Goal: Task Accomplishment & Management: Manage account settings

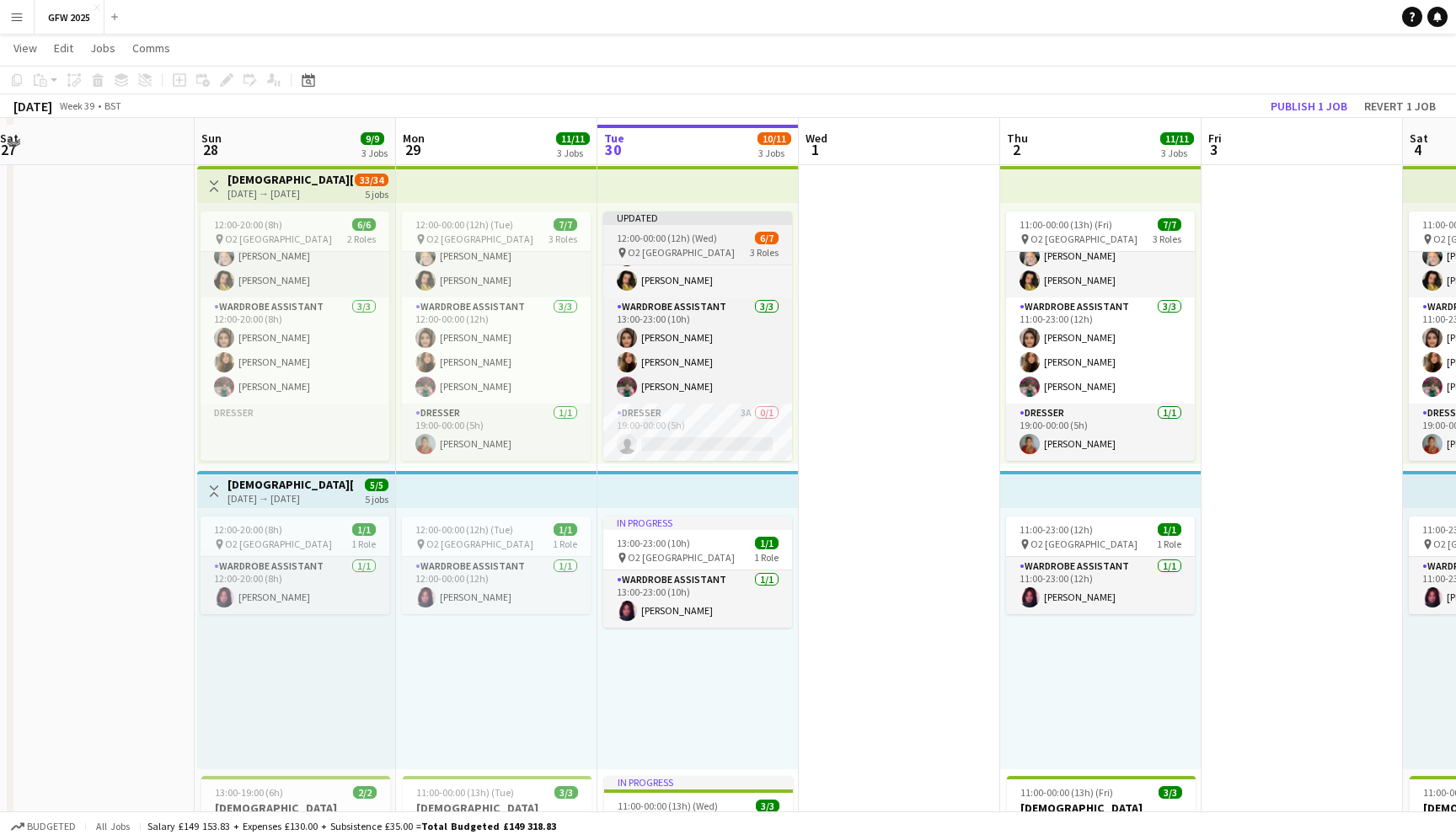
scroll to position [381, 0]
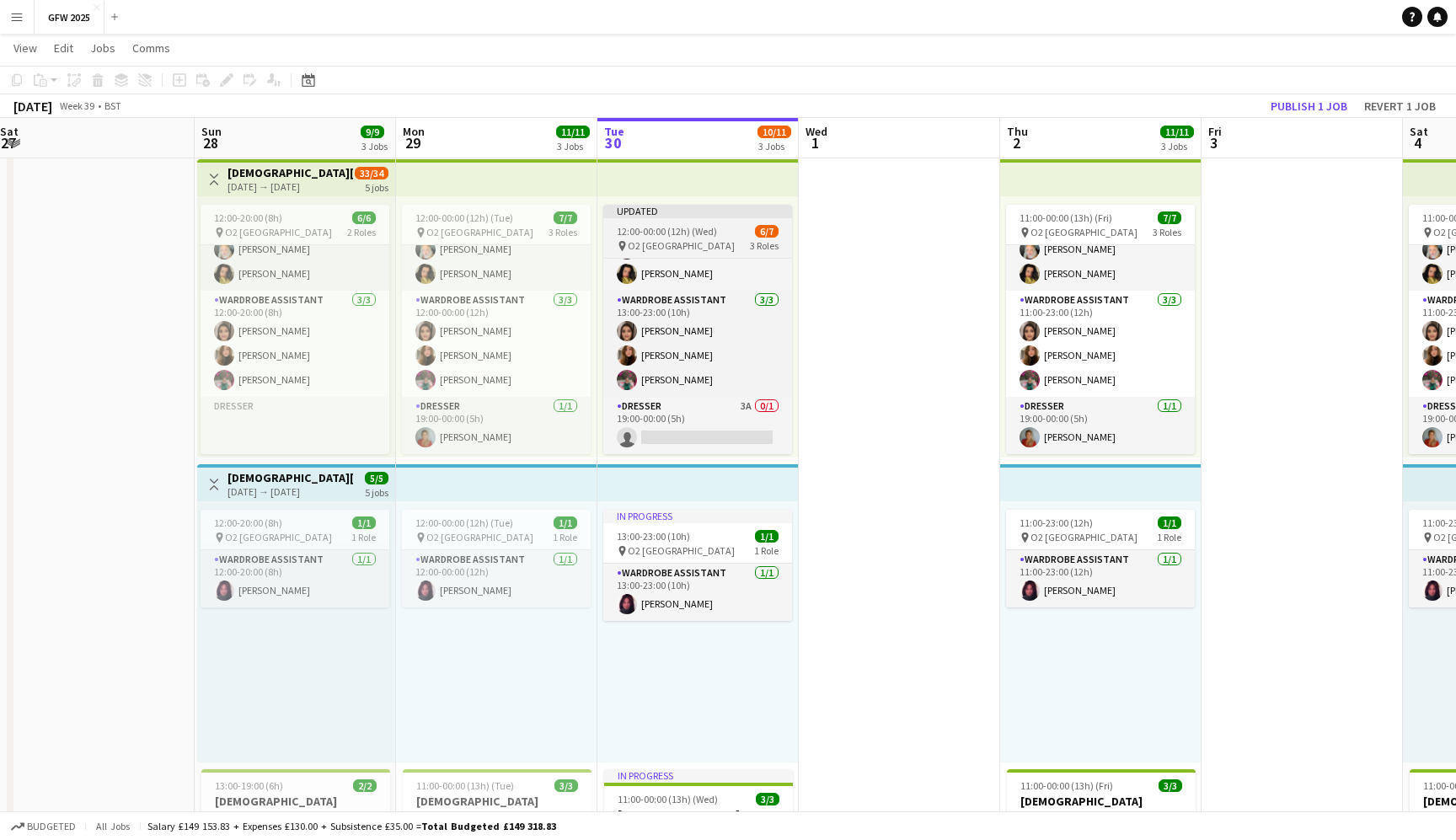
click at [700, 236] on span "12:00-00:00 (12h) (Wed)" at bounding box center [667, 231] width 100 height 13
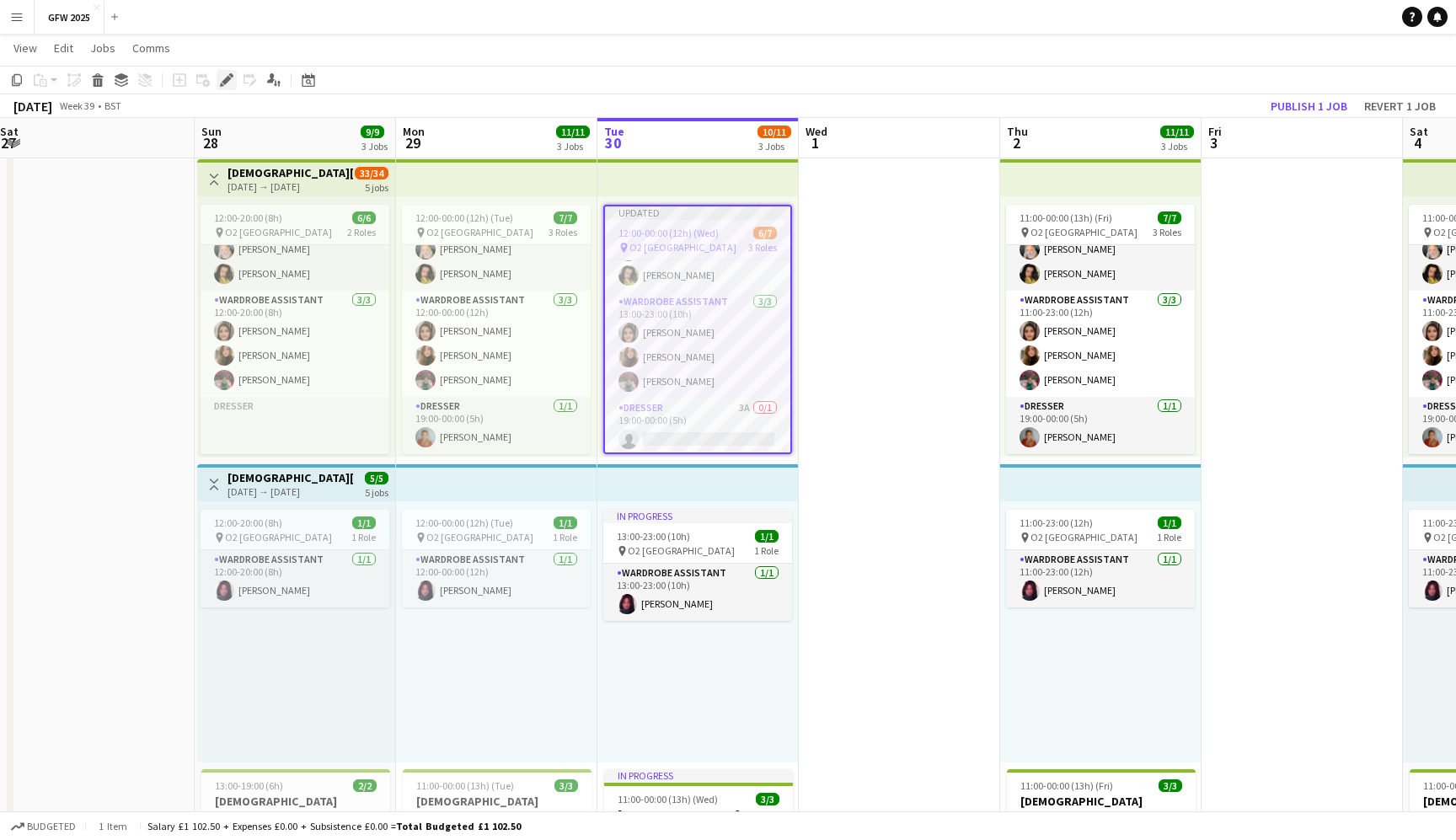
click at [229, 72] on div "Edit" at bounding box center [227, 80] width 20 height 20
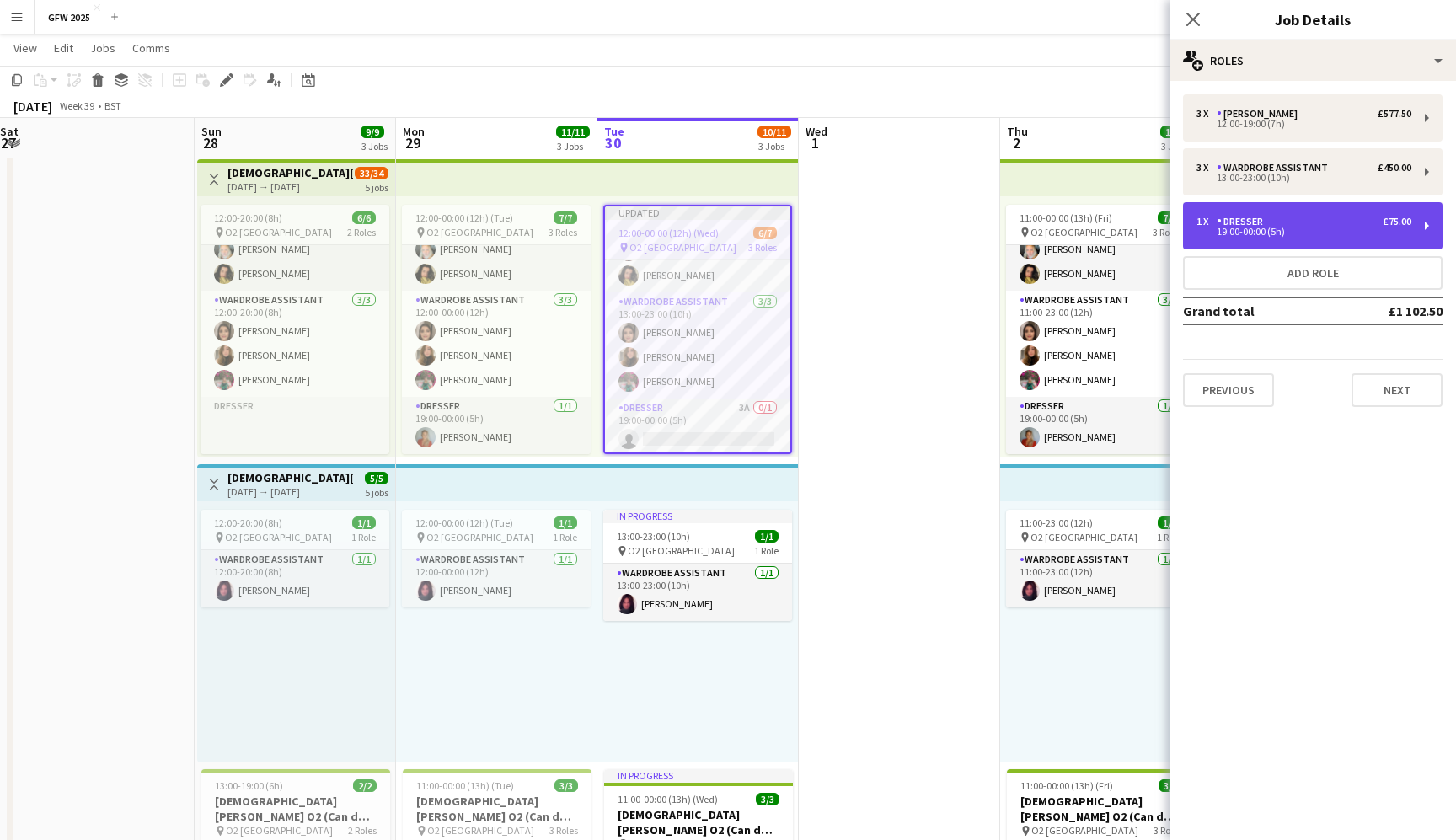
click at [1319, 228] on div "19:00-00:00 (5h)" at bounding box center [1303, 232] width 215 height 9
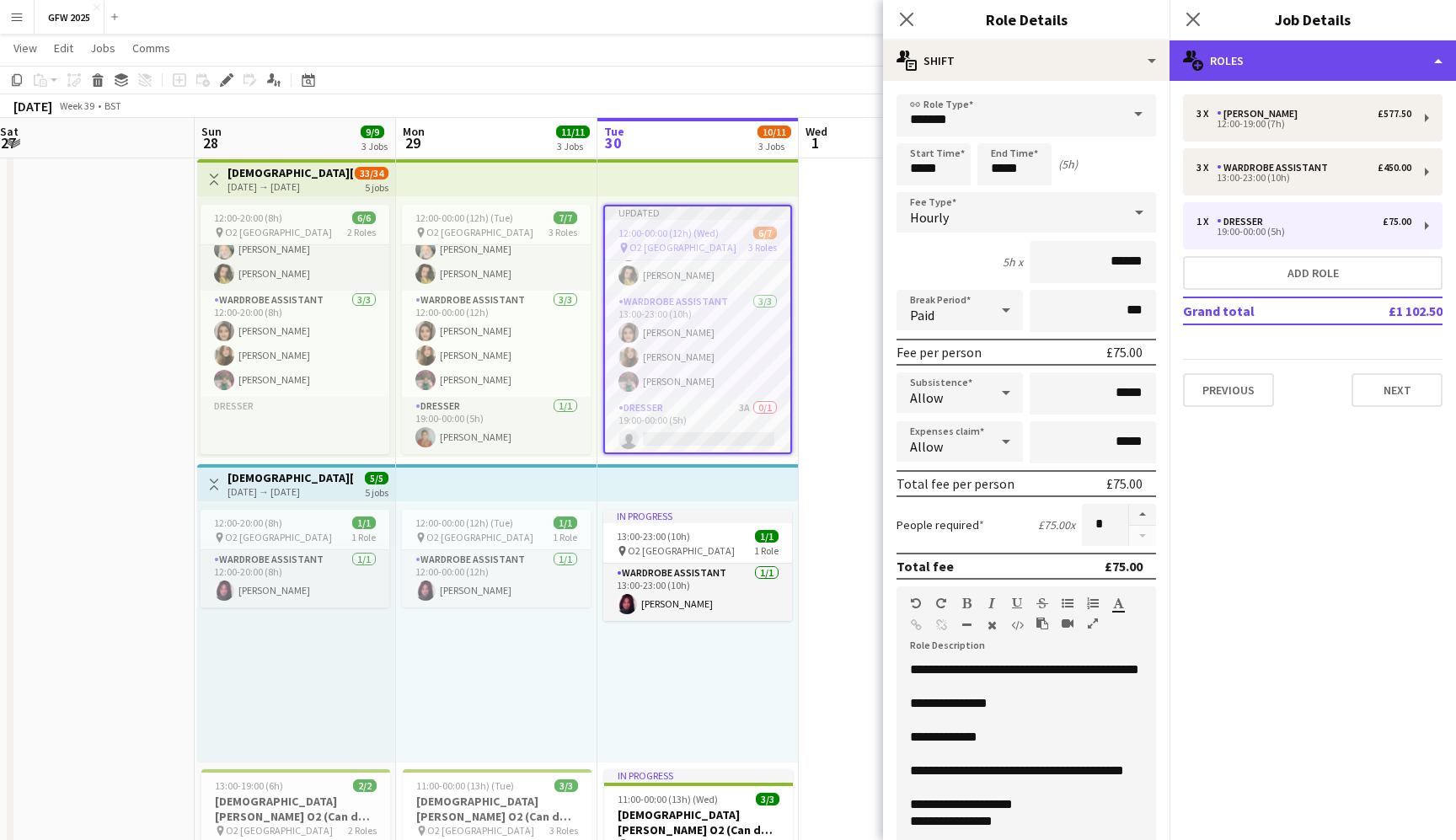
click at [1360, 48] on div "multiple-users-add Roles" at bounding box center [1313, 61] width 286 height 41
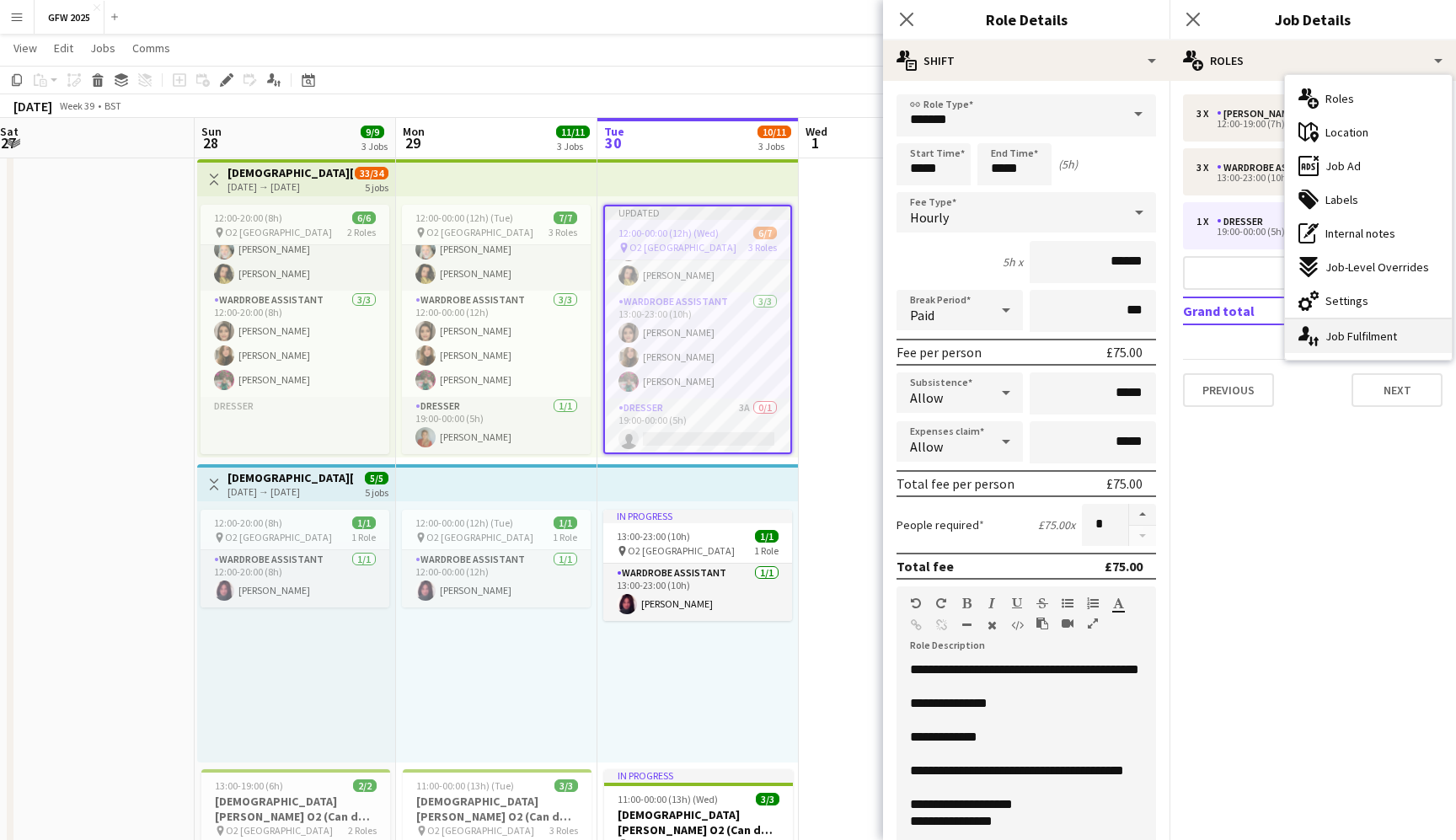
click at [1364, 340] on div "single-neutral-actions-up-down Job Fulfilment" at bounding box center [1367, 336] width 166 height 34
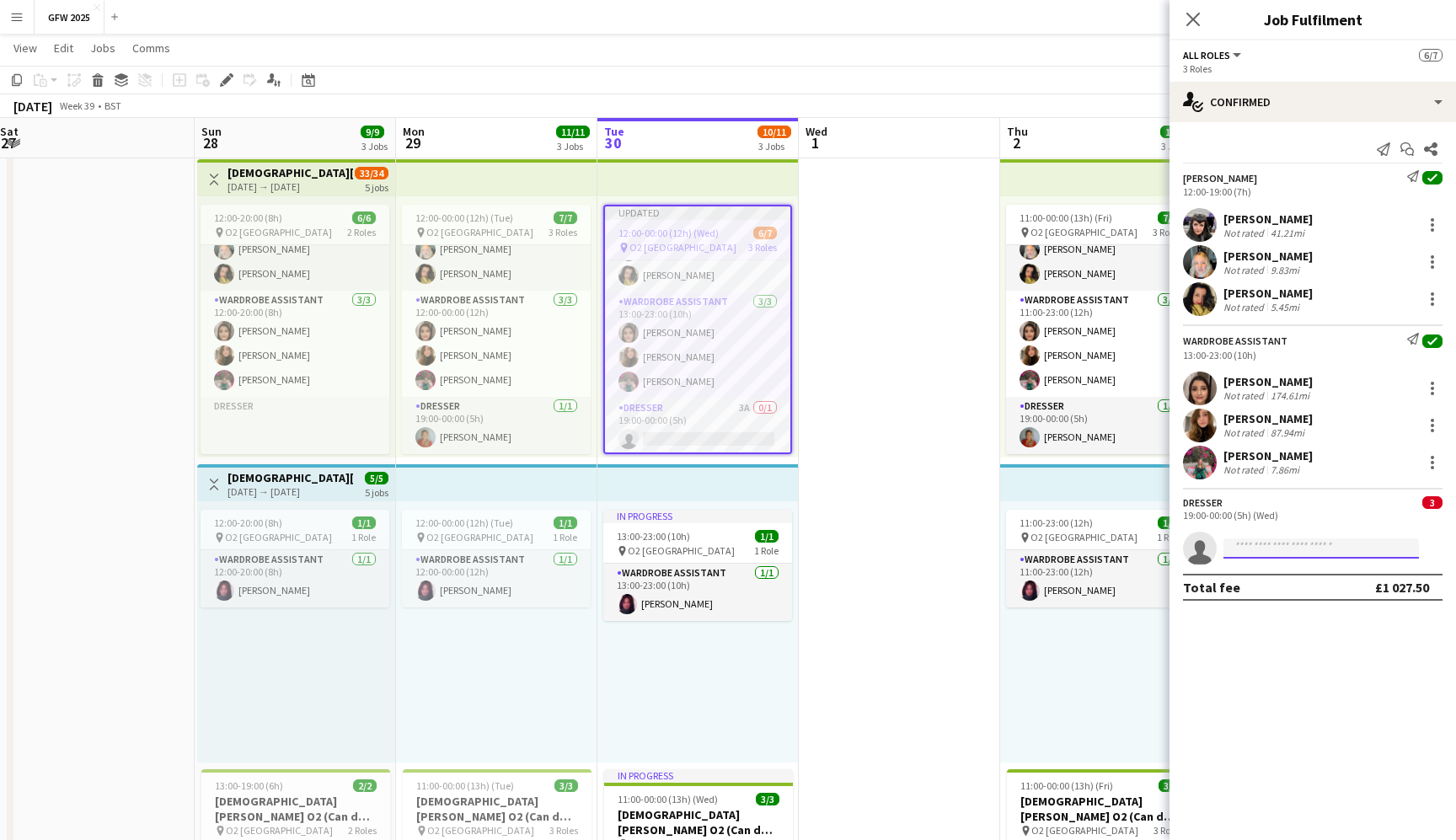
click at [1329, 550] on input at bounding box center [1321, 548] width 196 height 20
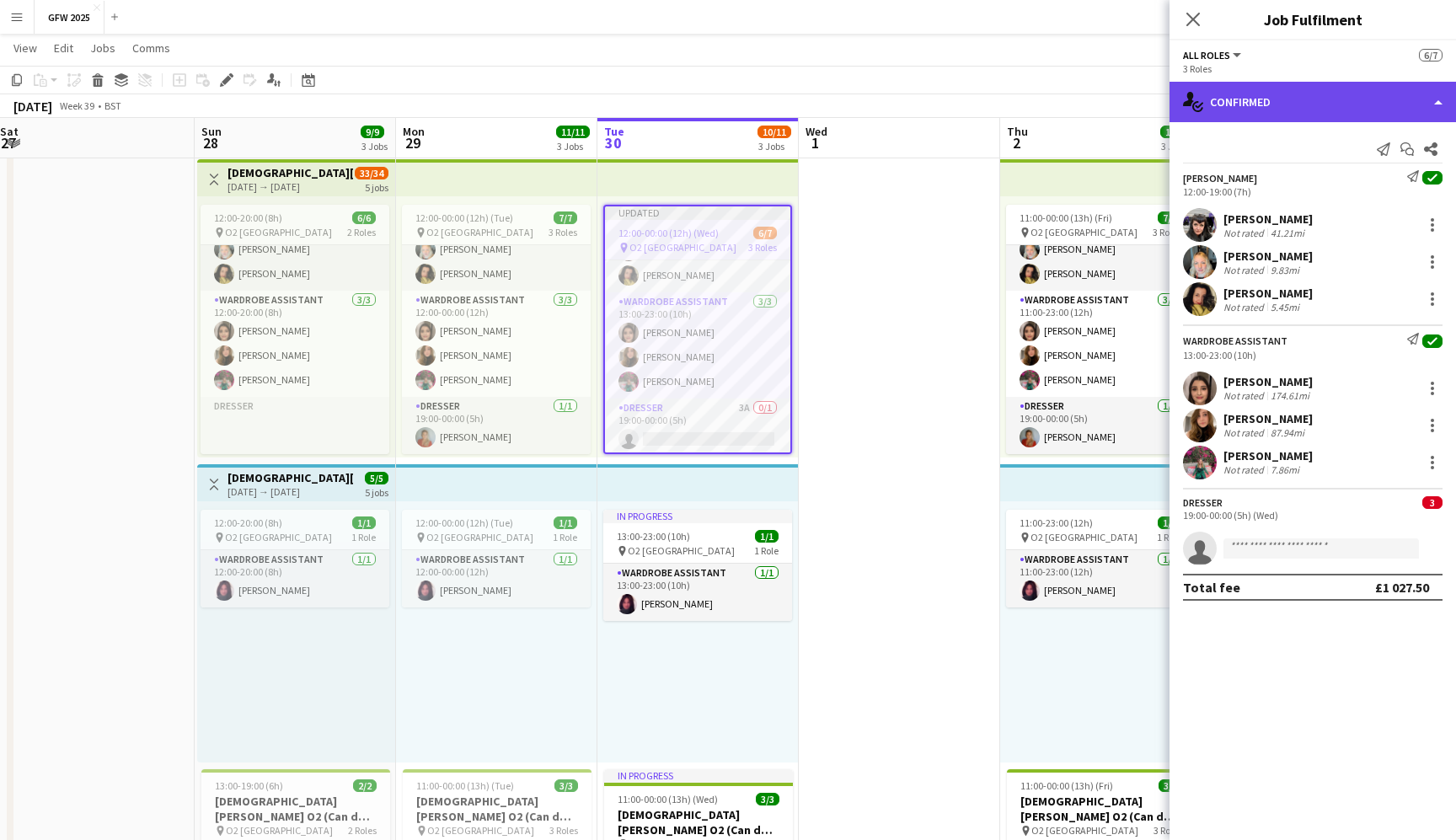
click at [1374, 110] on div "single-neutral-actions-check-2 Confirmed" at bounding box center [1313, 102] width 286 height 41
click at [1283, 97] on div "single-neutral-actions-check-2 Confirmed" at bounding box center [1313, 102] width 286 height 41
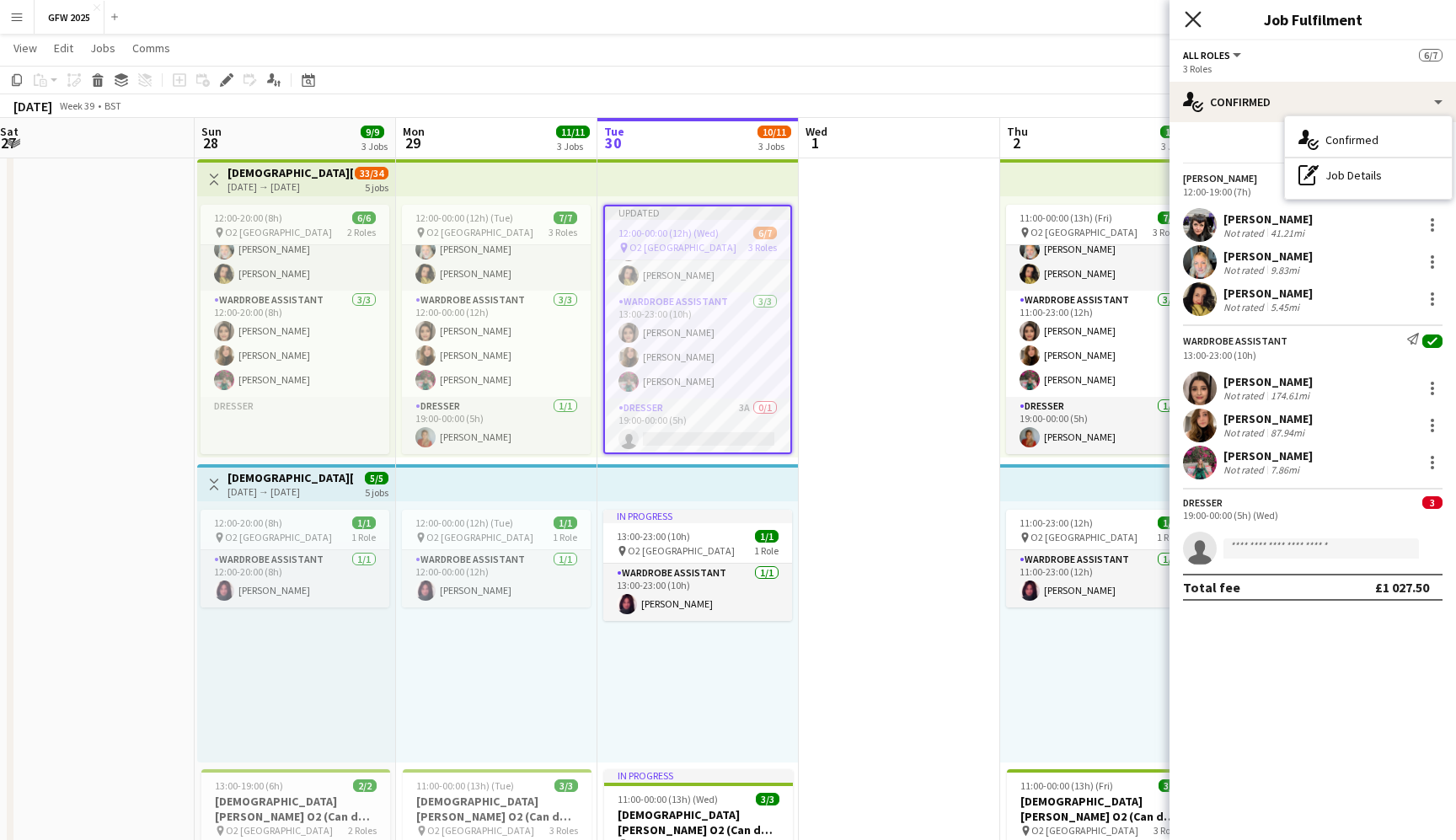
click at [1196, 24] on icon "Close pop-in" at bounding box center [1192, 18] width 16 height 16
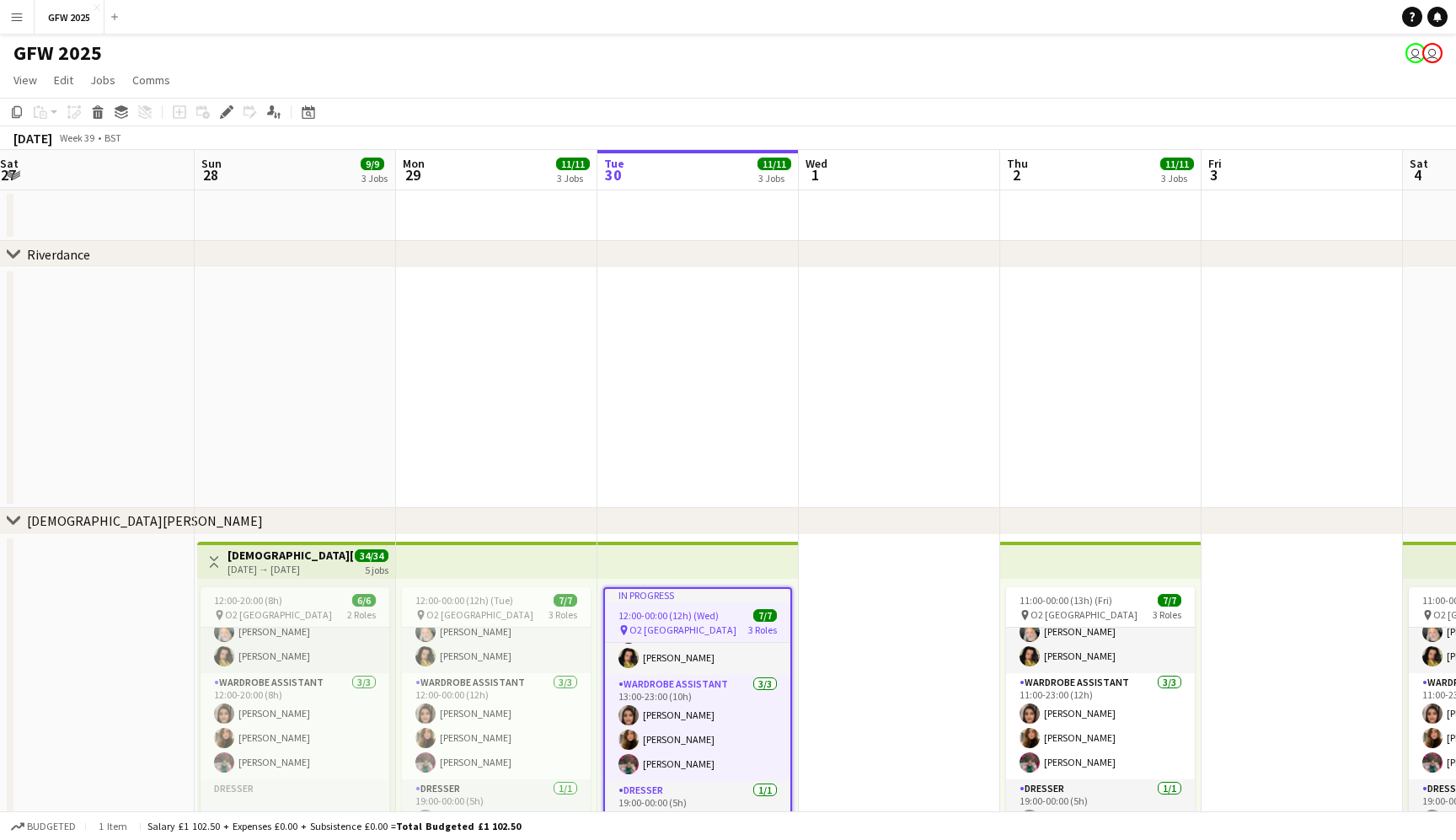
scroll to position [0, 0]
click at [860, 416] on app-date-cell at bounding box center [899, 387] width 201 height 240
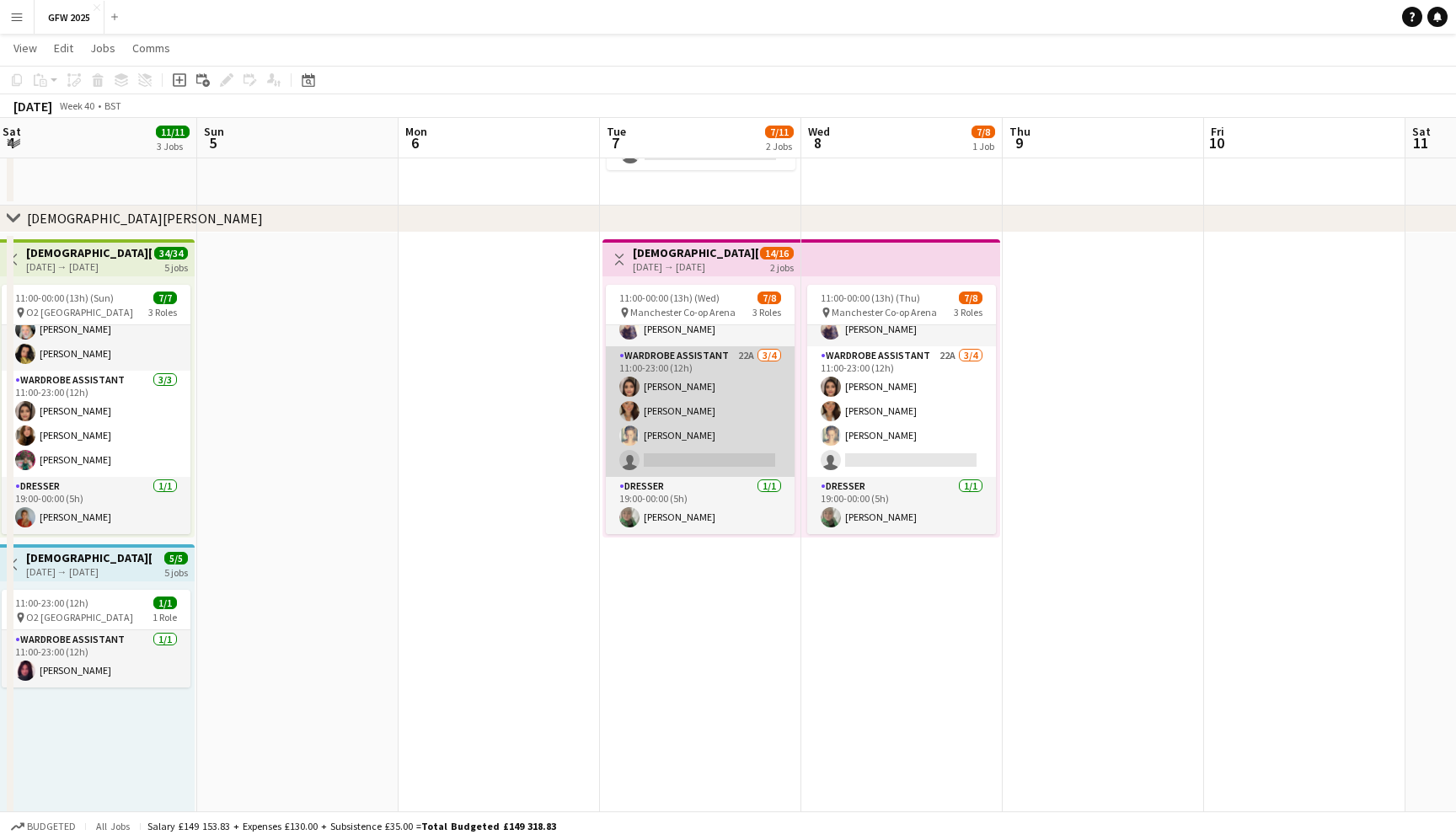
scroll to position [85, 0]
click at [716, 387] on app-card-role "Wardrobe Assistant 22A [DATE] 11:00-23:00 (12h) [PERSON_NAME] [PERSON_NAME] [PE…" at bounding box center [701, 412] width 189 height 130
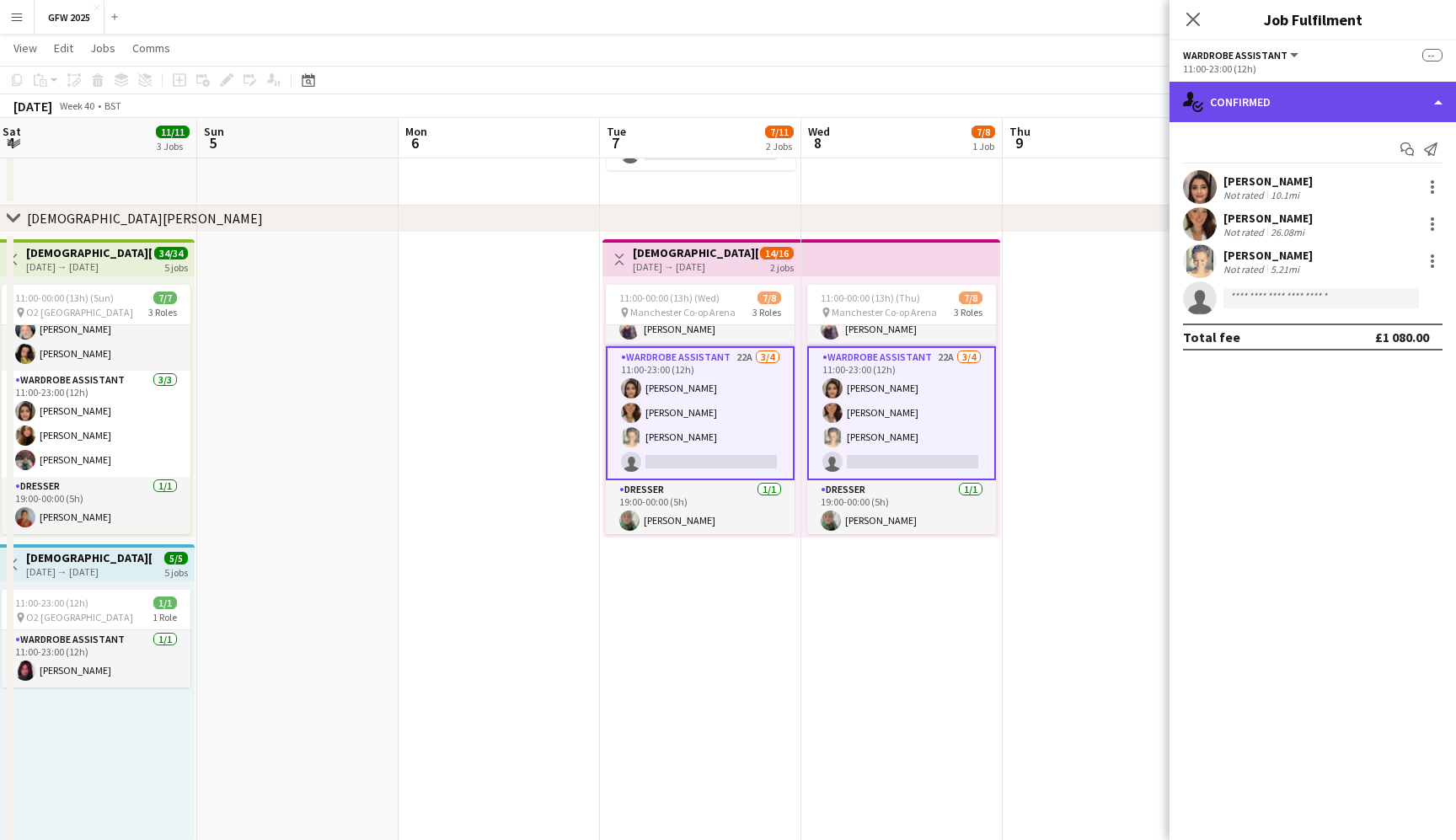
click at [1365, 110] on div "single-neutral-actions-check-2 Confirmed" at bounding box center [1313, 102] width 286 height 41
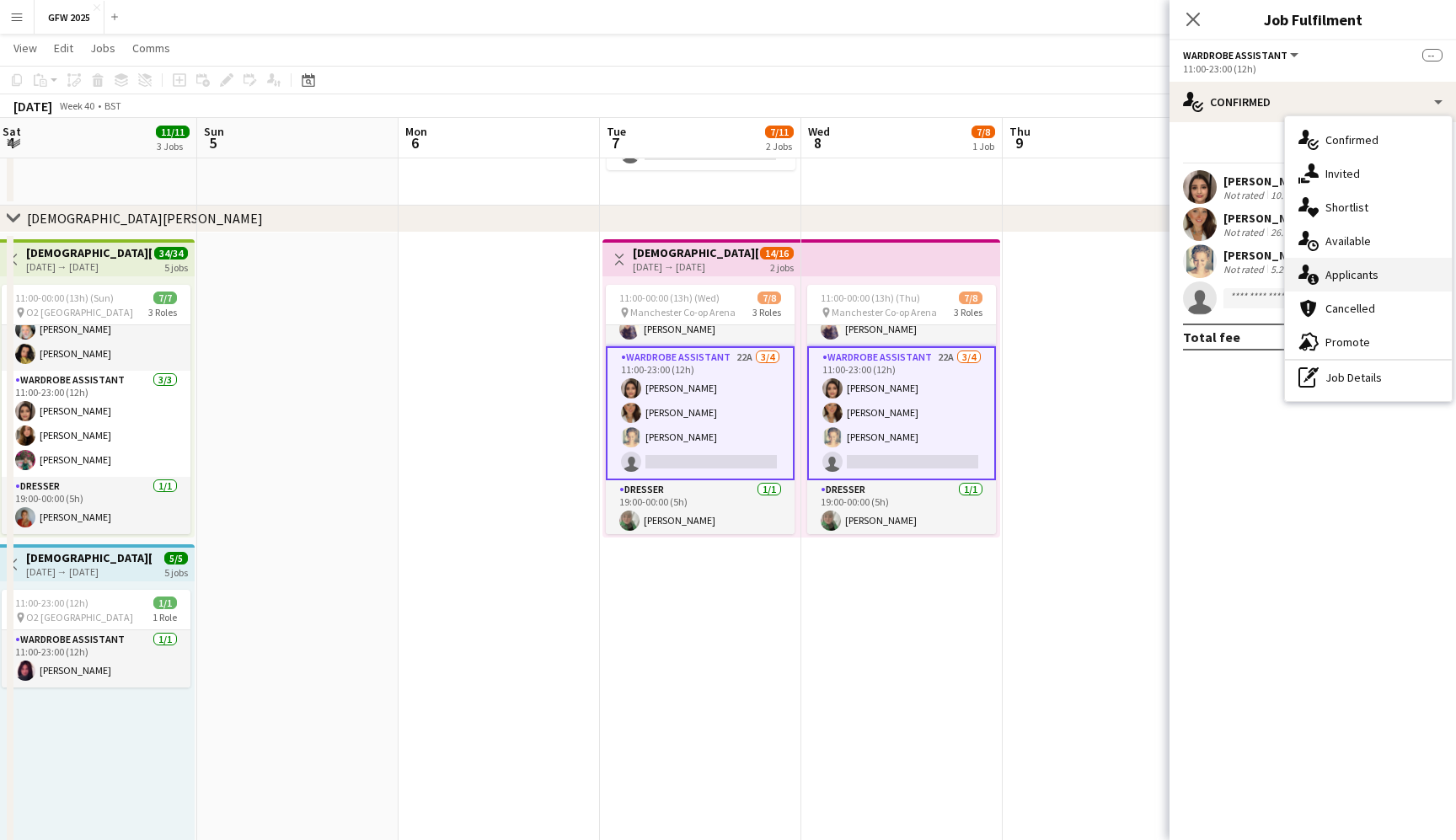
click at [1382, 277] on div "single-neutral-actions-information Applicants" at bounding box center [1367, 274] width 166 height 34
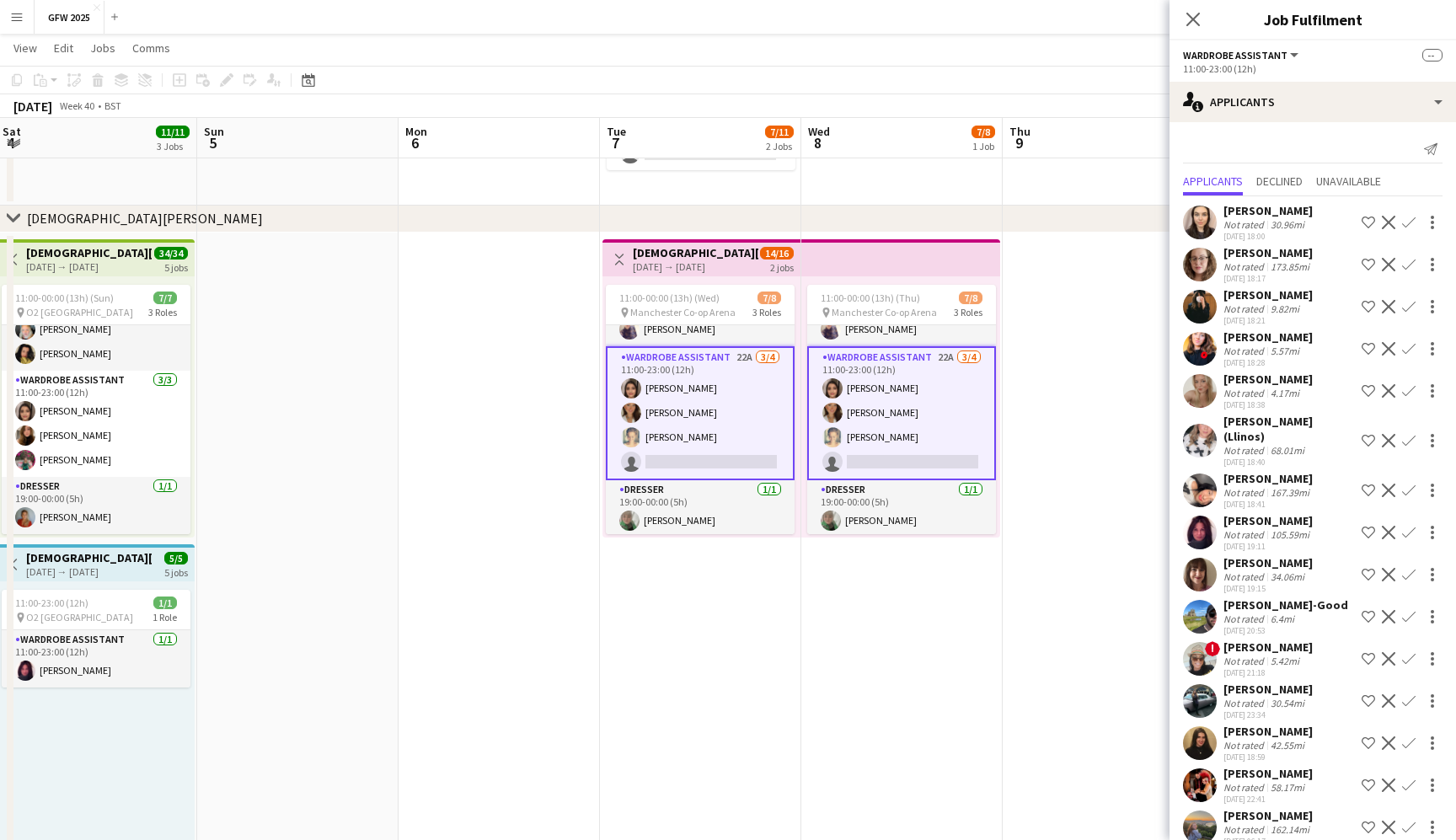
click at [1119, 355] on app-date-cell at bounding box center [1103, 682] width 201 height 900
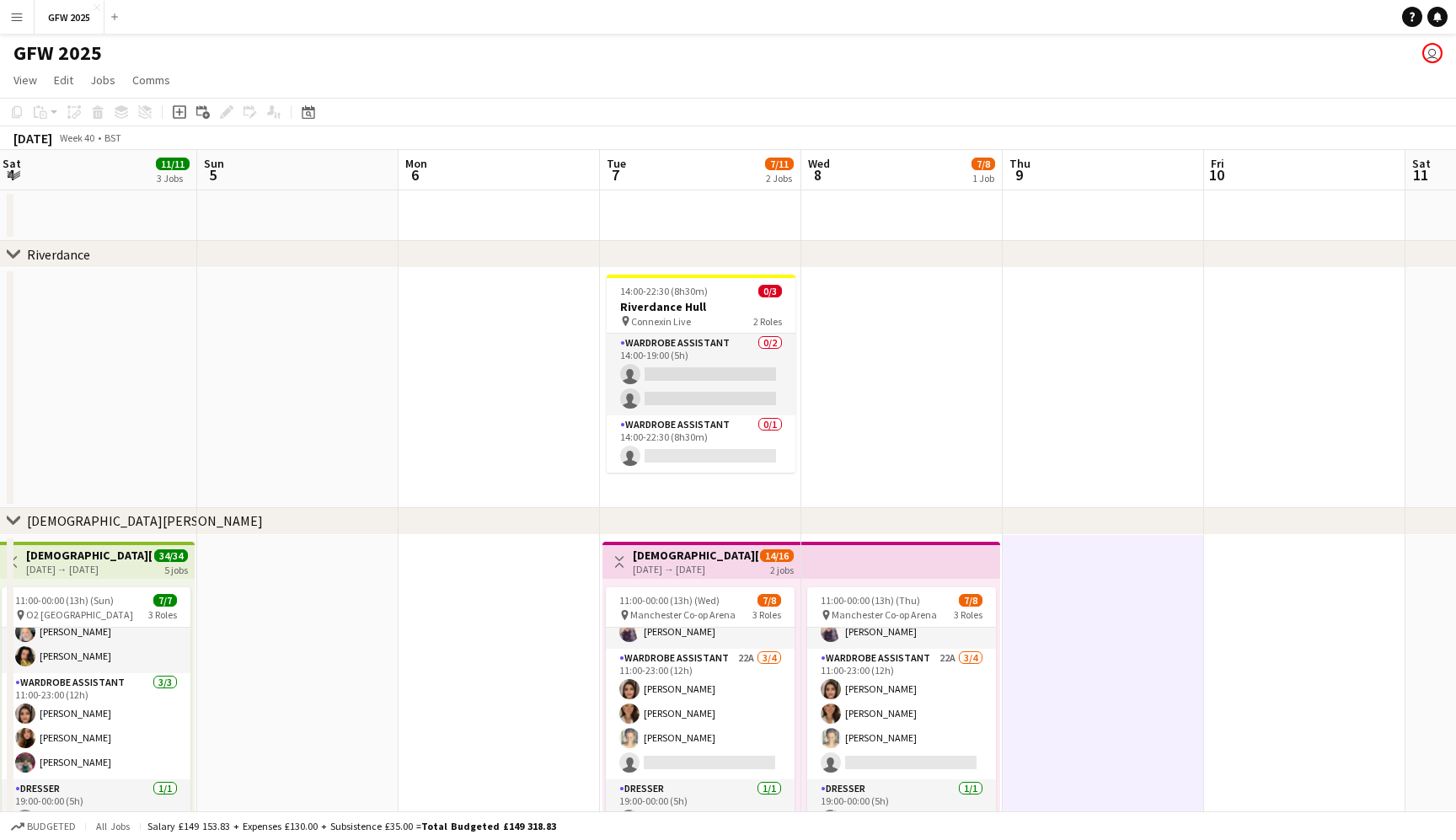
scroll to position [0, 0]
click at [699, 367] on app-card-role "Wardrobe Assistant 0/2 14:00-19:00 (5h) single-neutral-actions single-neutral-a…" at bounding box center [701, 375] width 189 height 82
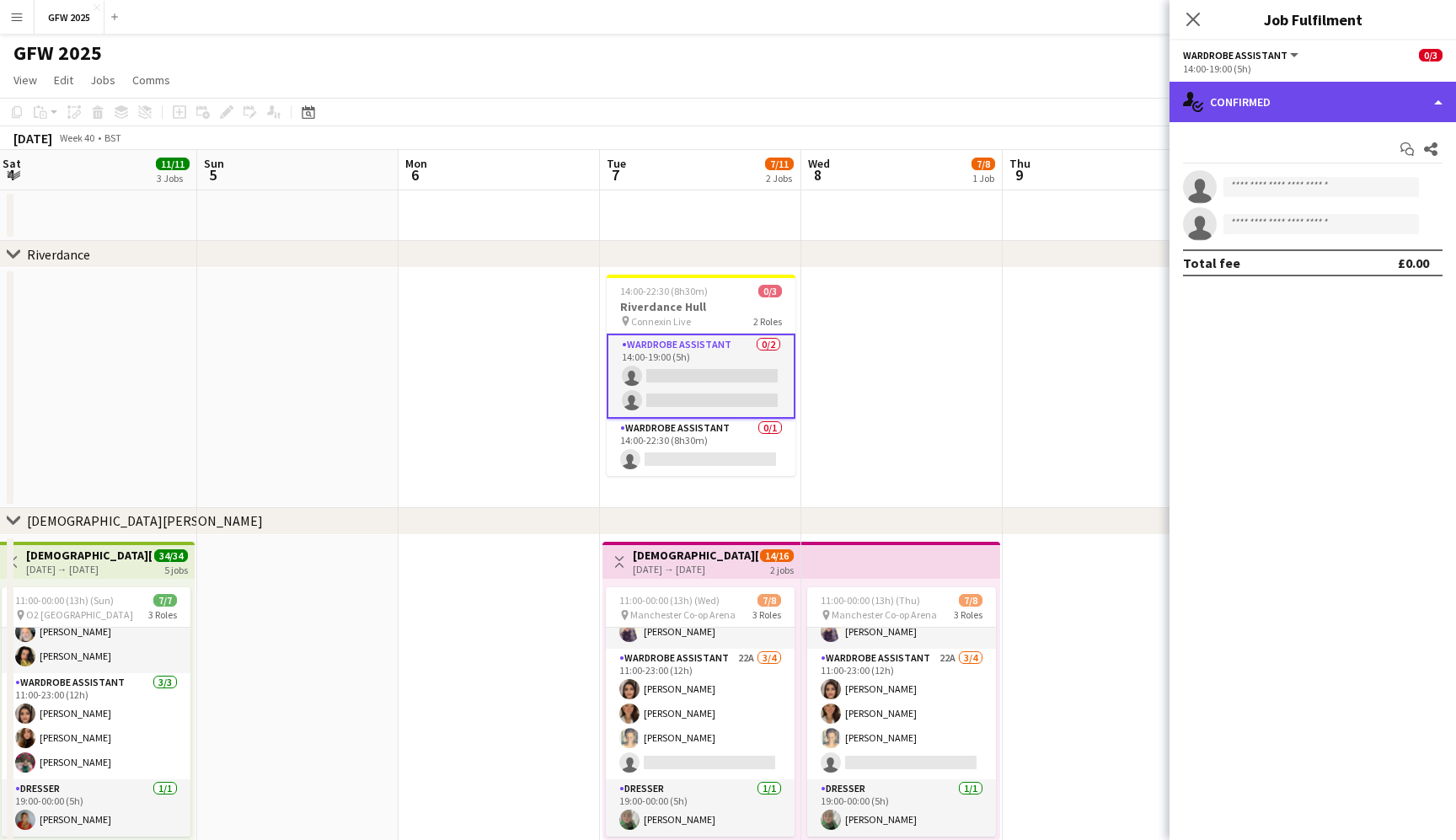
click at [1409, 99] on div "single-neutral-actions-check-2 Confirmed" at bounding box center [1313, 102] width 286 height 41
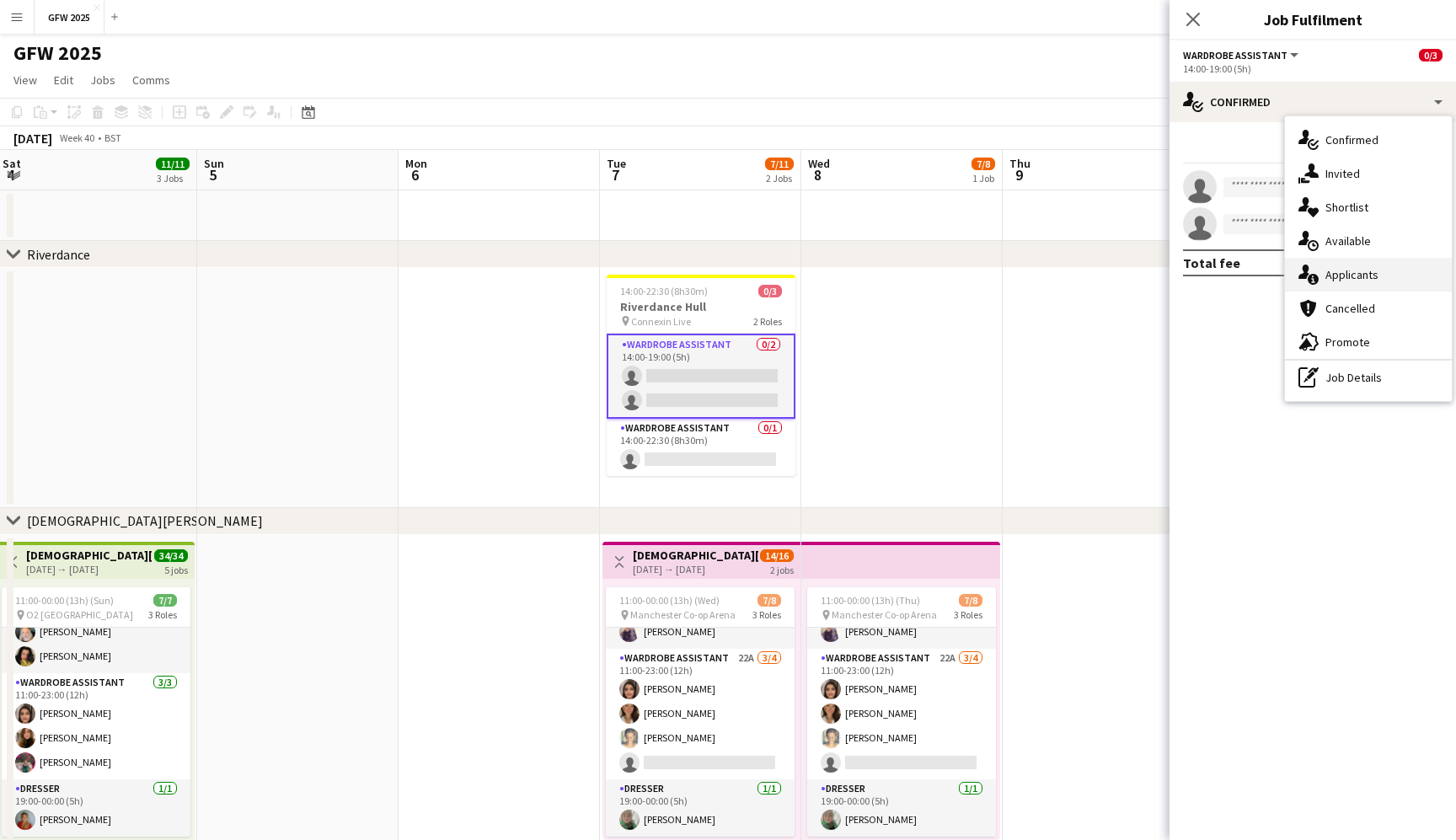
click at [1392, 274] on div "single-neutral-actions-information Applicants" at bounding box center [1367, 274] width 166 height 34
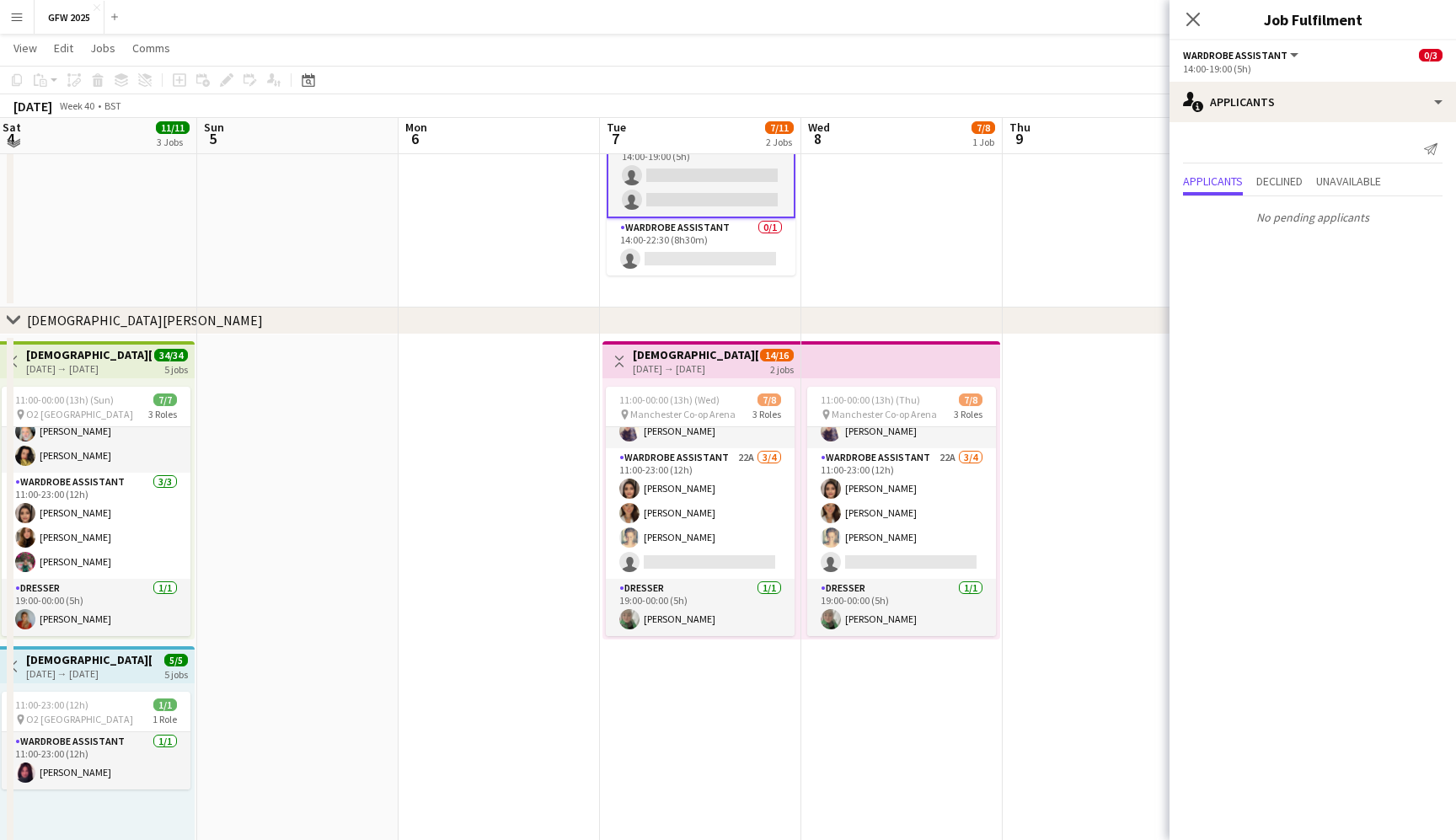
scroll to position [210, 0]
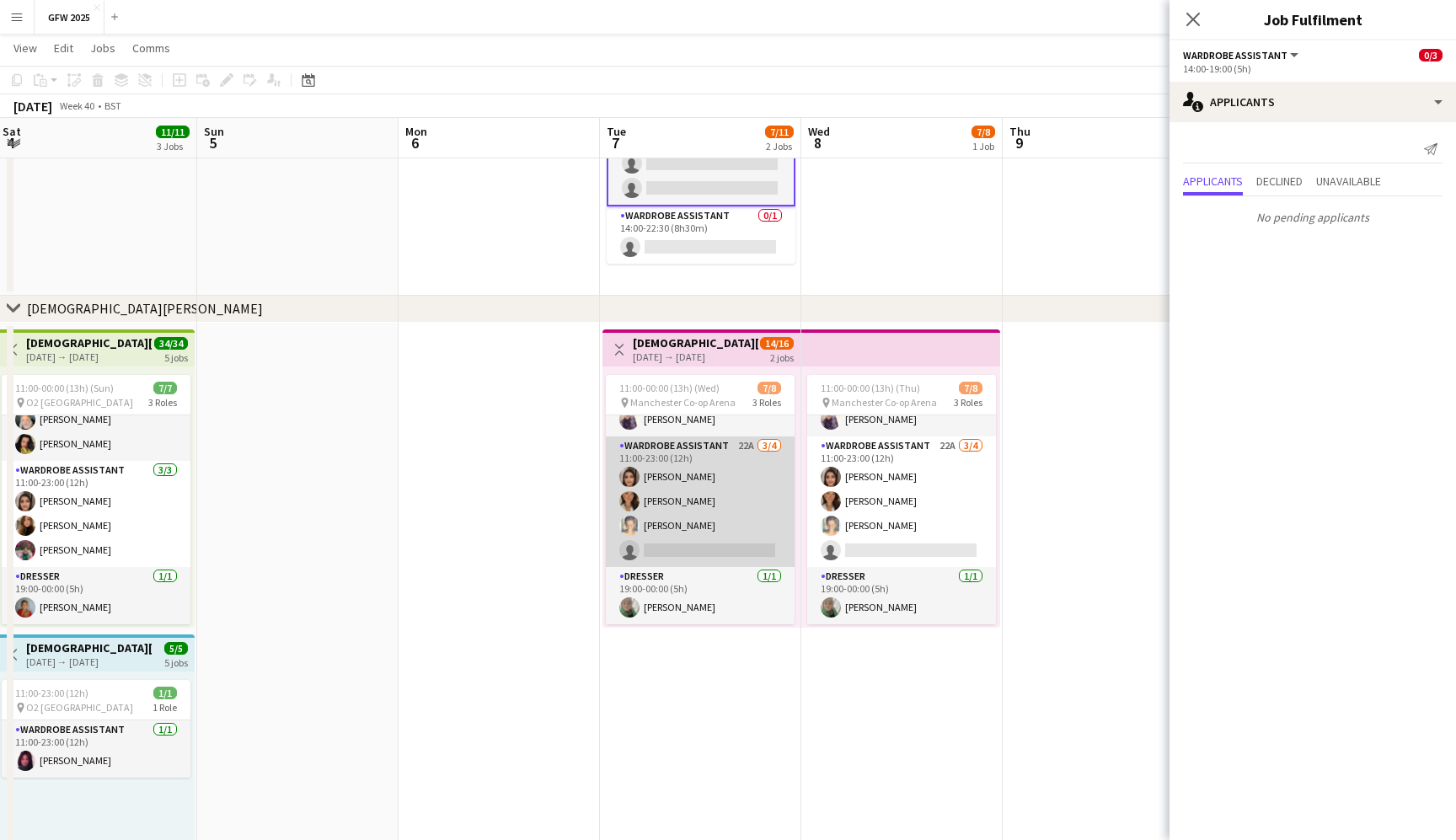
click at [690, 475] on app-card-role "Wardrobe Assistant 22A [DATE] 11:00-23:00 (12h) [PERSON_NAME] [PERSON_NAME] [PE…" at bounding box center [701, 501] width 189 height 130
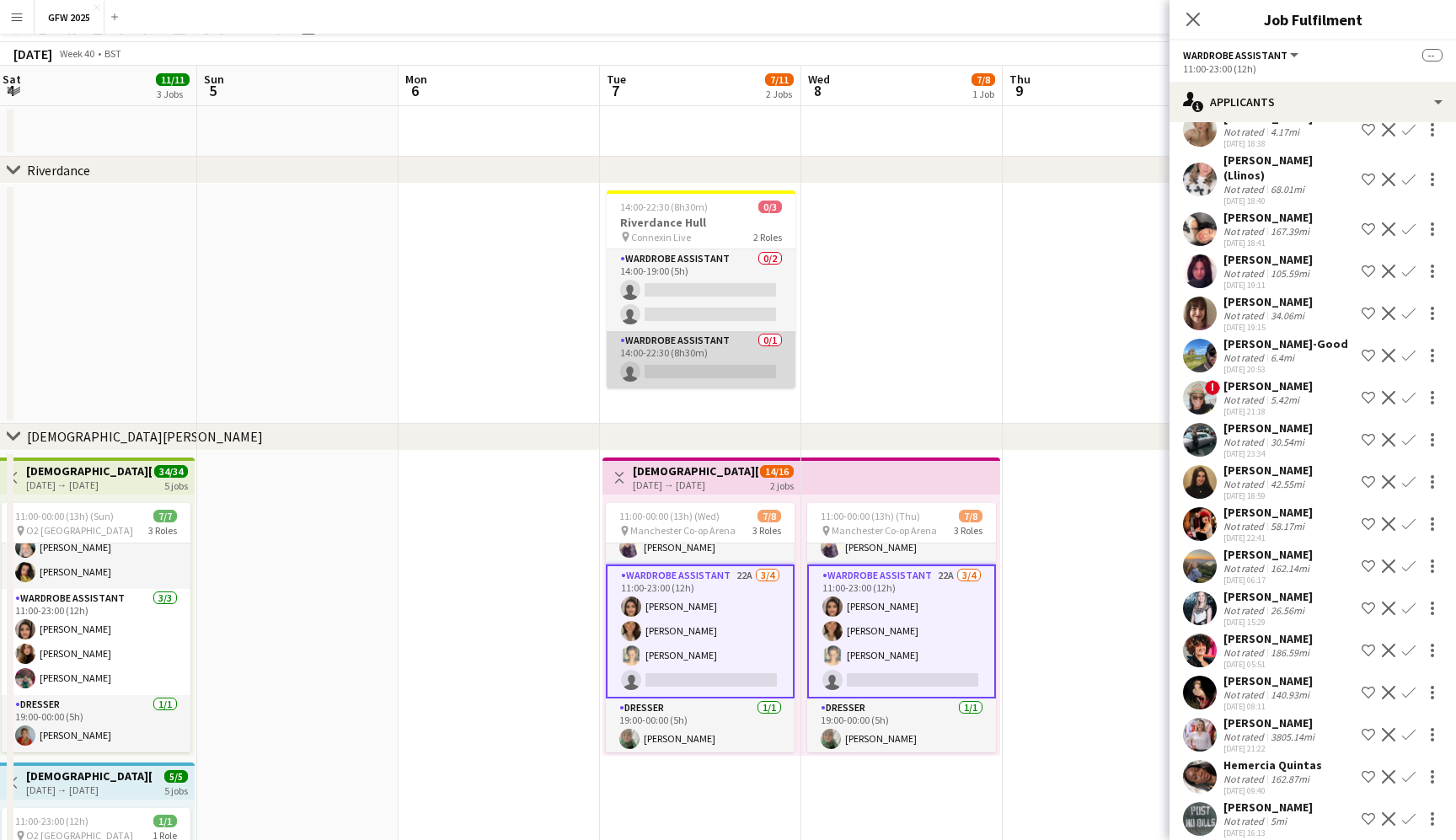
scroll to position [7, 0]
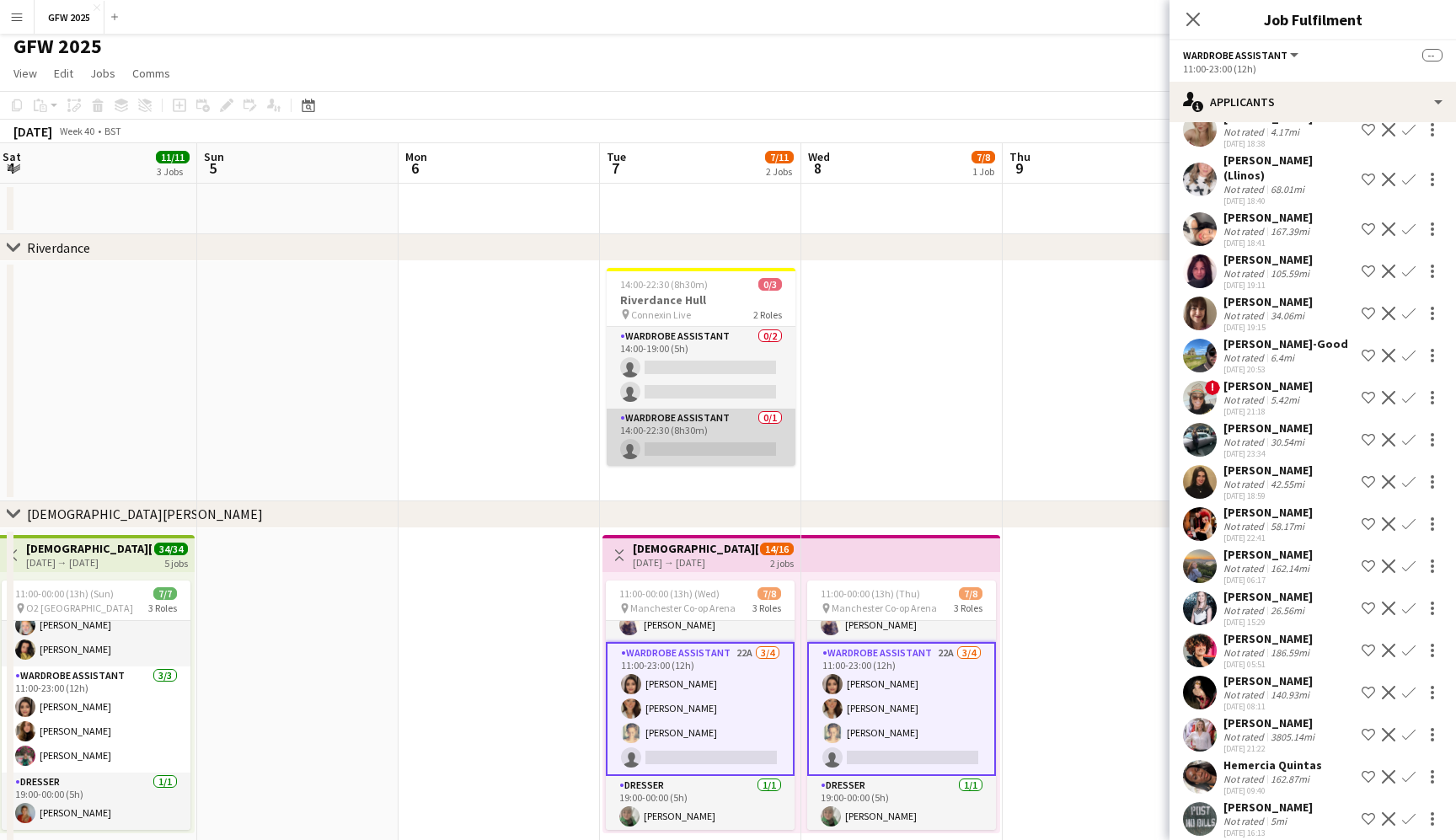
click at [715, 426] on app-card-role "Wardrobe Assistant 0/1 14:00-22:30 (8h30m) single-neutral-actions" at bounding box center [701, 437] width 189 height 57
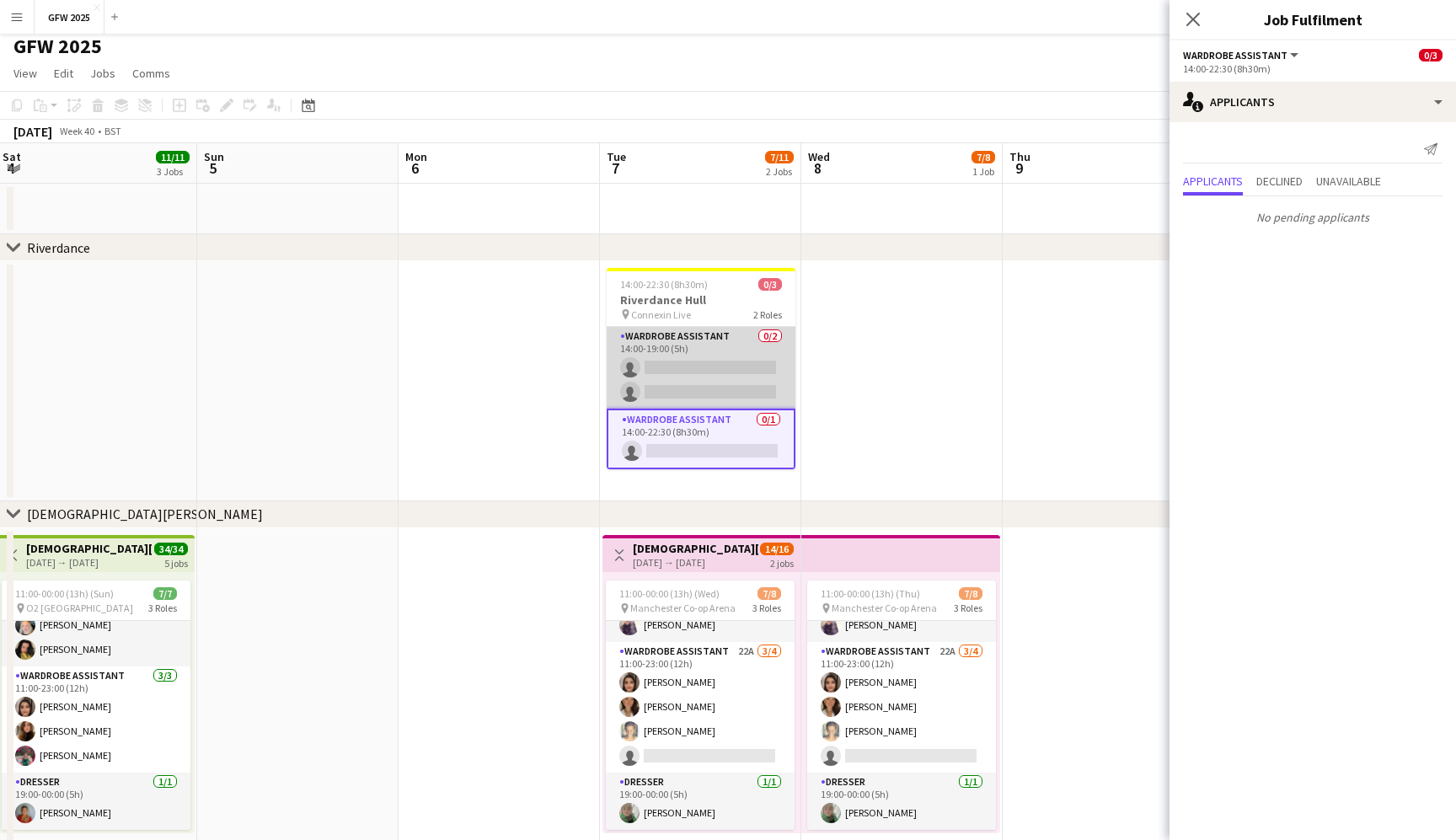
click at [711, 376] on app-card-role "Wardrobe Assistant 0/2 14:00-19:00 (5h) single-neutral-actions single-neutral-a…" at bounding box center [701, 368] width 189 height 82
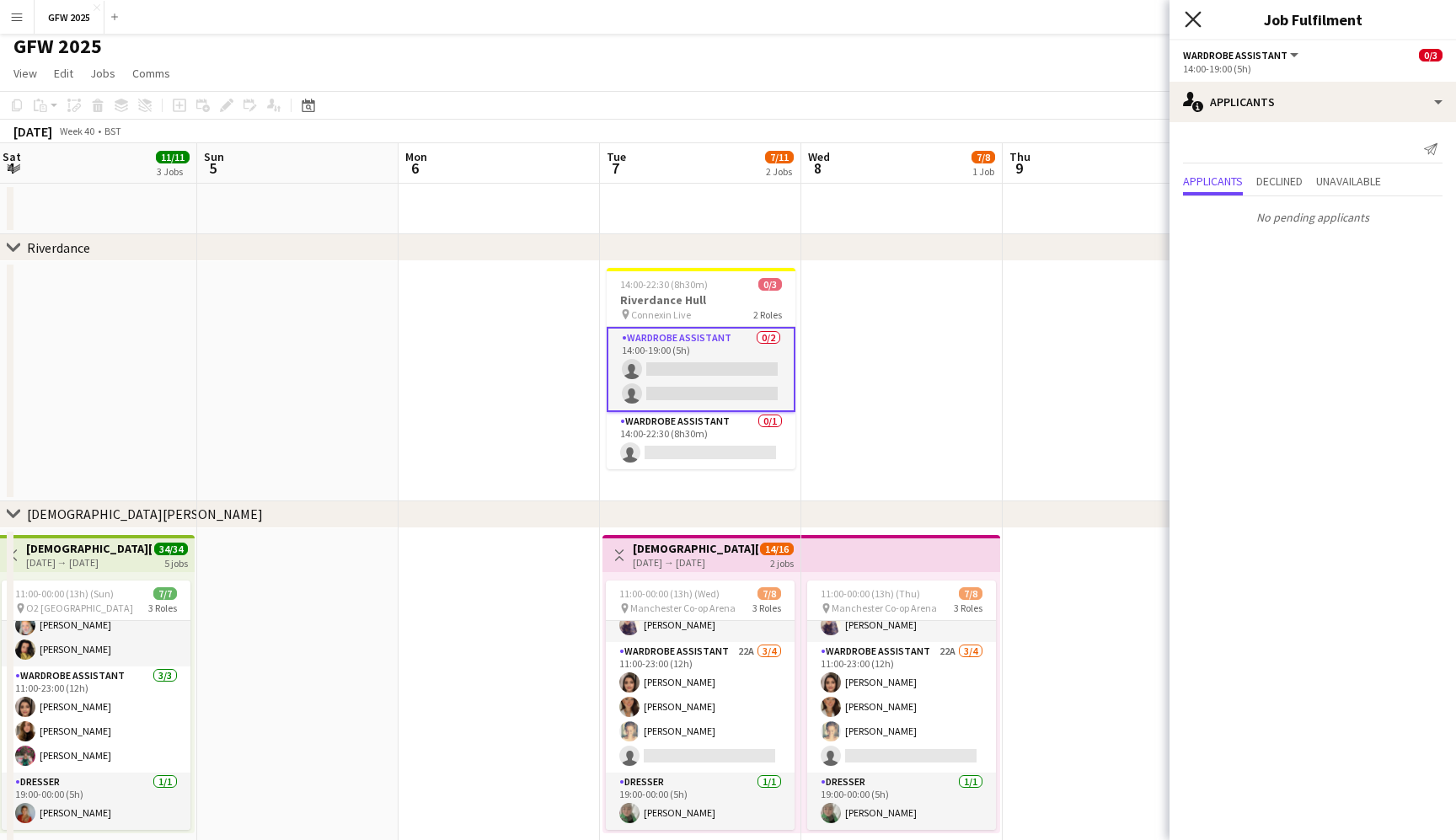
click at [1194, 18] on icon at bounding box center [1192, 18] width 16 height 16
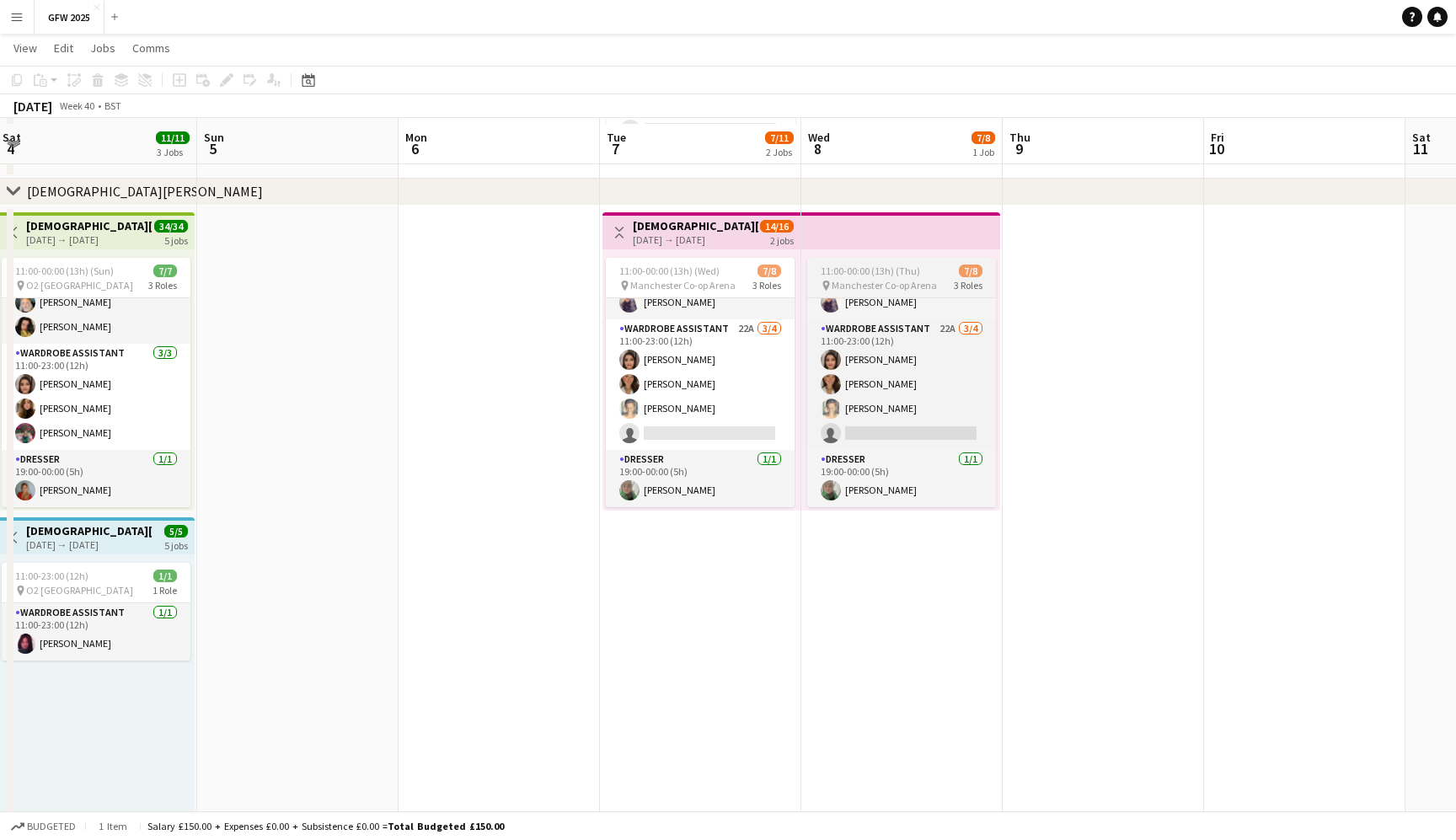
scroll to position [339, 0]
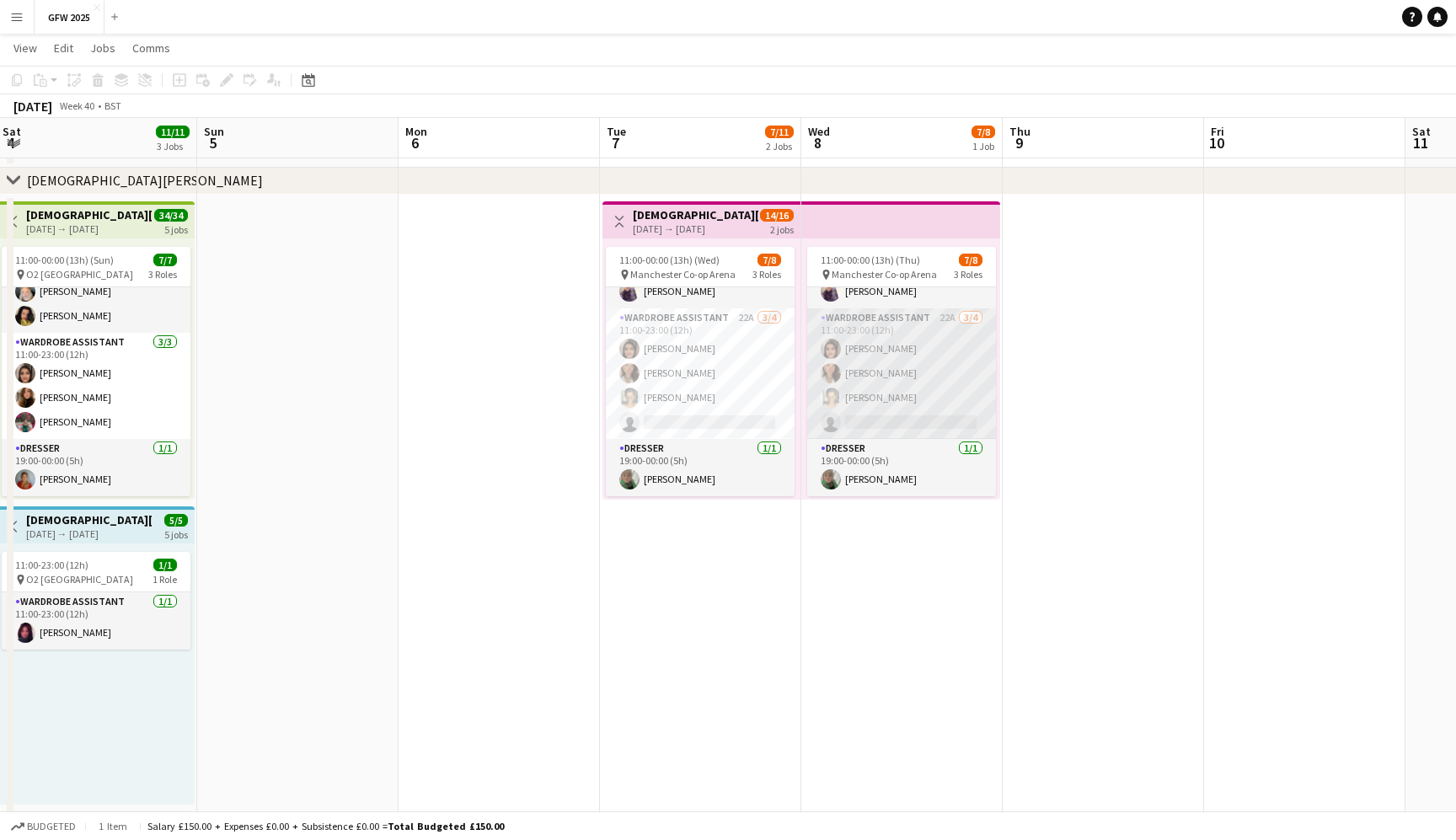
click at [914, 405] on app-card-role "Wardrobe Assistant 22A [DATE] 11:00-23:00 (12h) [PERSON_NAME] [PERSON_NAME] [PE…" at bounding box center [901, 374] width 189 height 130
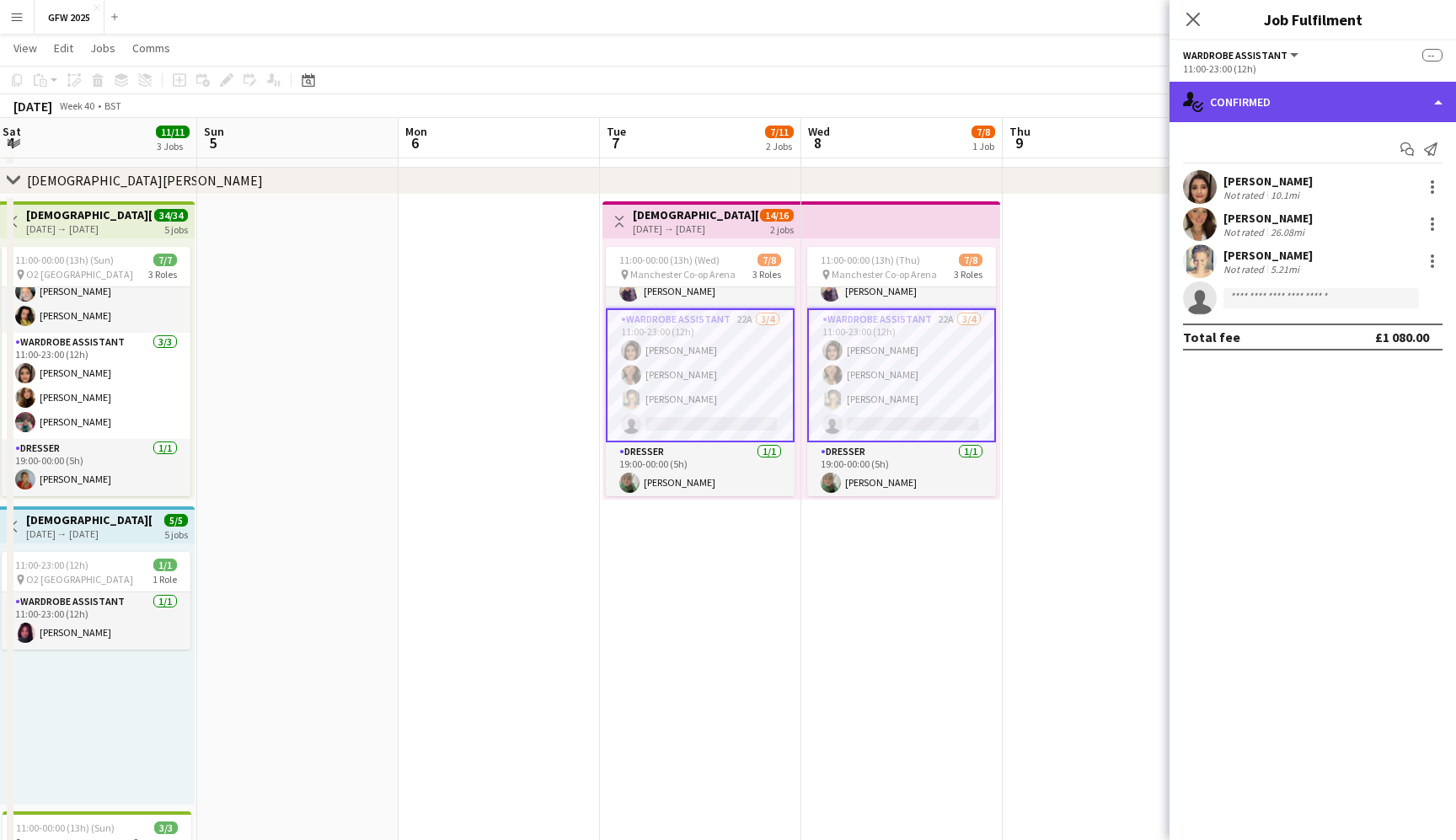
click at [1363, 100] on div "single-neutral-actions-check-2 Confirmed" at bounding box center [1313, 102] width 286 height 41
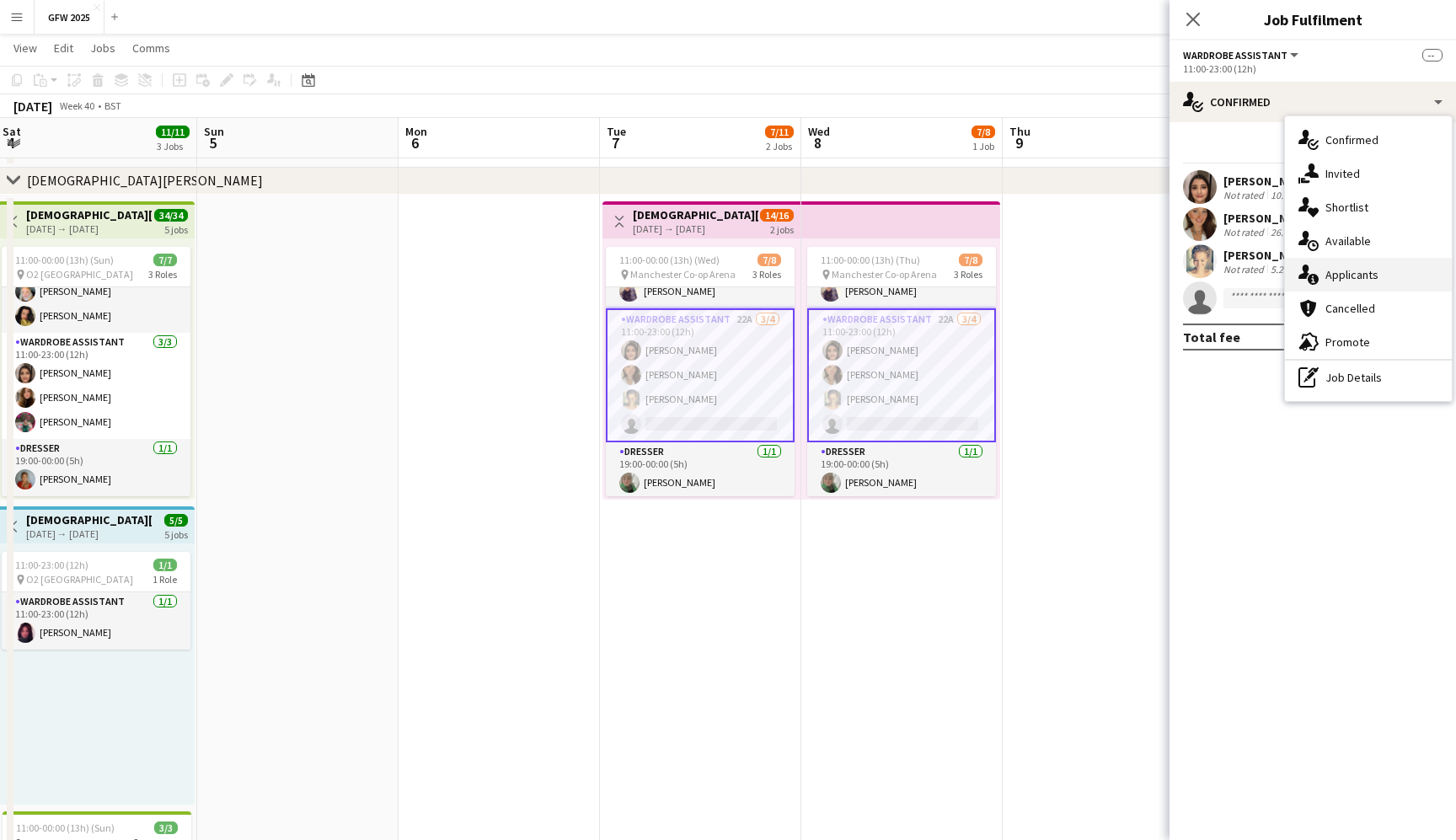
click at [1376, 267] on span "Applicants" at bounding box center [1352, 274] width 54 height 16
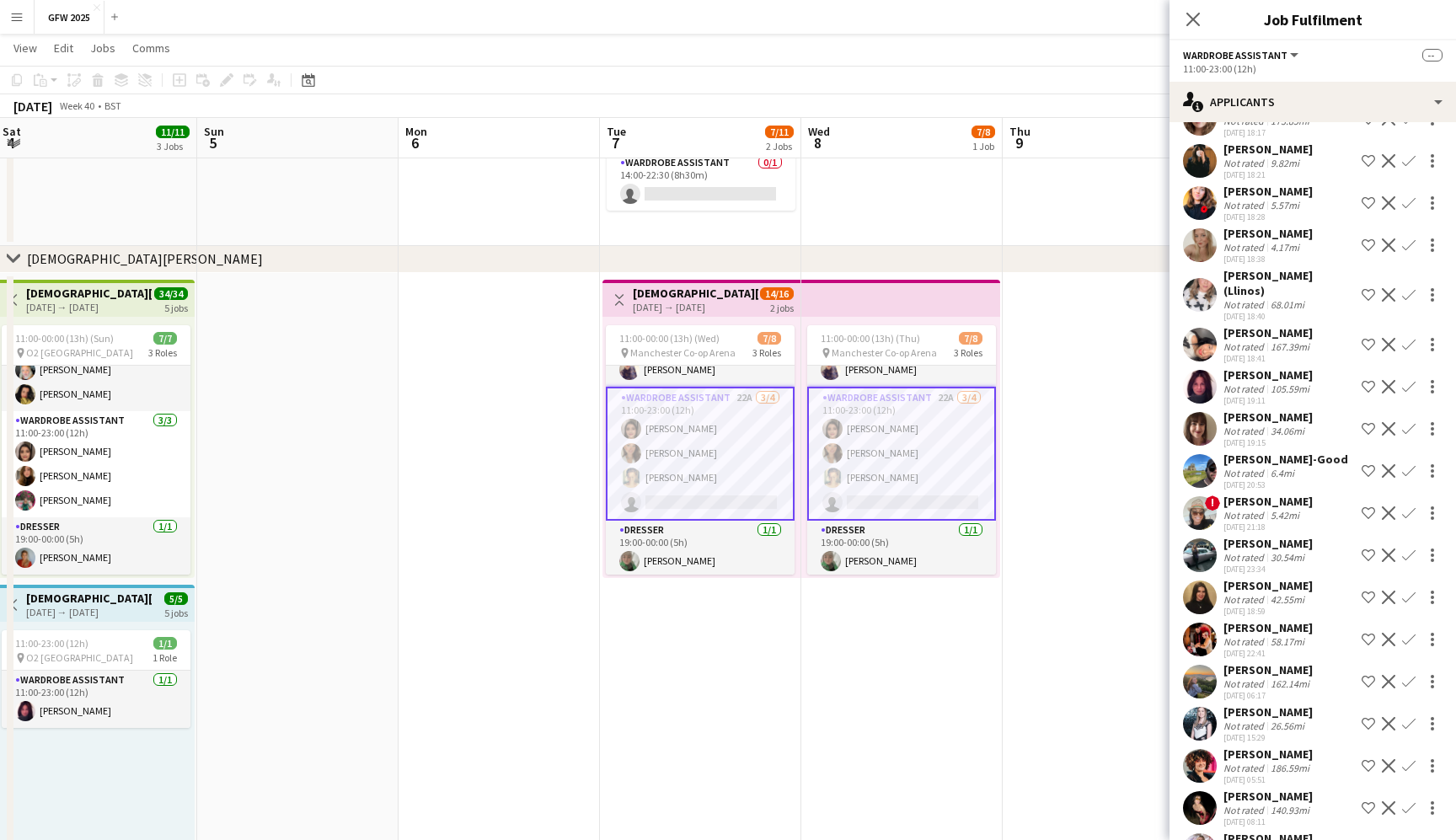
scroll to position [87, 0]
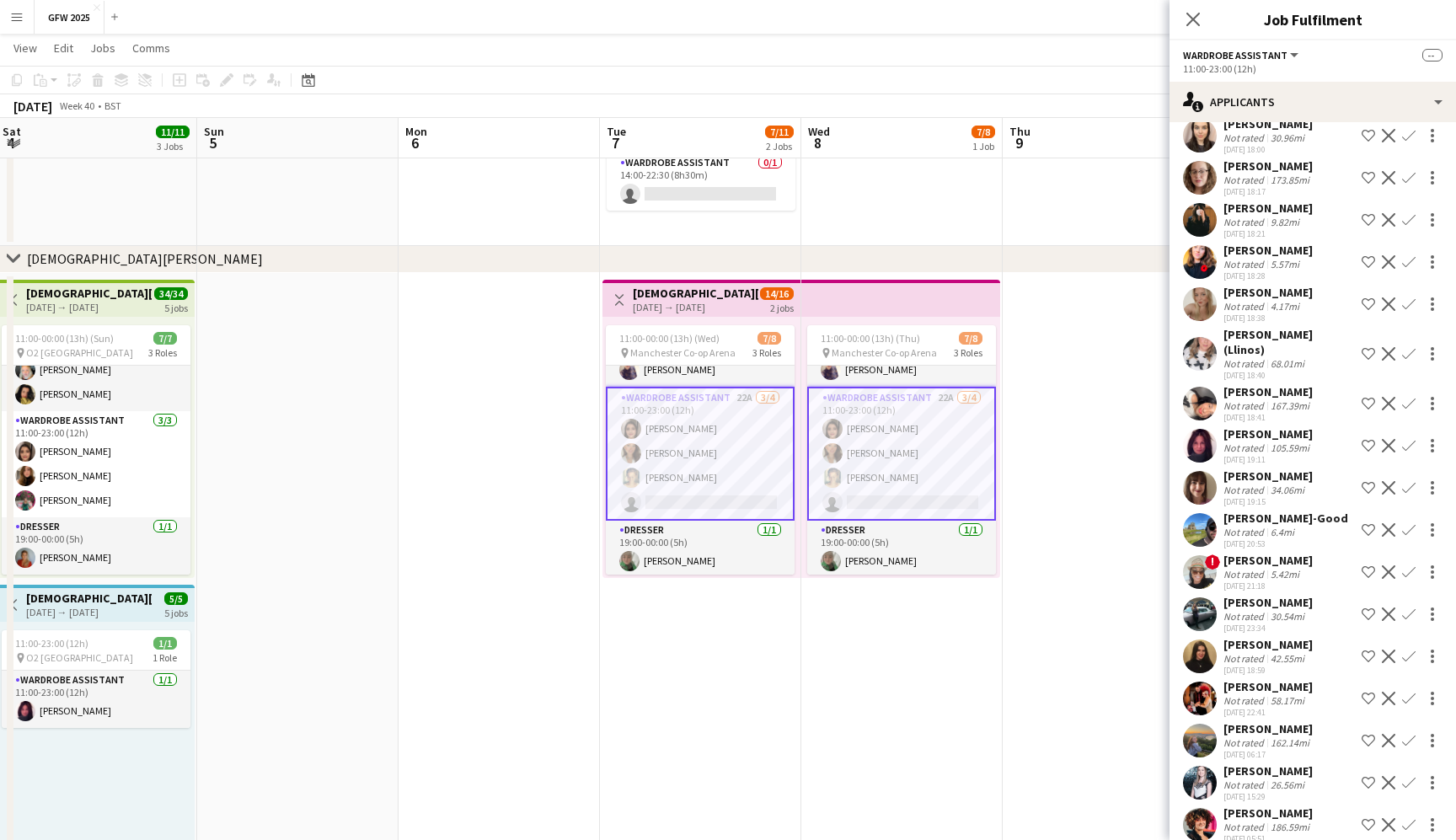
click at [1276, 455] on div "[DATE] 19:11" at bounding box center [1268, 459] width 90 height 11
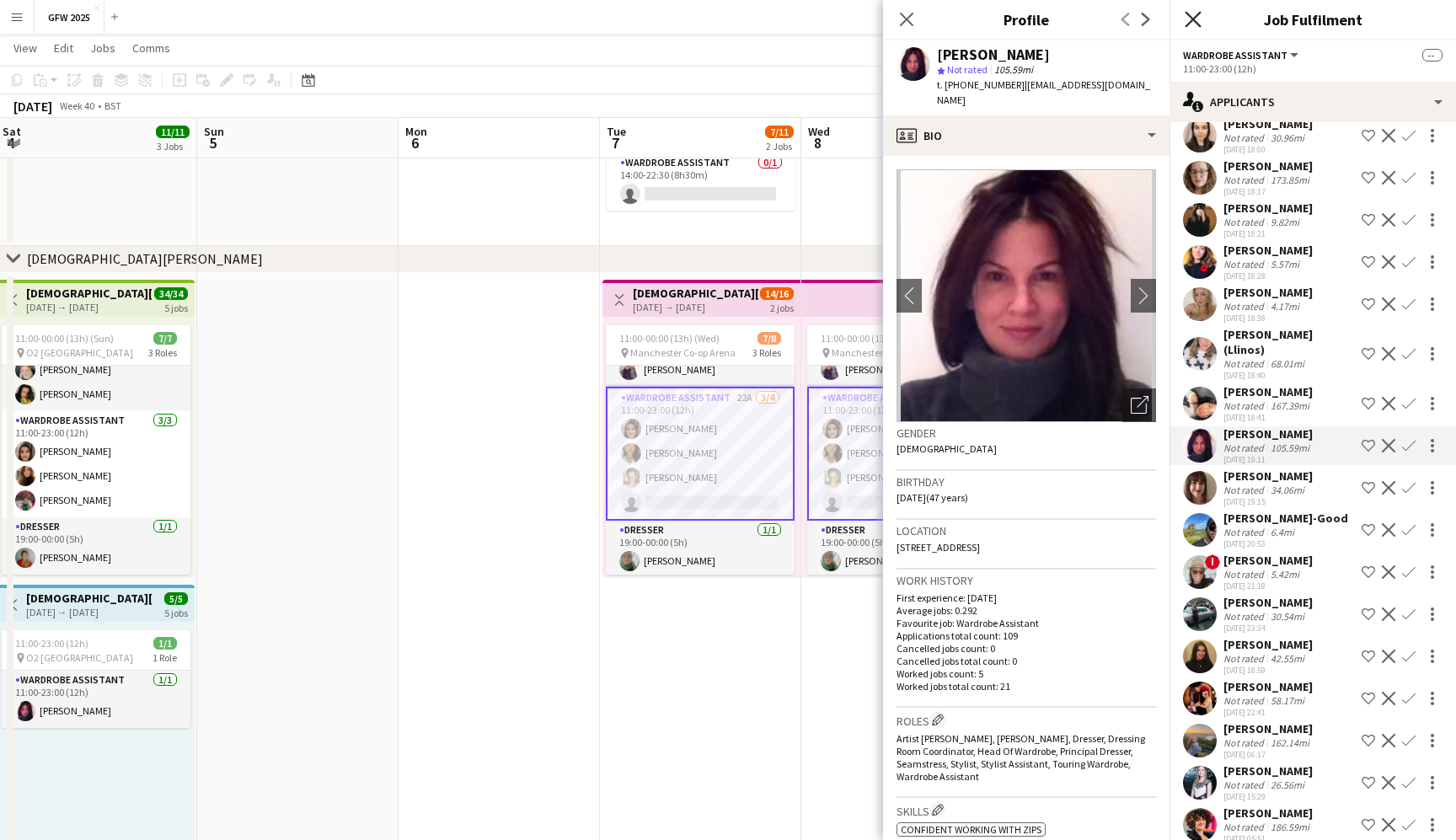
click at [1190, 26] on icon "Close pop-in" at bounding box center [1192, 18] width 16 height 16
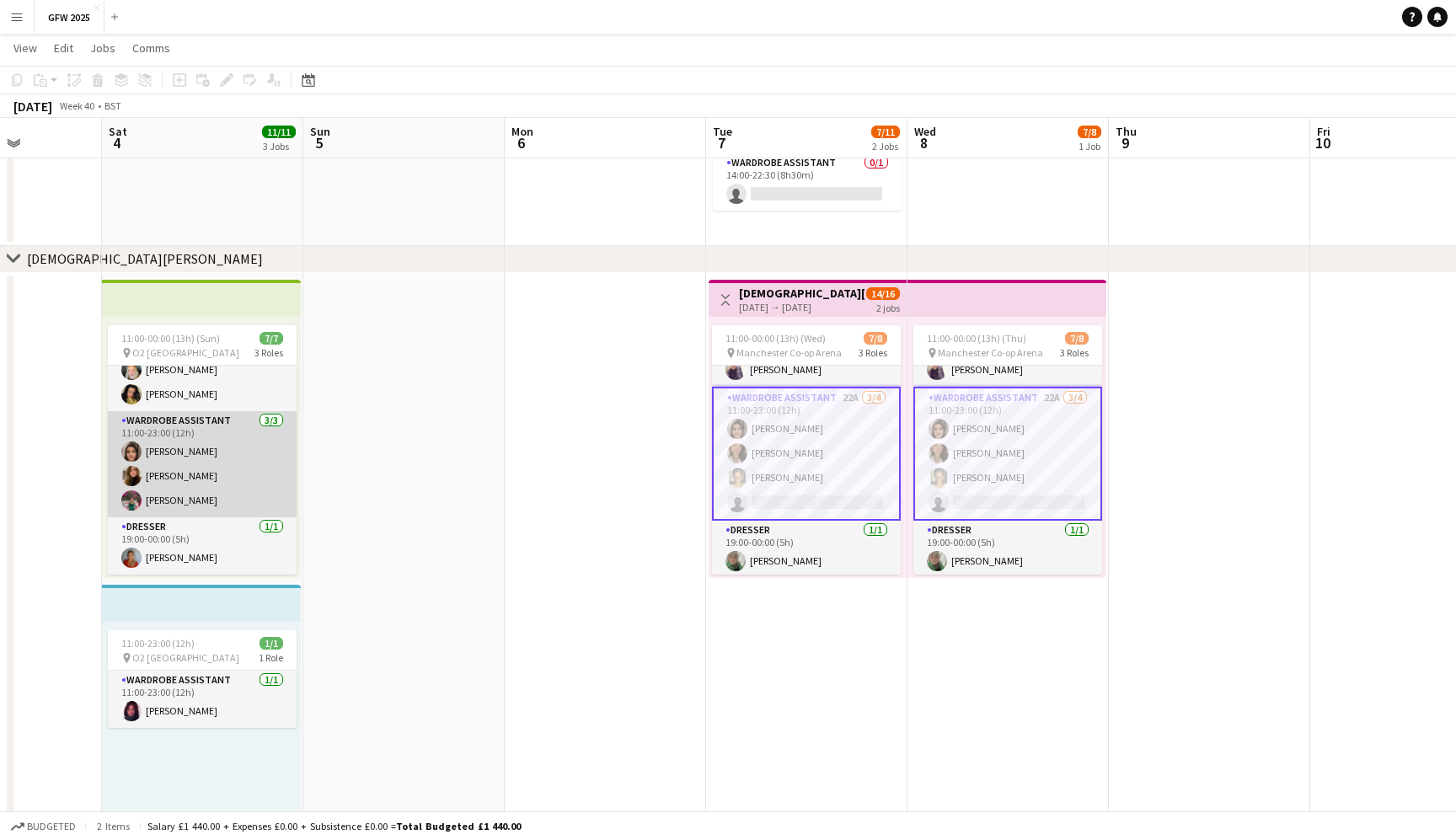
scroll to position [0, 707]
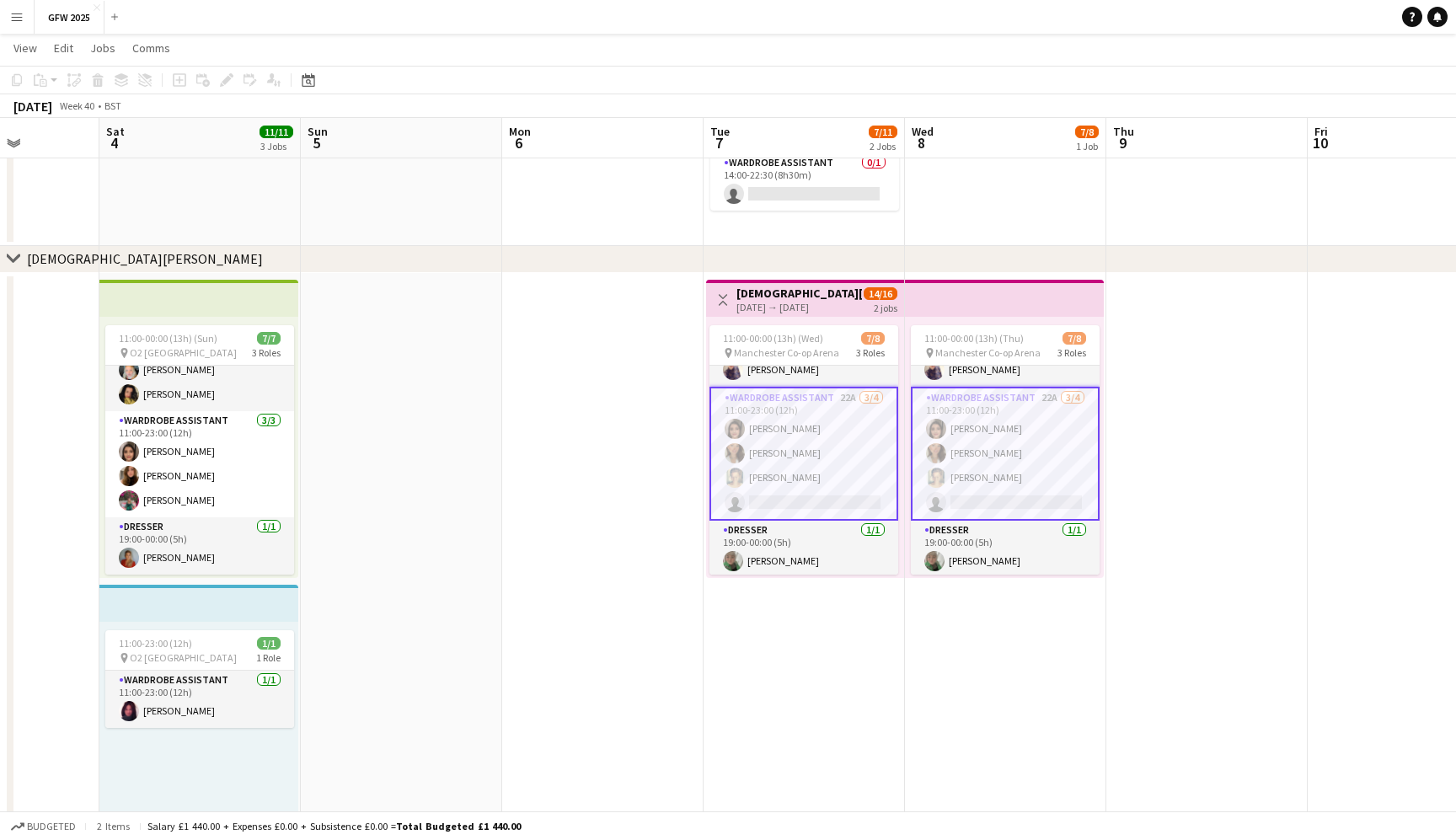
click at [738, 394] on app-card-role "Wardrobe Assistant 22A [DATE] 11:00-23:00 (12h) [PERSON_NAME] [PERSON_NAME] [PE…" at bounding box center [804, 454] width 189 height 134
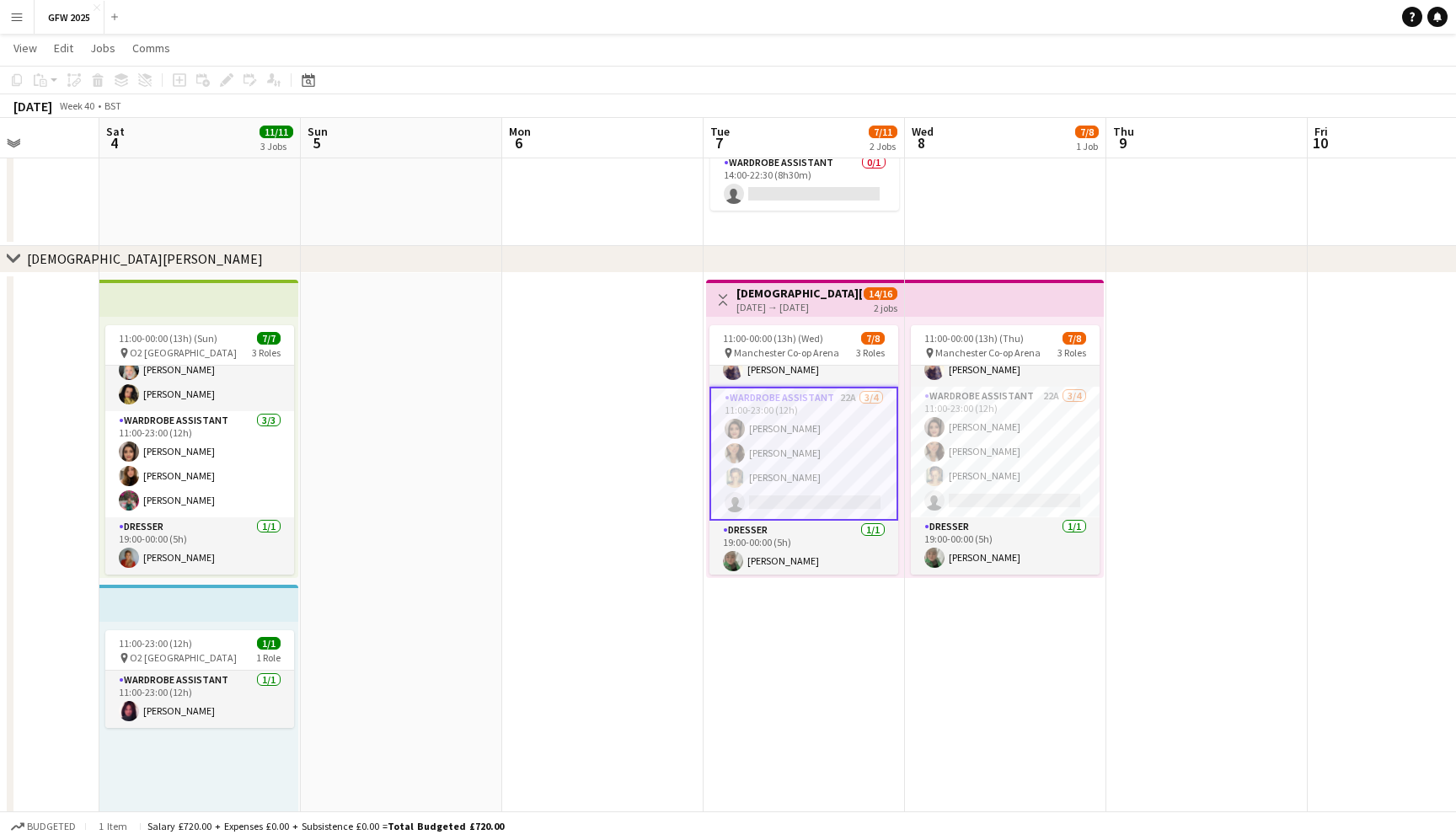
click at [773, 422] on app-card-role "Wardrobe Assistant 22A [DATE] 11:00-23:00 (12h) [PERSON_NAME] [PERSON_NAME] [PE…" at bounding box center [804, 454] width 189 height 134
click at [487, 436] on app-date-cell at bounding box center [401, 723] width 201 height 900
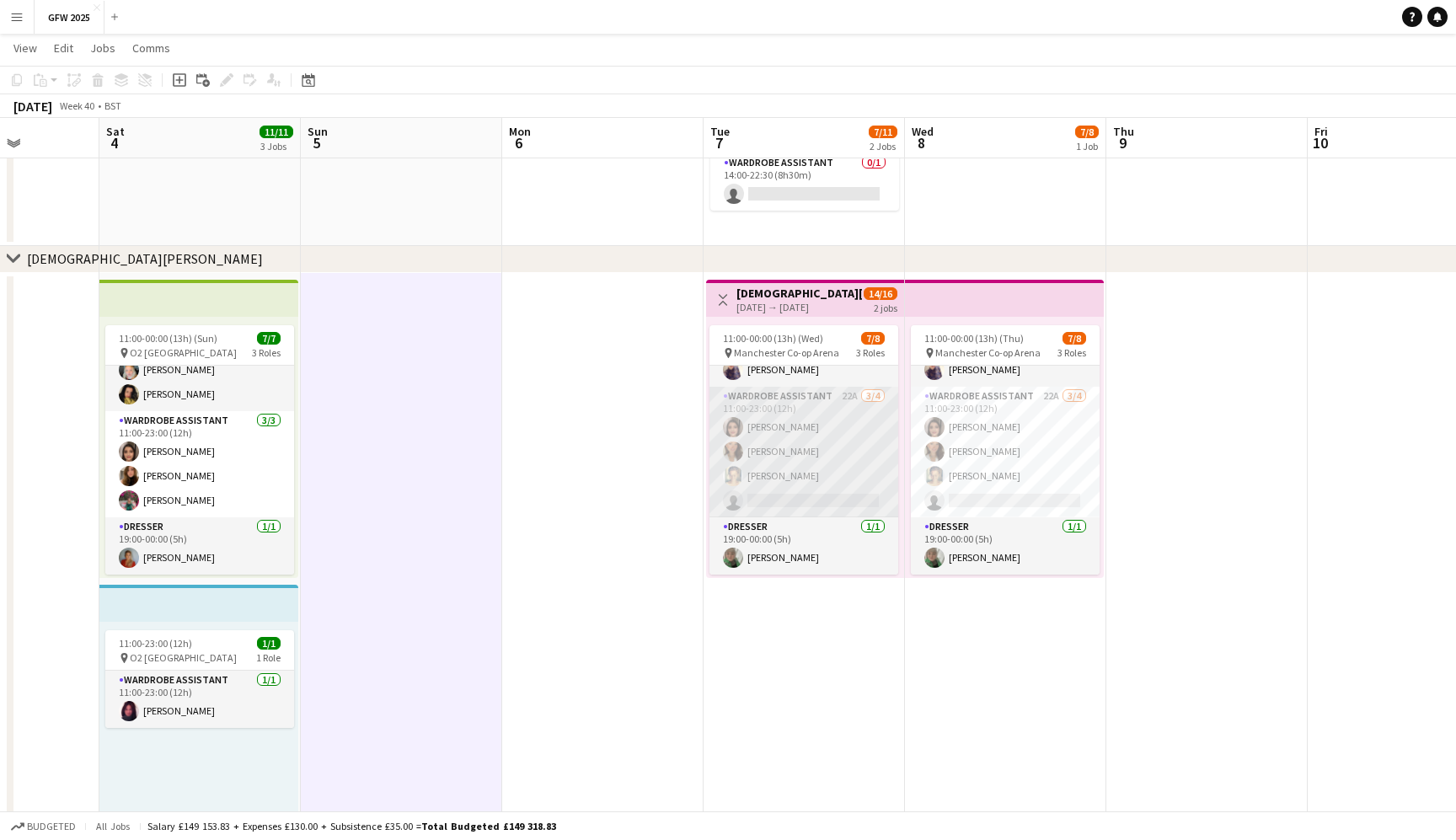
click at [814, 447] on app-card-role "Wardrobe Assistant 22A [DATE] 11:00-23:00 (12h) [PERSON_NAME] [PERSON_NAME] [PE…" at bounding box center [804, 452] width 189 height 130
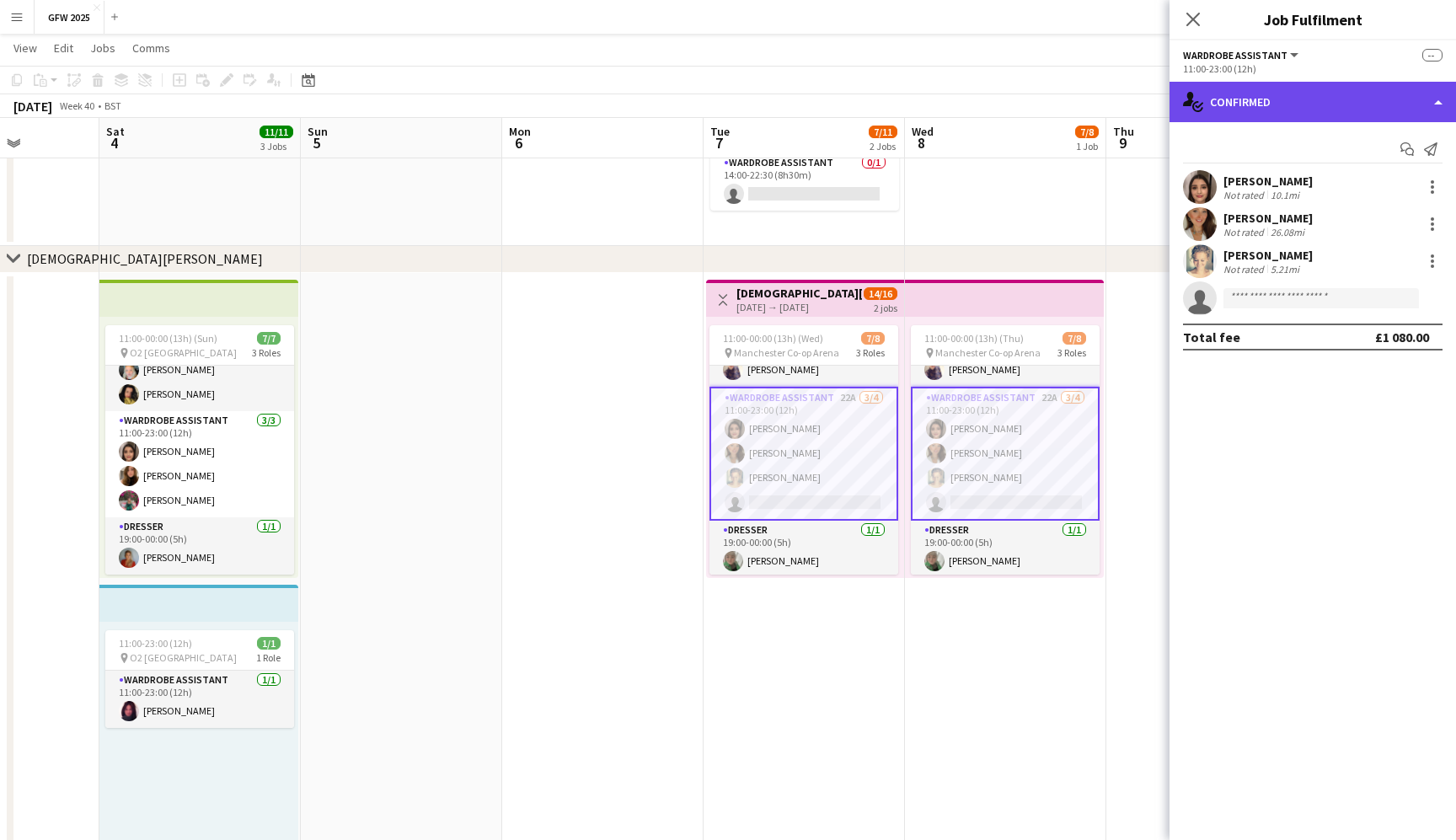
click at [1363, 100] on div "single-neutral-actions-check-2 Confirmed" at bounding box center [1313, 102] width 286 height 41
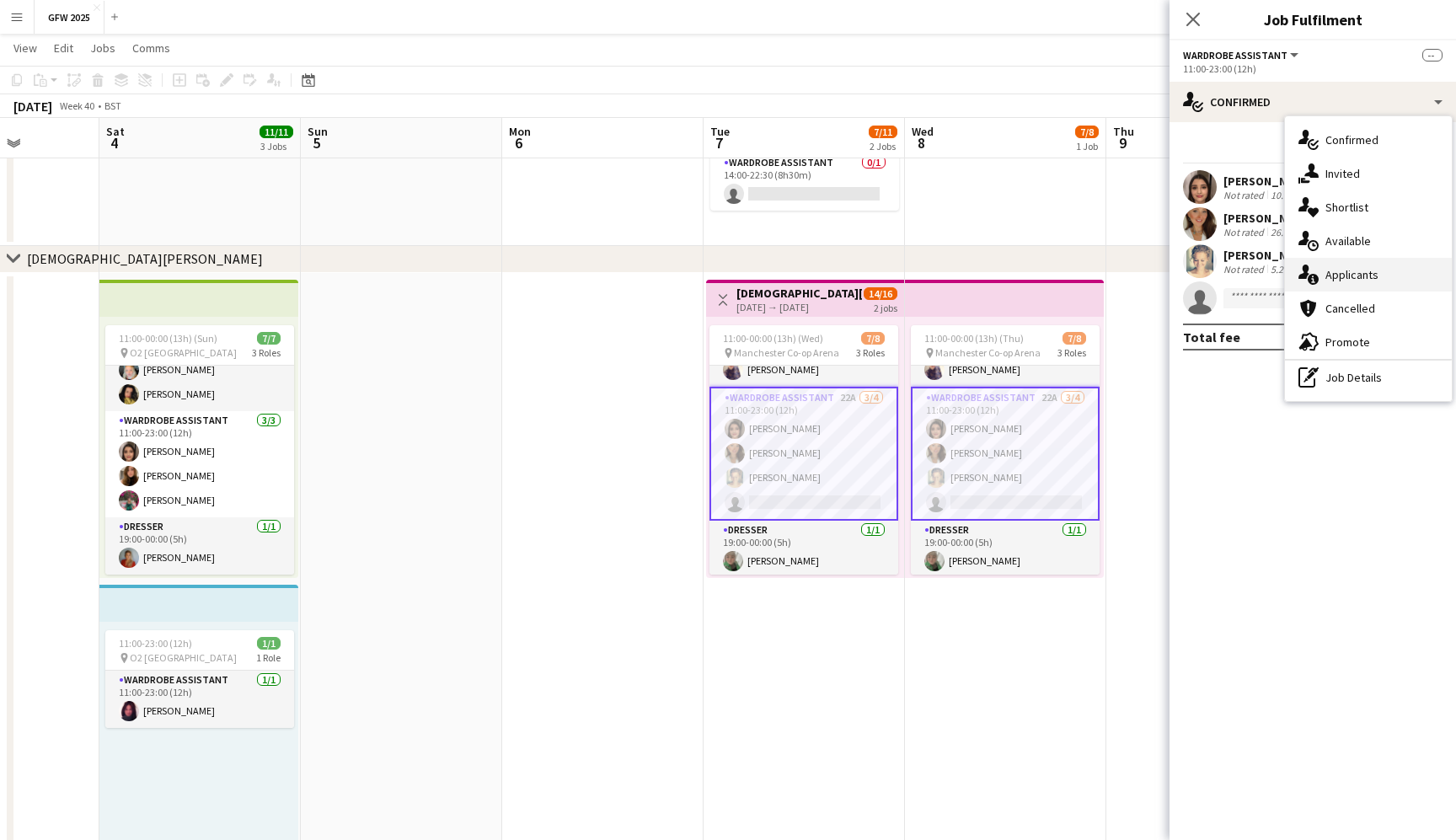
click at [1385, 279] on div "single-neutral-actions-information Applicants" at bounding box center [1367, 274] width 166 height 34
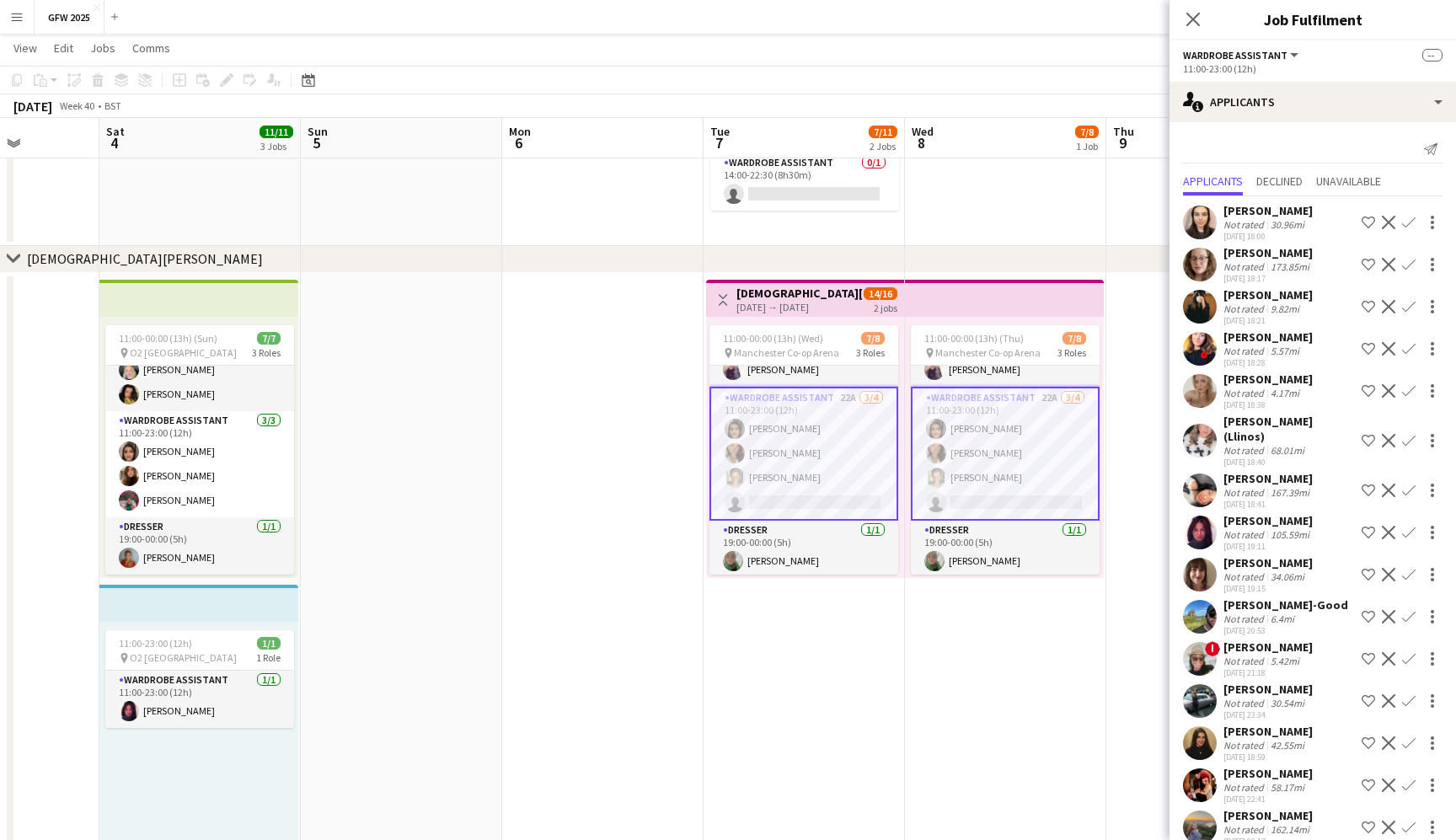
scroll to position [0, 0]
click at [179, 702] on app-card-role "Wardrobe Assistant [DATE] 11:00-23:00 (12h) [PERSON_NAME]" at bounding box center [200, 699] width 189 height 57
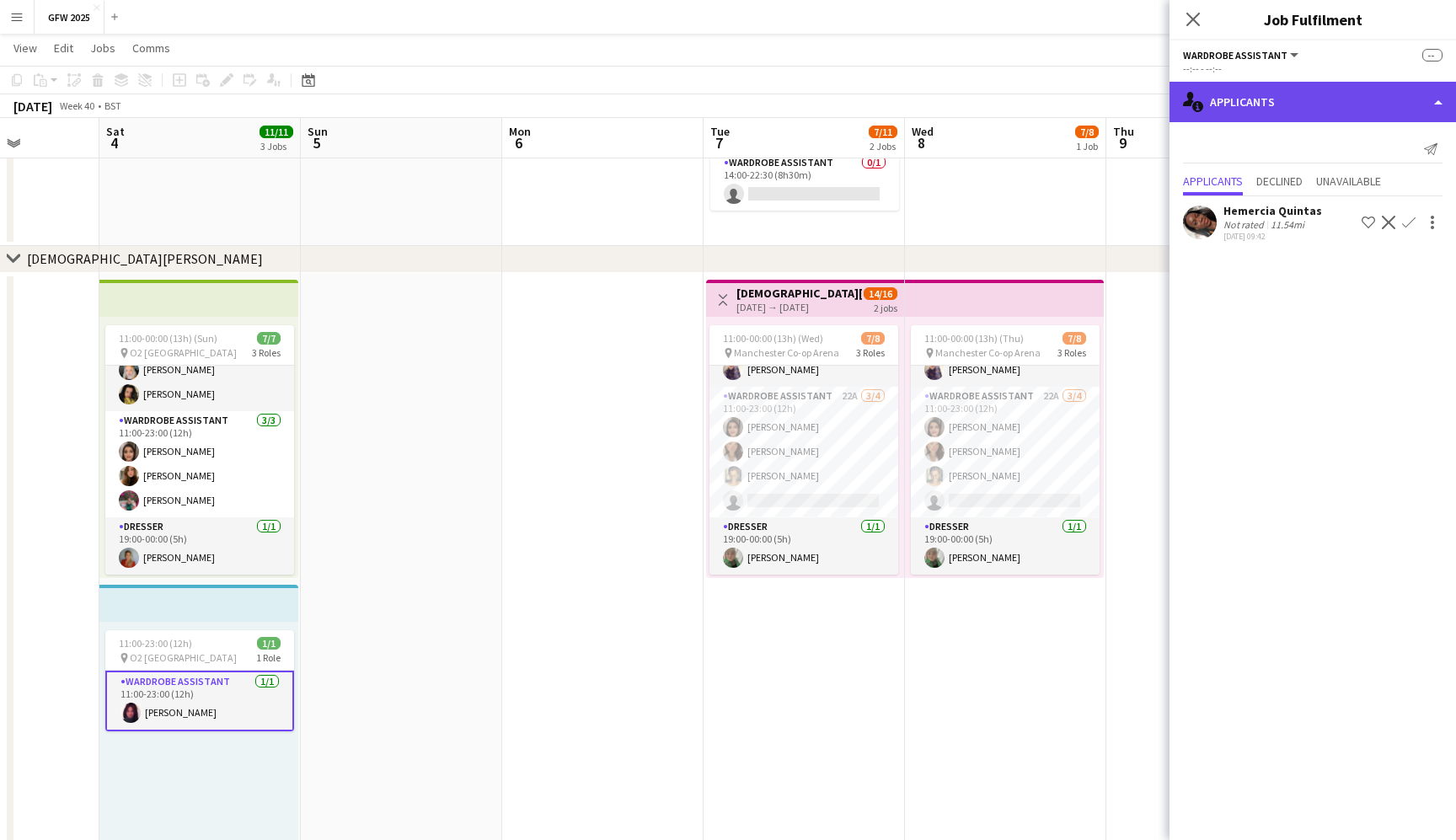
click at [1313, 110] on div "single-neutral-actions-information Applicants" at bounding box center [1313, 102] width 286 height 41
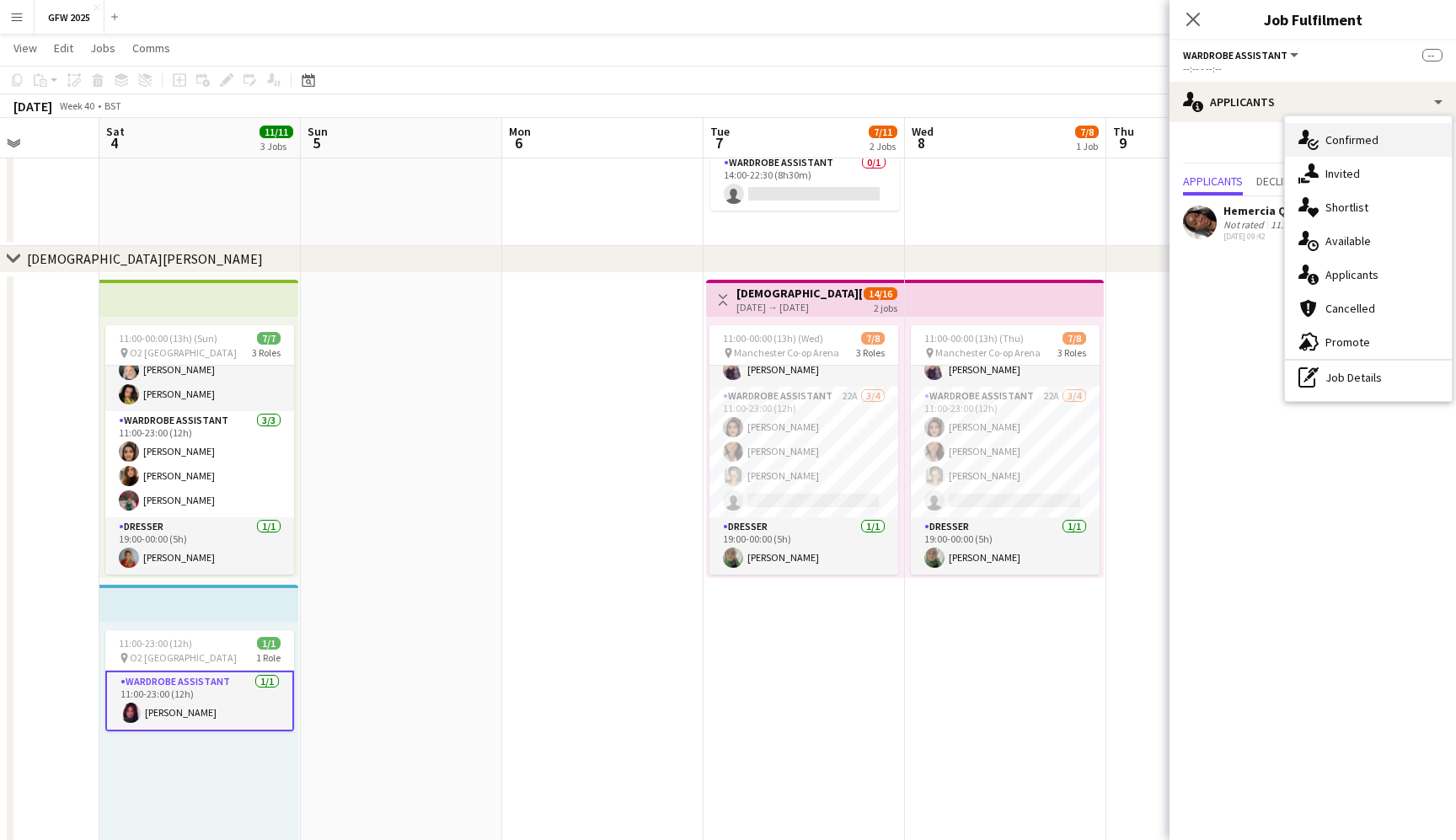
click at [1372, 147] on span "Confirmed" at bounding box center [1352, 140] width 54 height 16
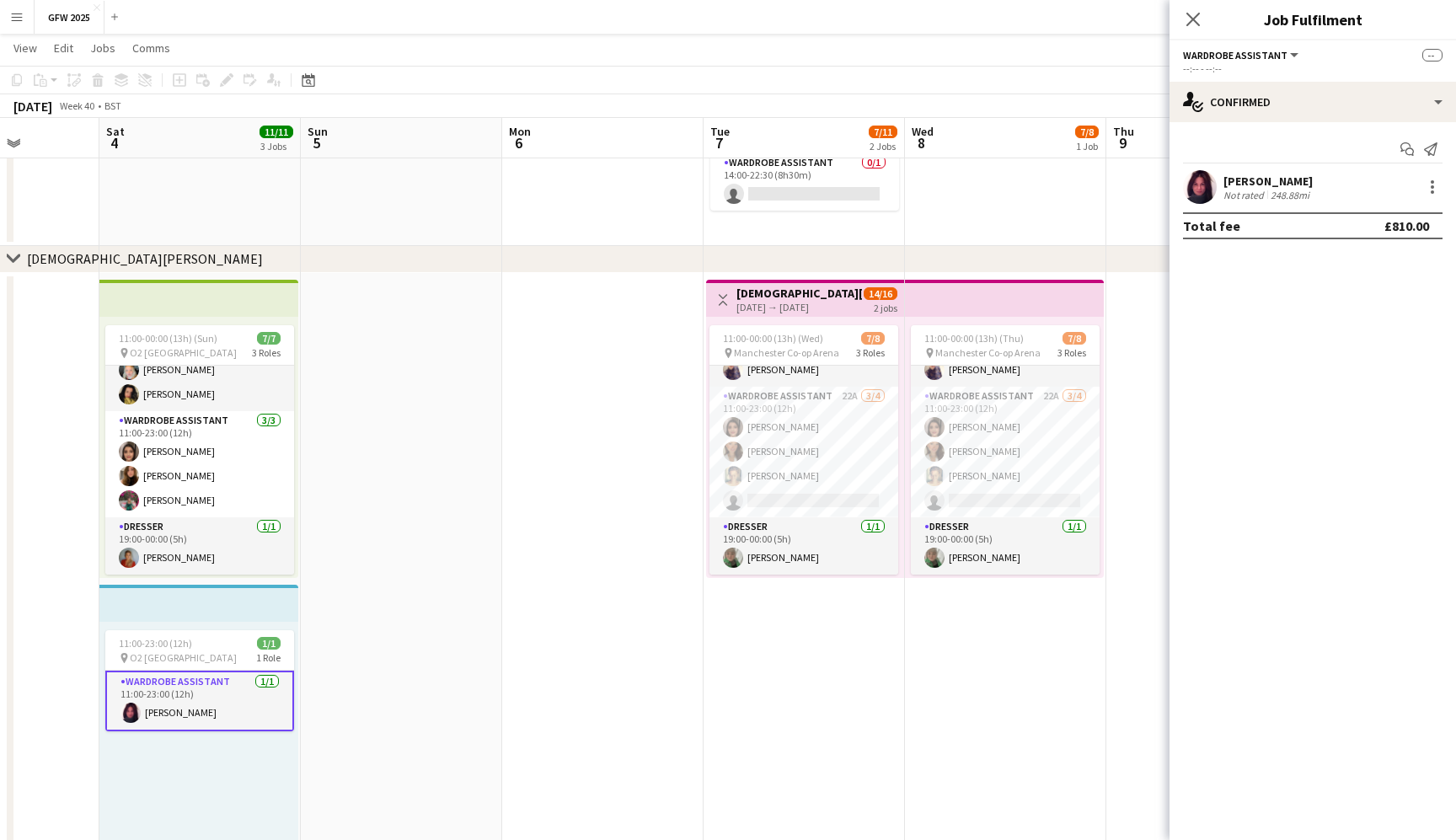
click at [1278, 182] on div "[PERSON_NAME]" at bounding box center [1268, 181] width 90 height 16
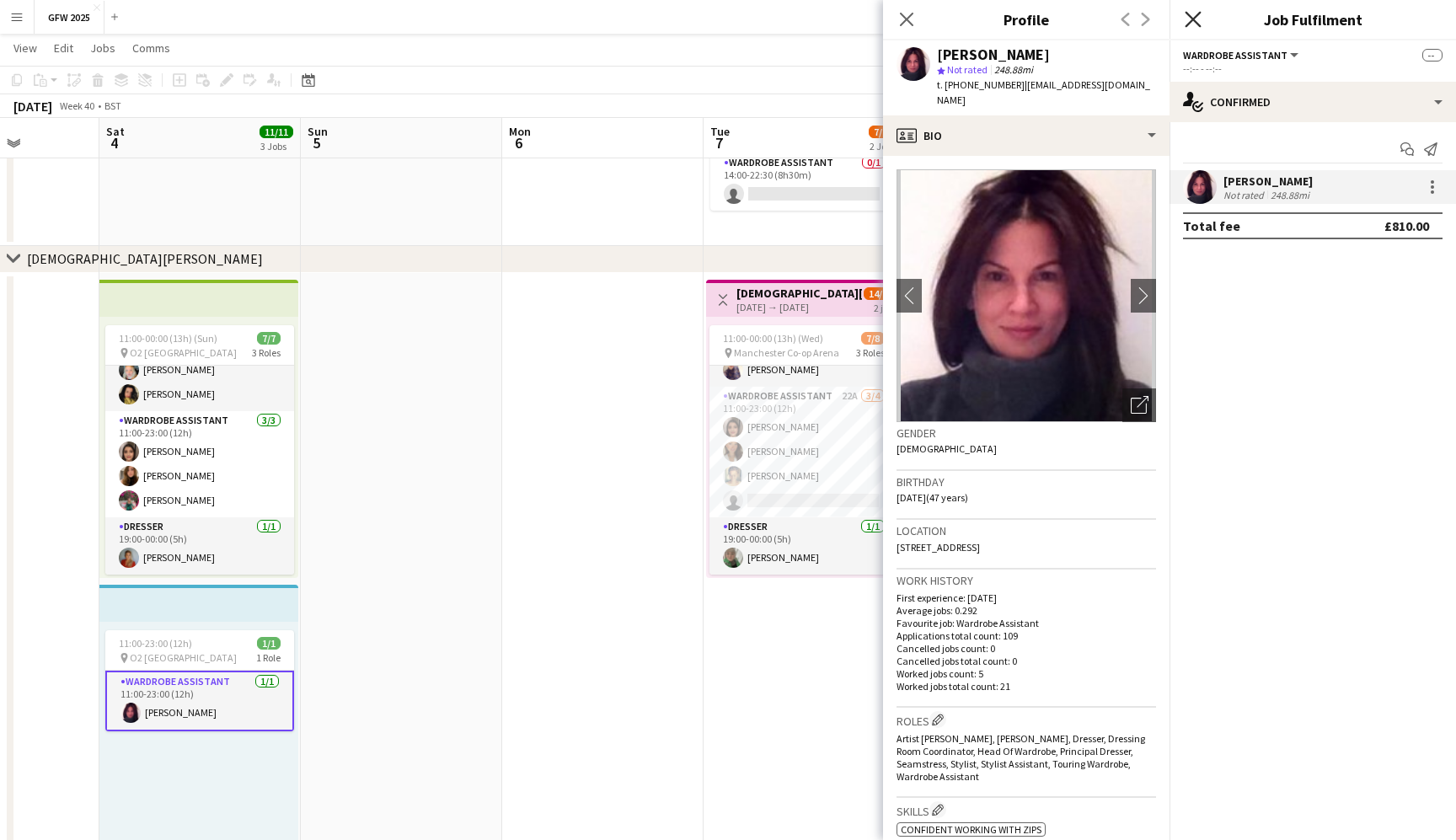
click at [1196, 17] on icon at bounding box center [1192, 18] width 16 height 16
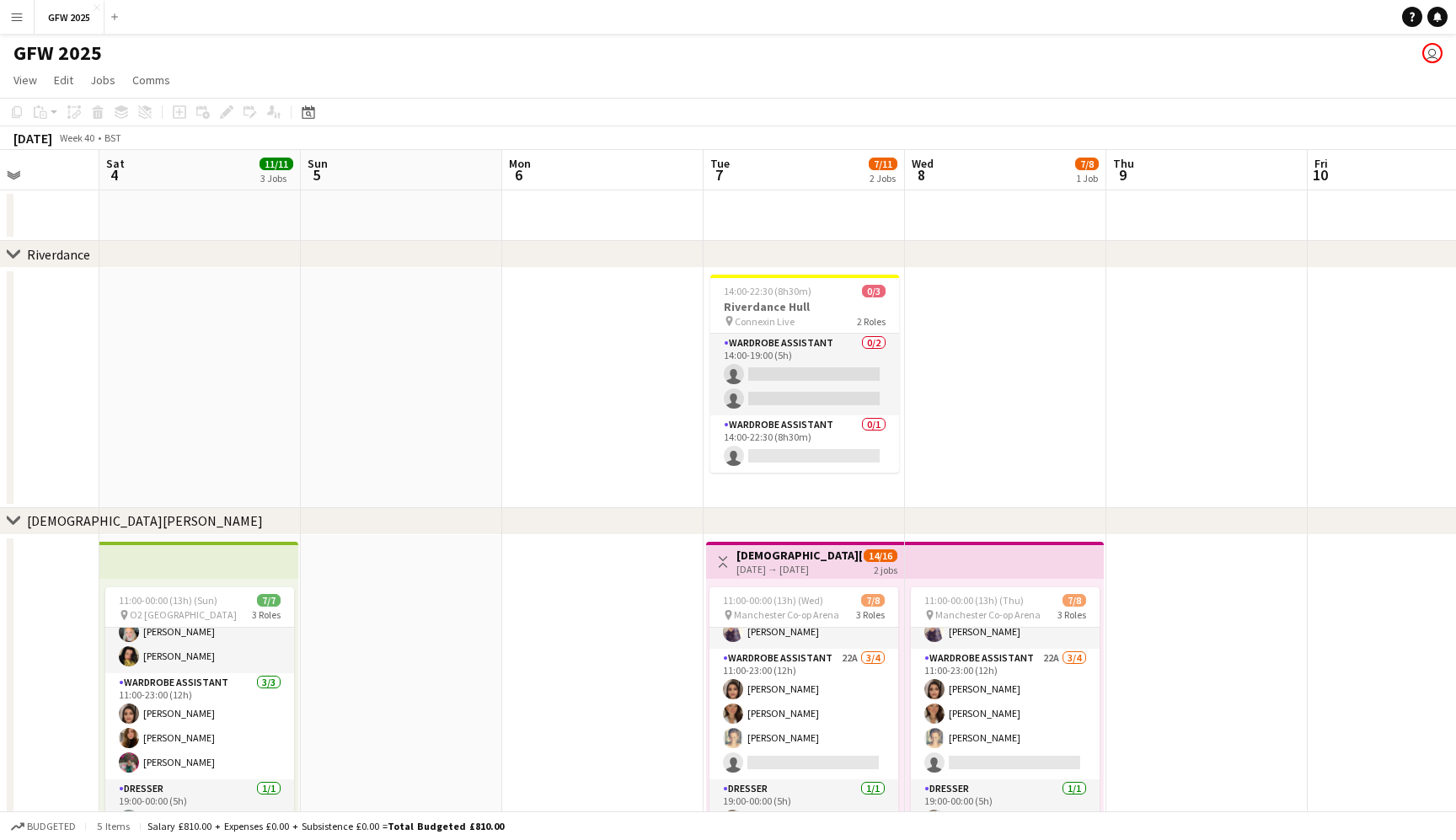
click at [594, 50] on div "GFW 2025 user" at bounding box center [728, 50] width 1456 height 32
click at [10, 17] on button "Menu" at bounding box center [17, 17] width 34 height 34
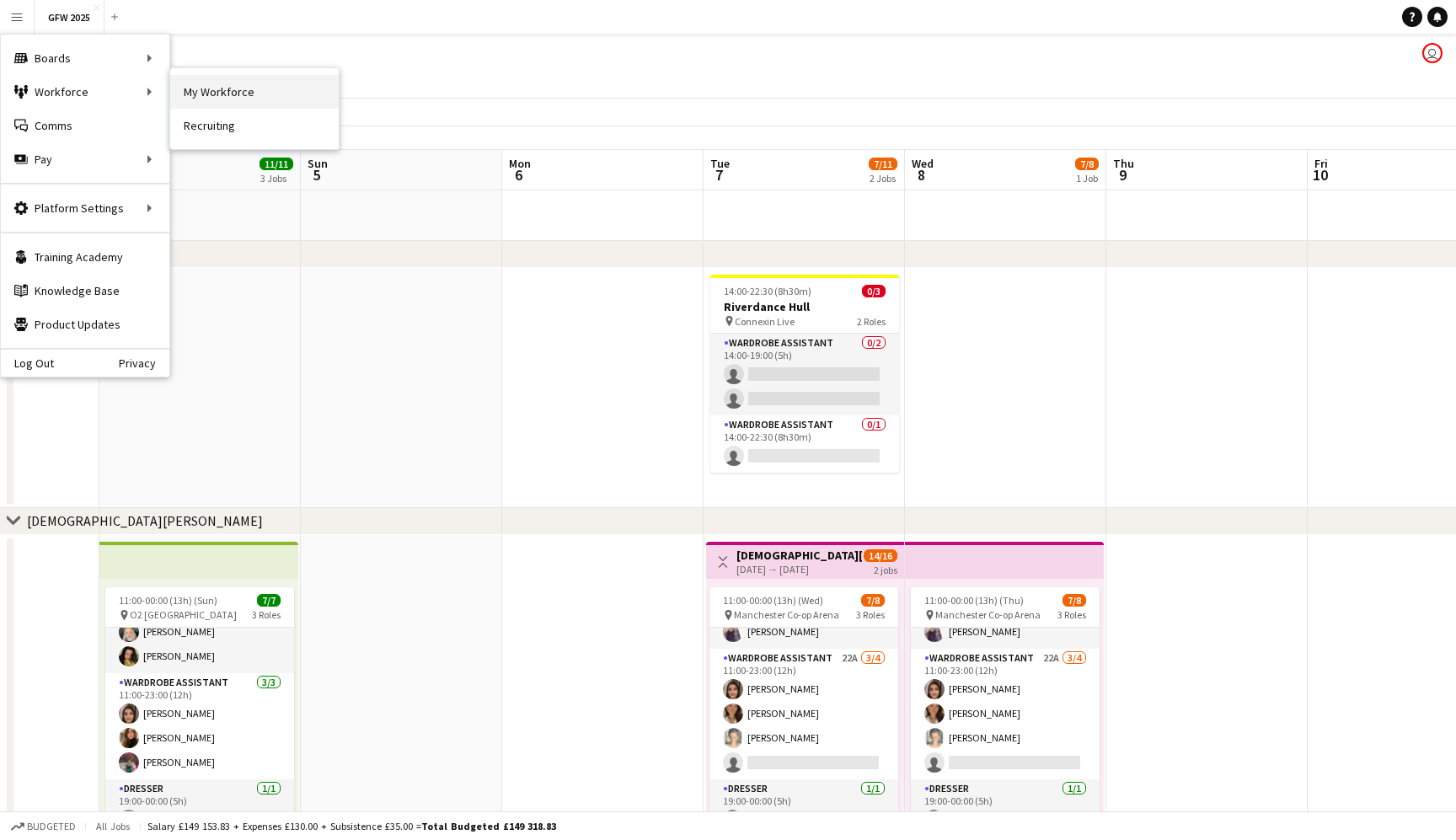
click at [237, 91] on link "My Workforce" at bounding box center [254, 91] width 168 height 34
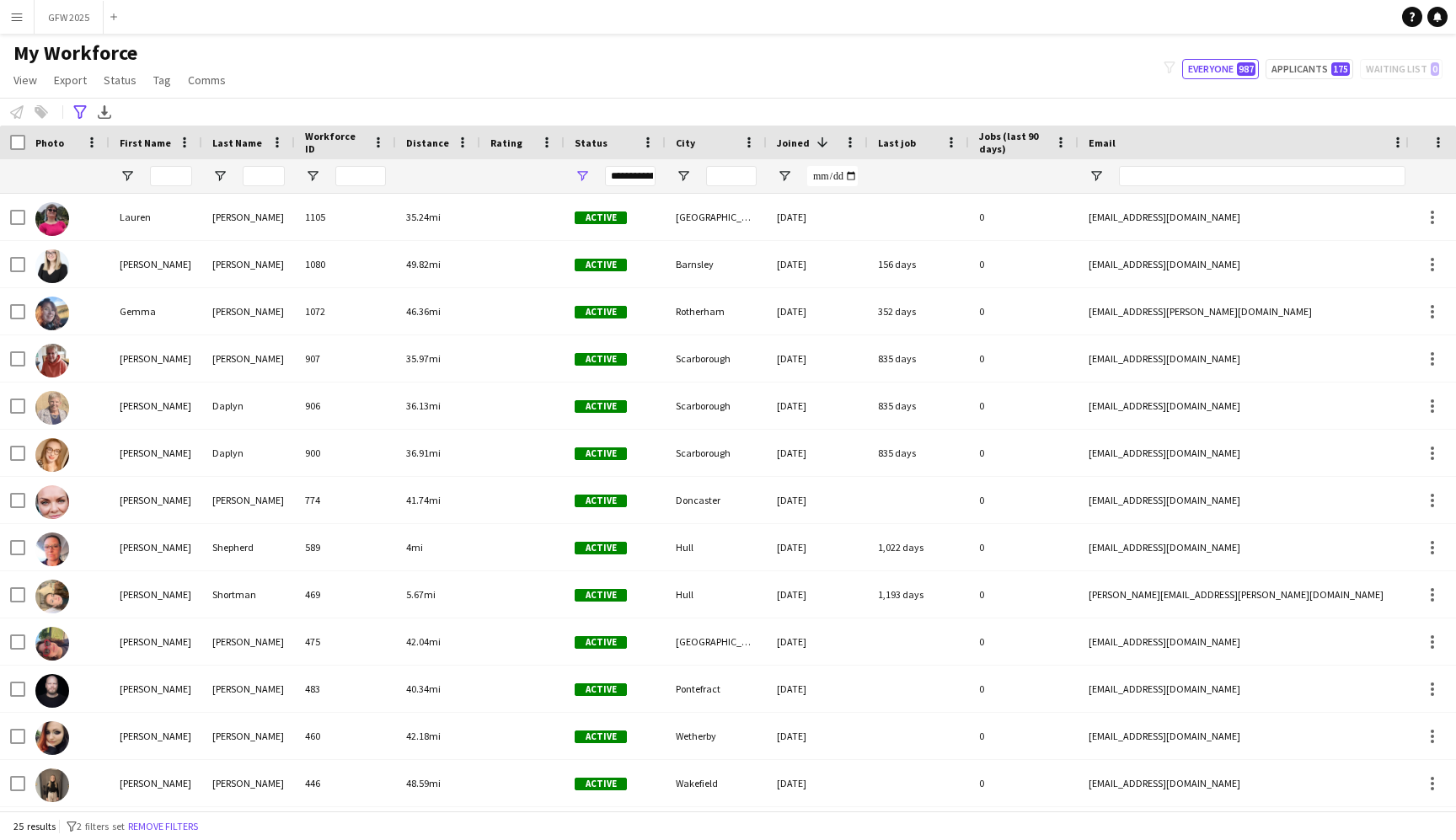
click at [1316, 66] on button "Applicants 175" at bounding box center [1309, 69] width 88 height 20
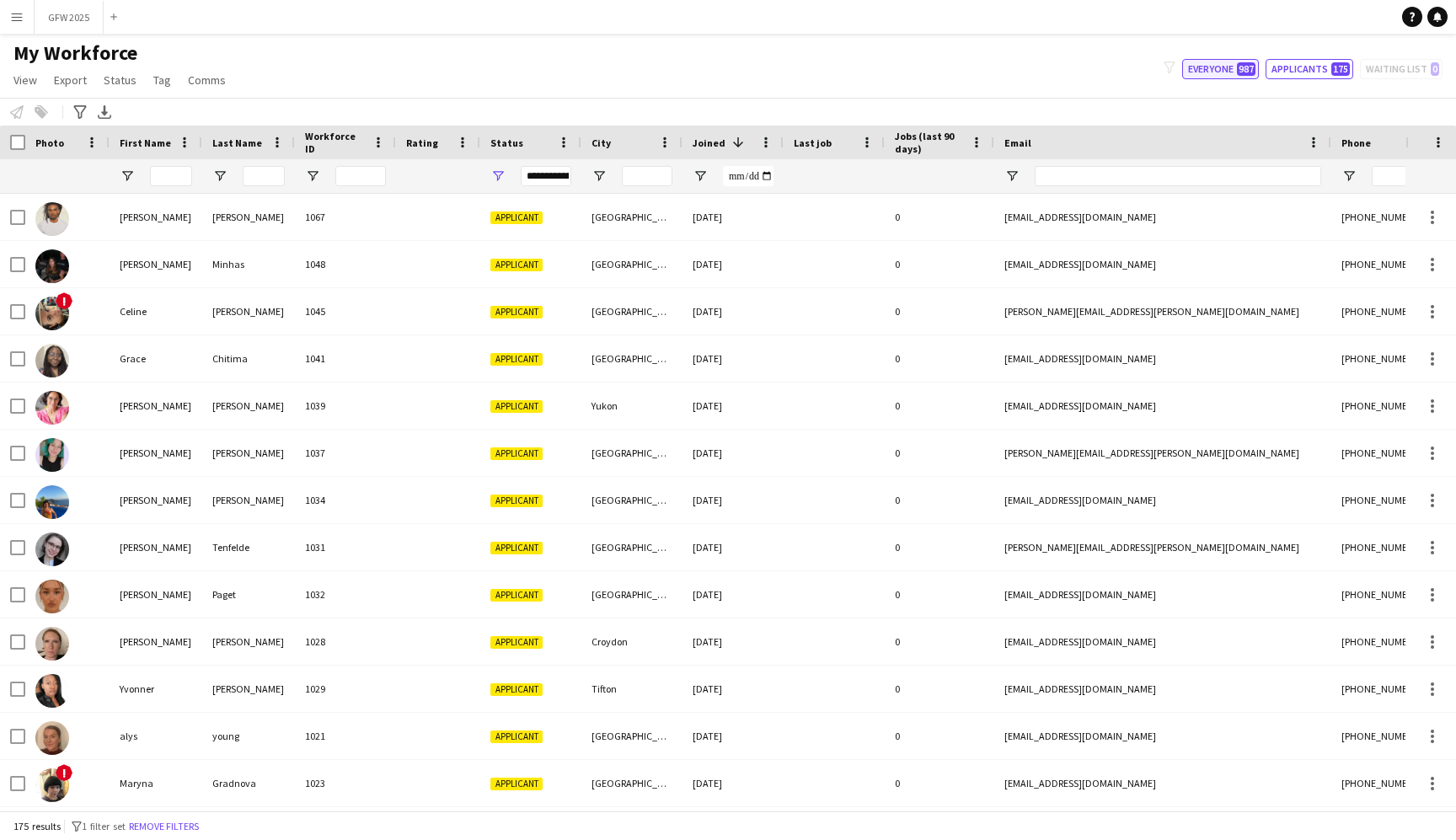
click at [1234, 67] on button "Everyone 987" at bounding box center [1220, 69] width 77 height 20
type input "**********"
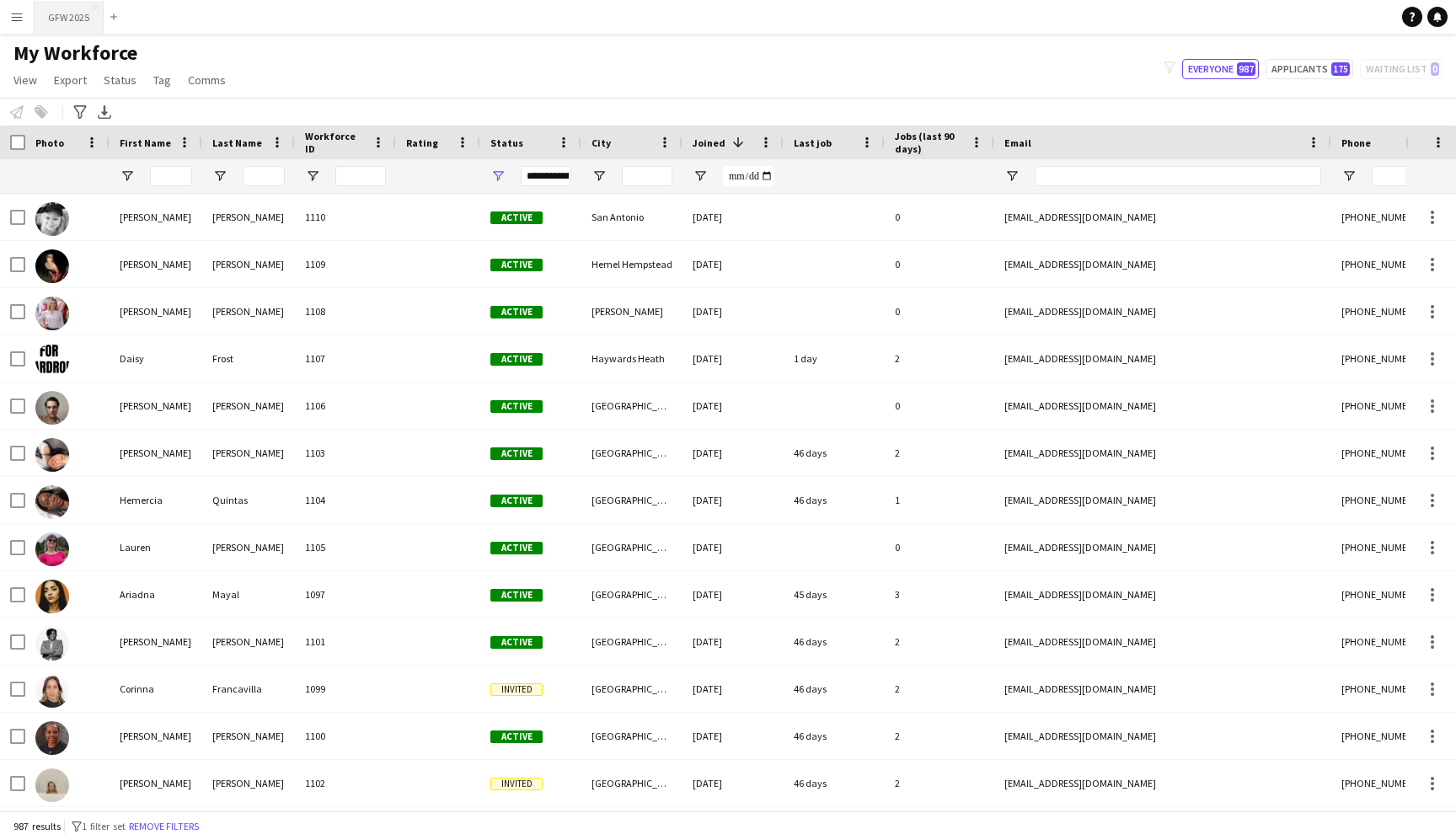
click at [64, 14] on button "GFW 2025 Close" at bounding box center [68, 18] width 69 height 33
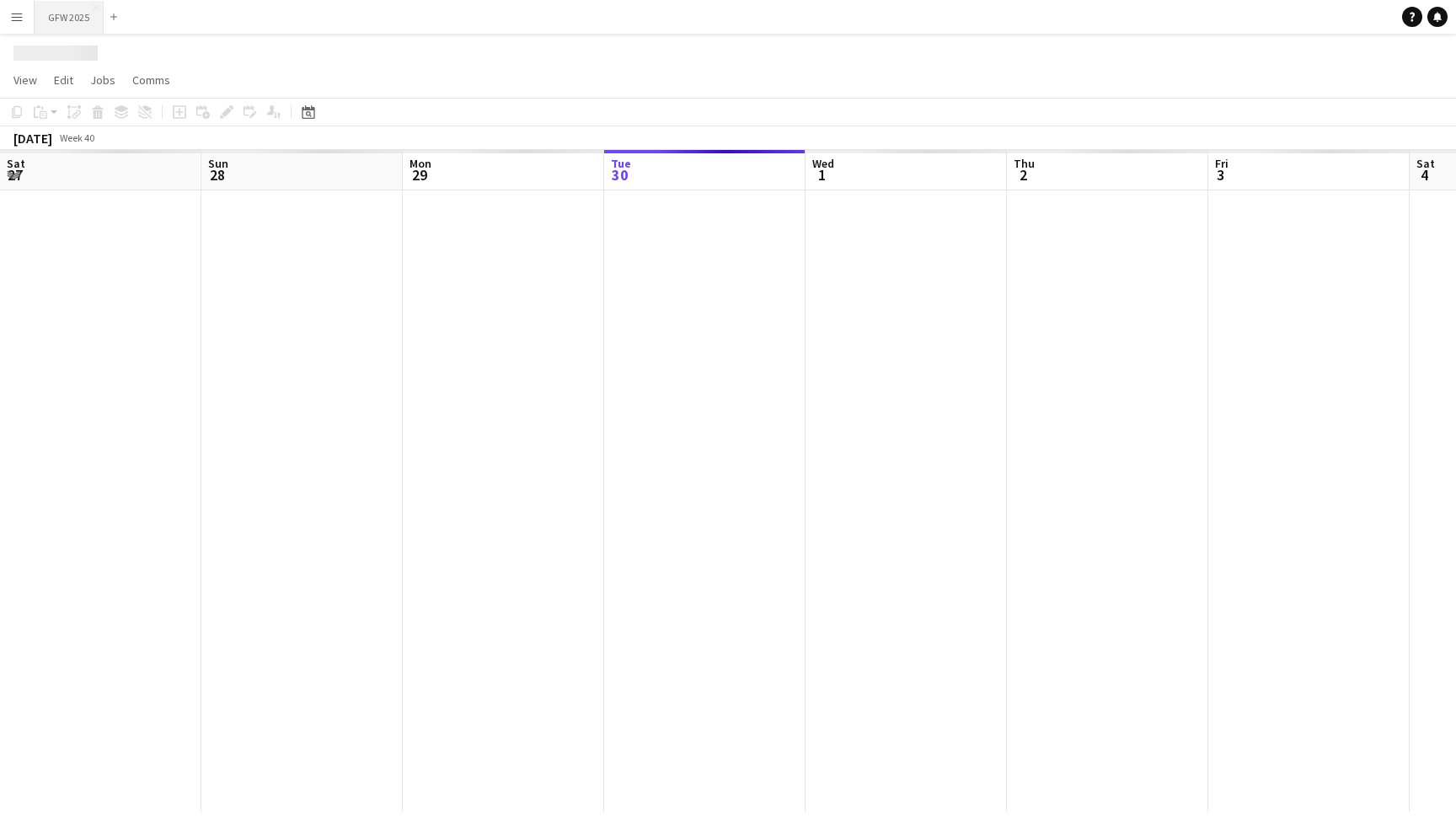
scroll to position [0, 403]
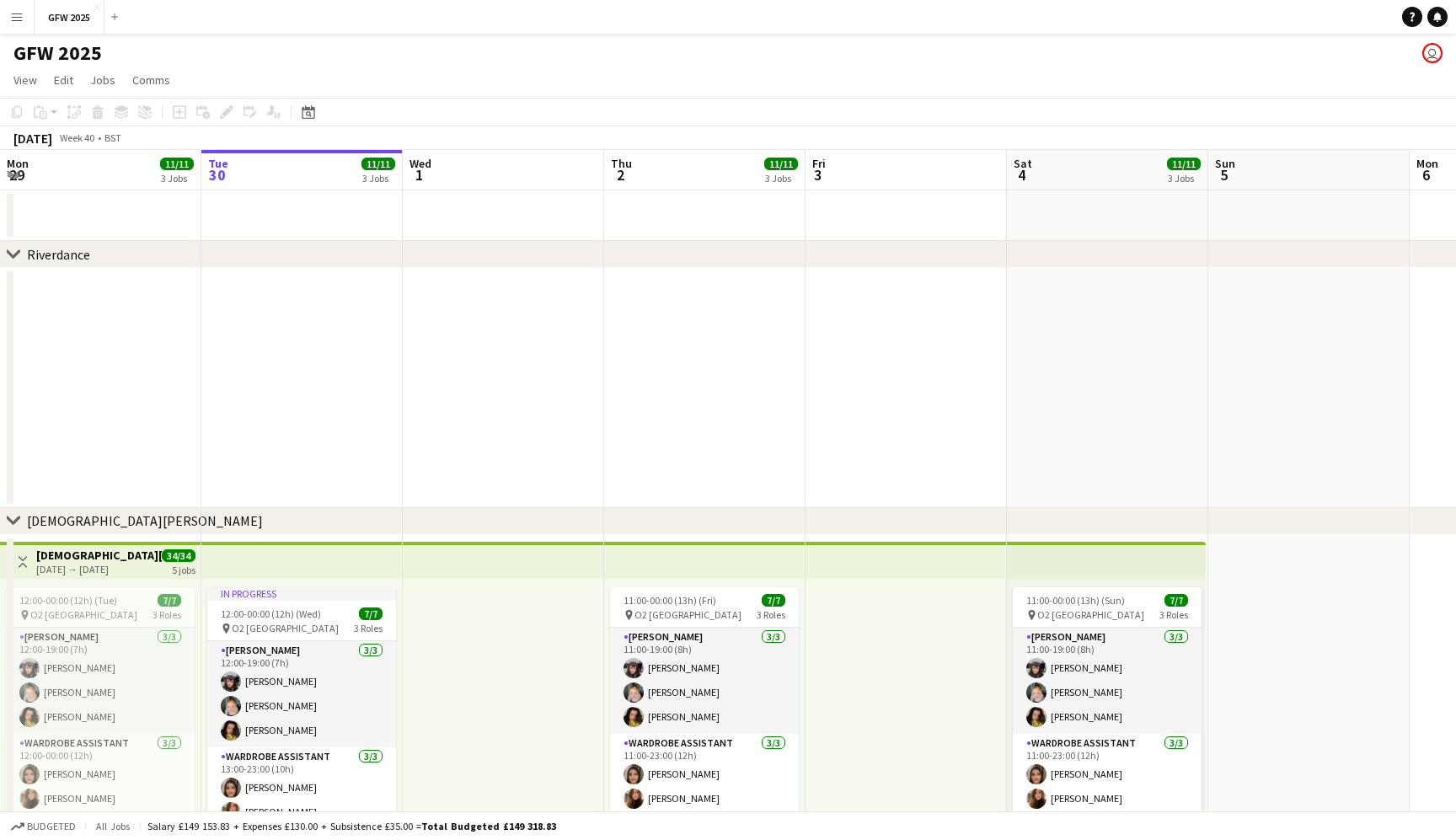
click at [303, 428] on app-date-cell at bounding box center [302, 387] width 201 height 240
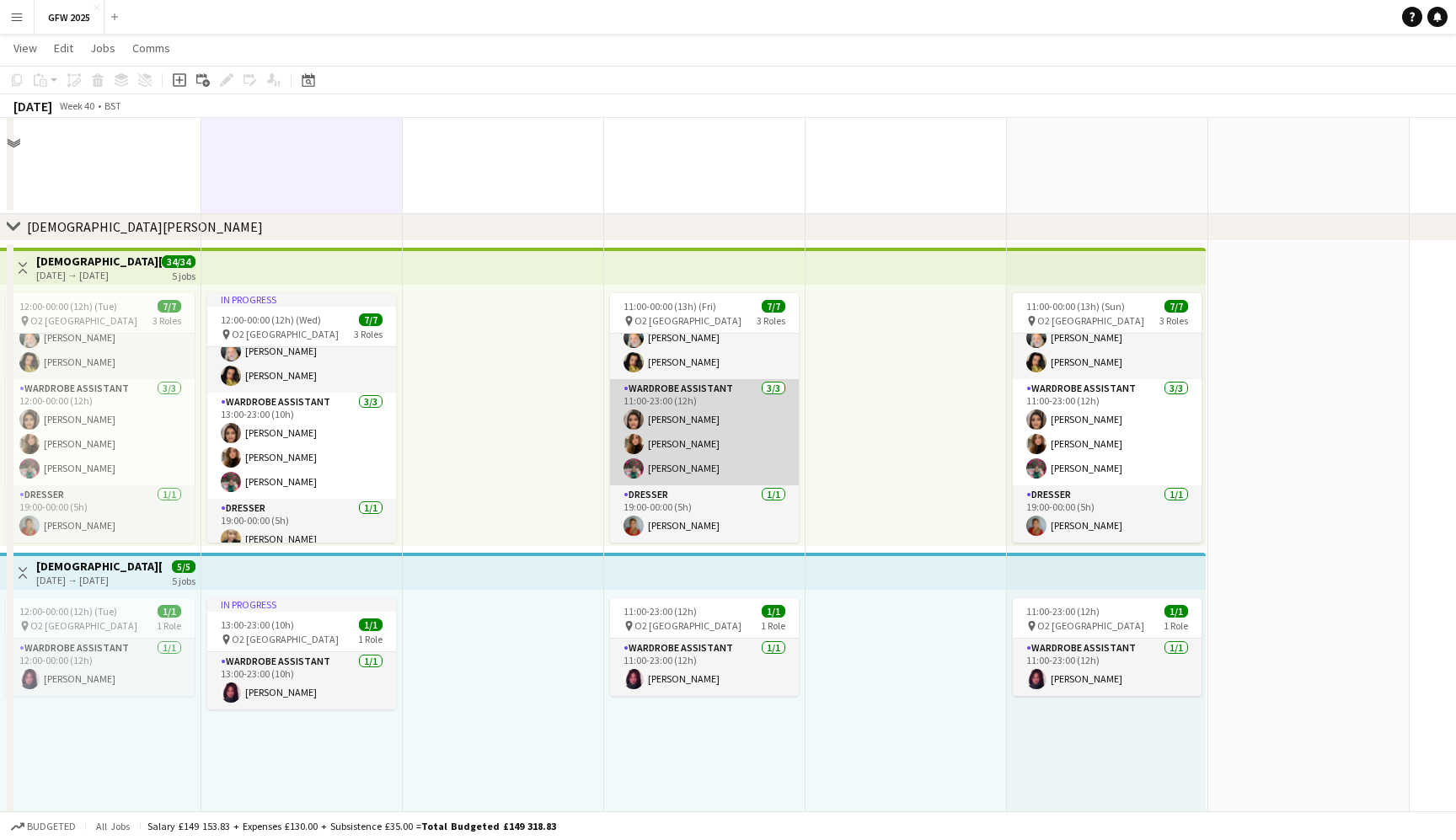
scroll to position [299, 0]
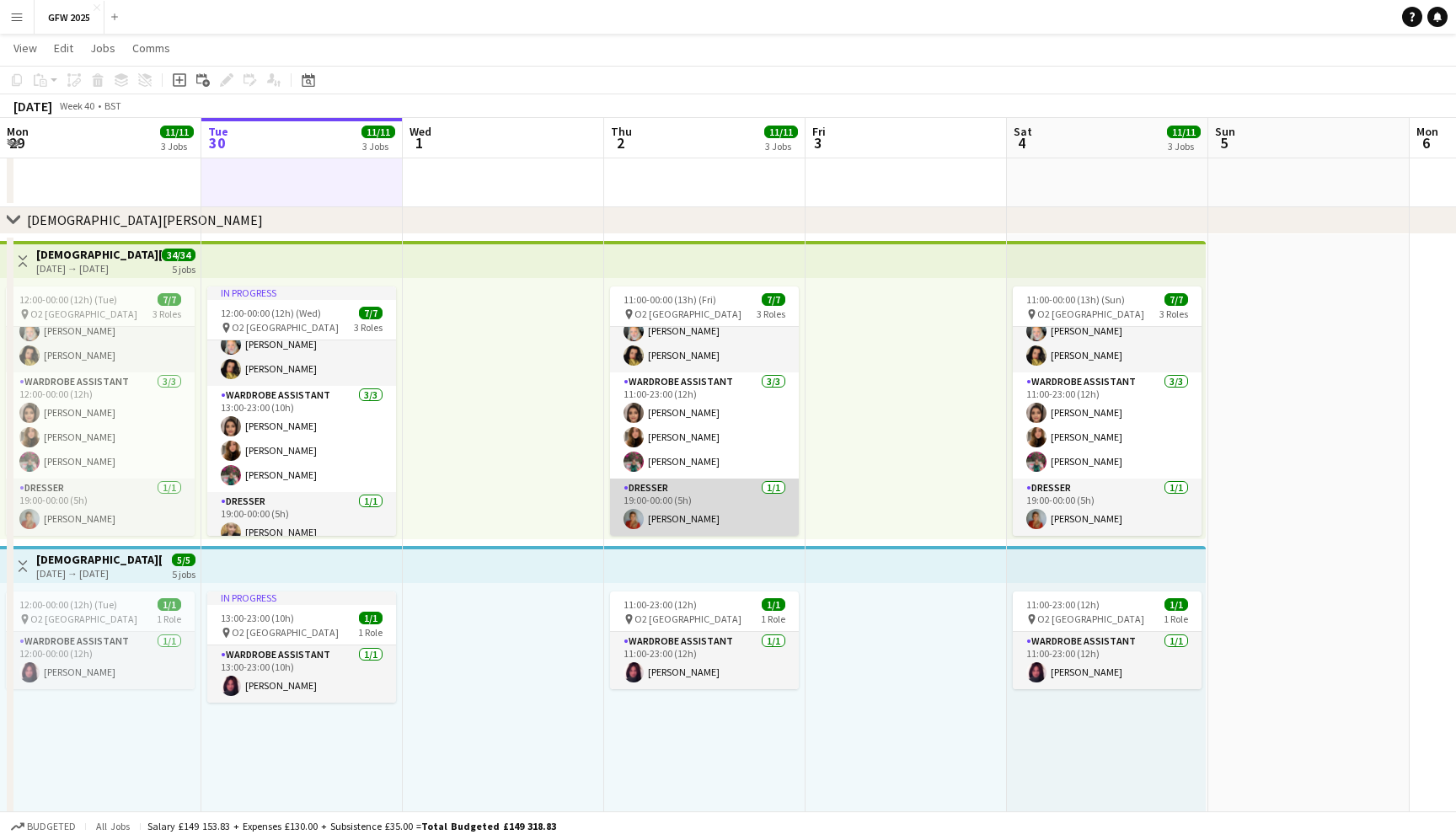
click at [724, 505] on app-card-role "Dresser [DATE] 19:00-00:00 (5h) [PERSON_NAME]" at bounding box center [705, 507] width 189 height 57
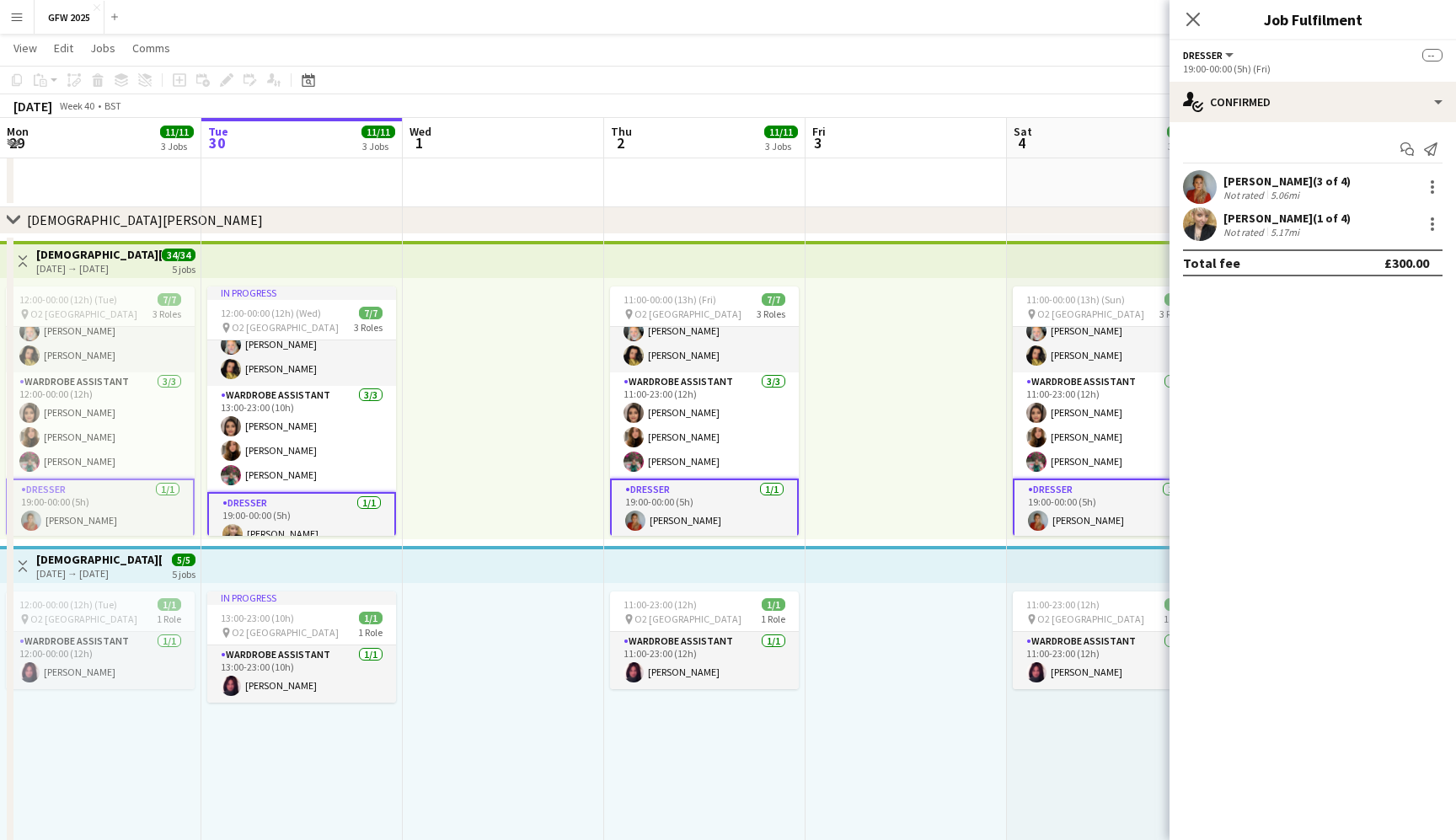
click at [724, 505] on app-card-role "Dresser [DATE] 19:00-00:00 (5h) [PERSON_NAME]" at bounding box center [705, 509] width 189 height 60
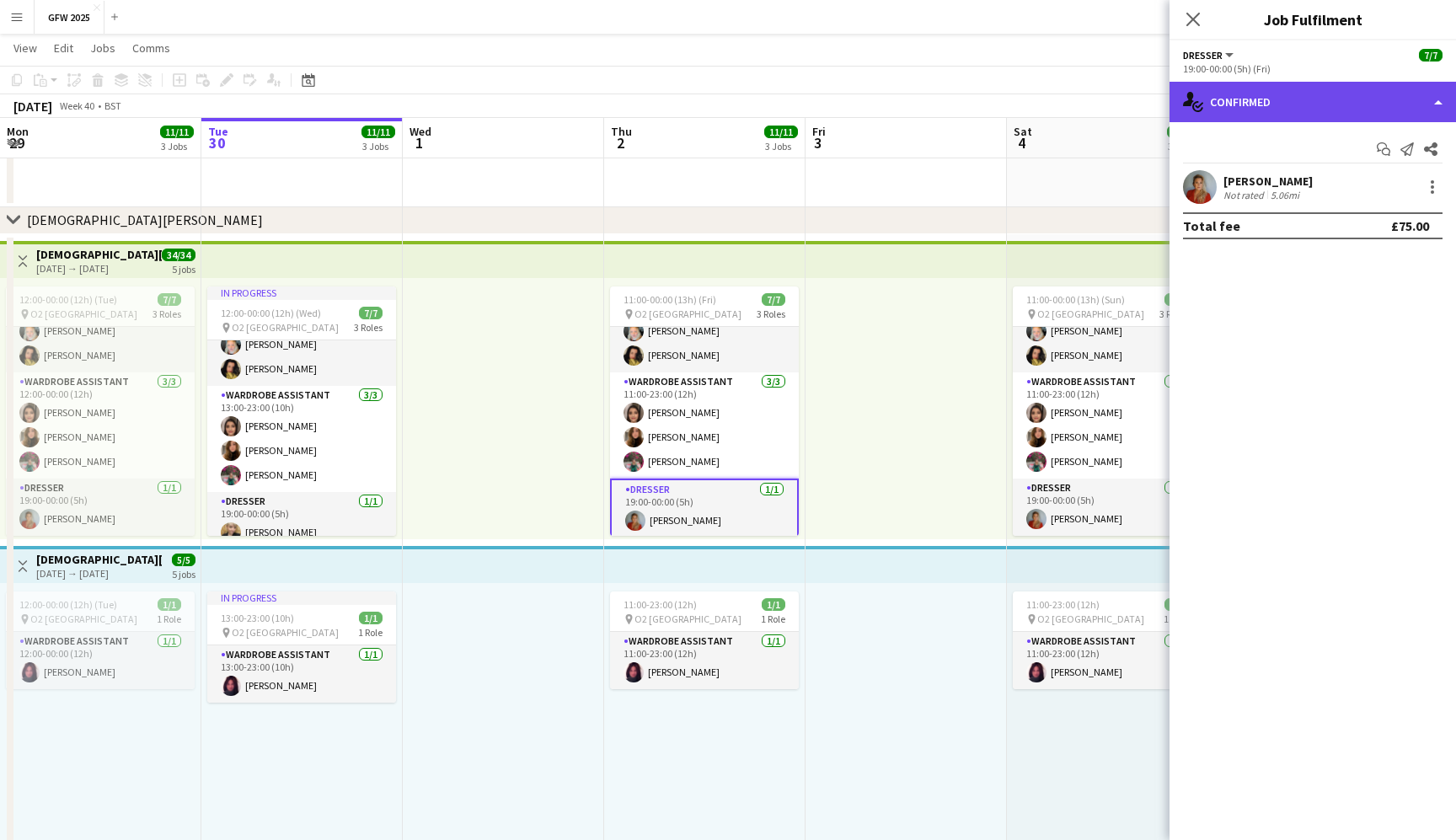
click at [1351, 85] on div "single-neutral-actions-check-2 Confirmed" at bounding box center [1313, 102] width 286 height 41
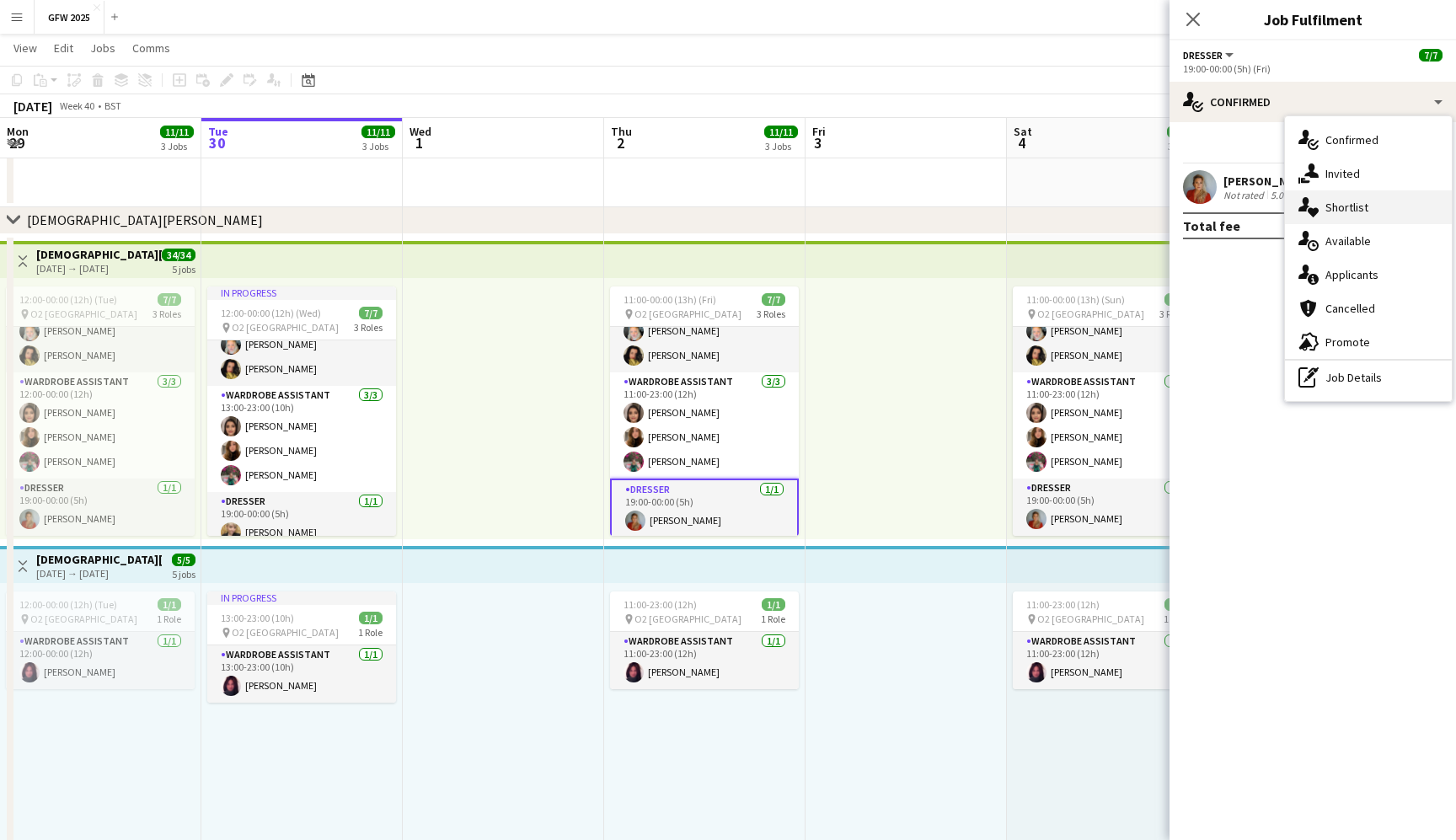
click at [1372, 274] on span "Applicants" at bounding box center [1352, 274] width 54 height 16
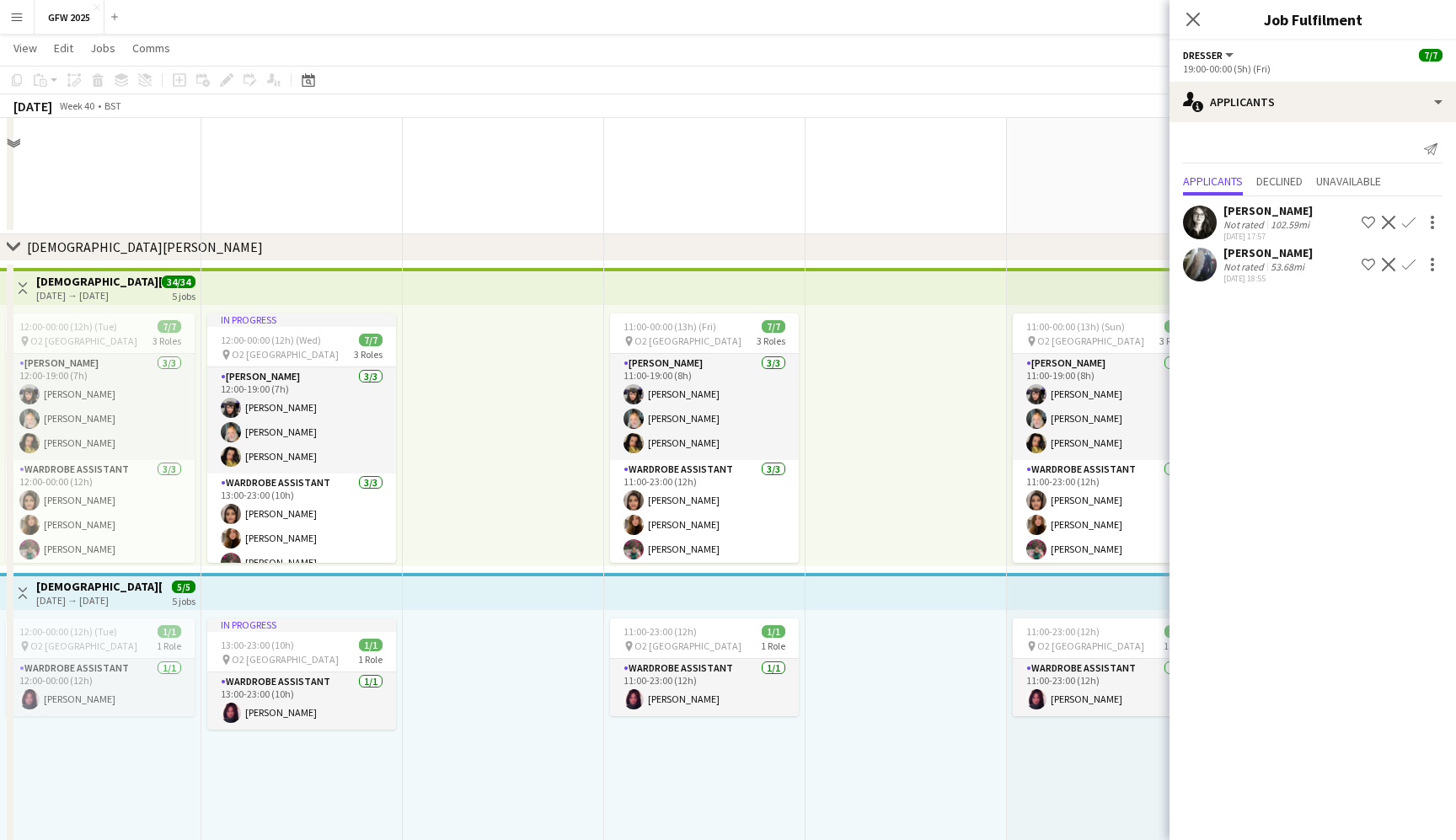
scroll to position [289, 0]
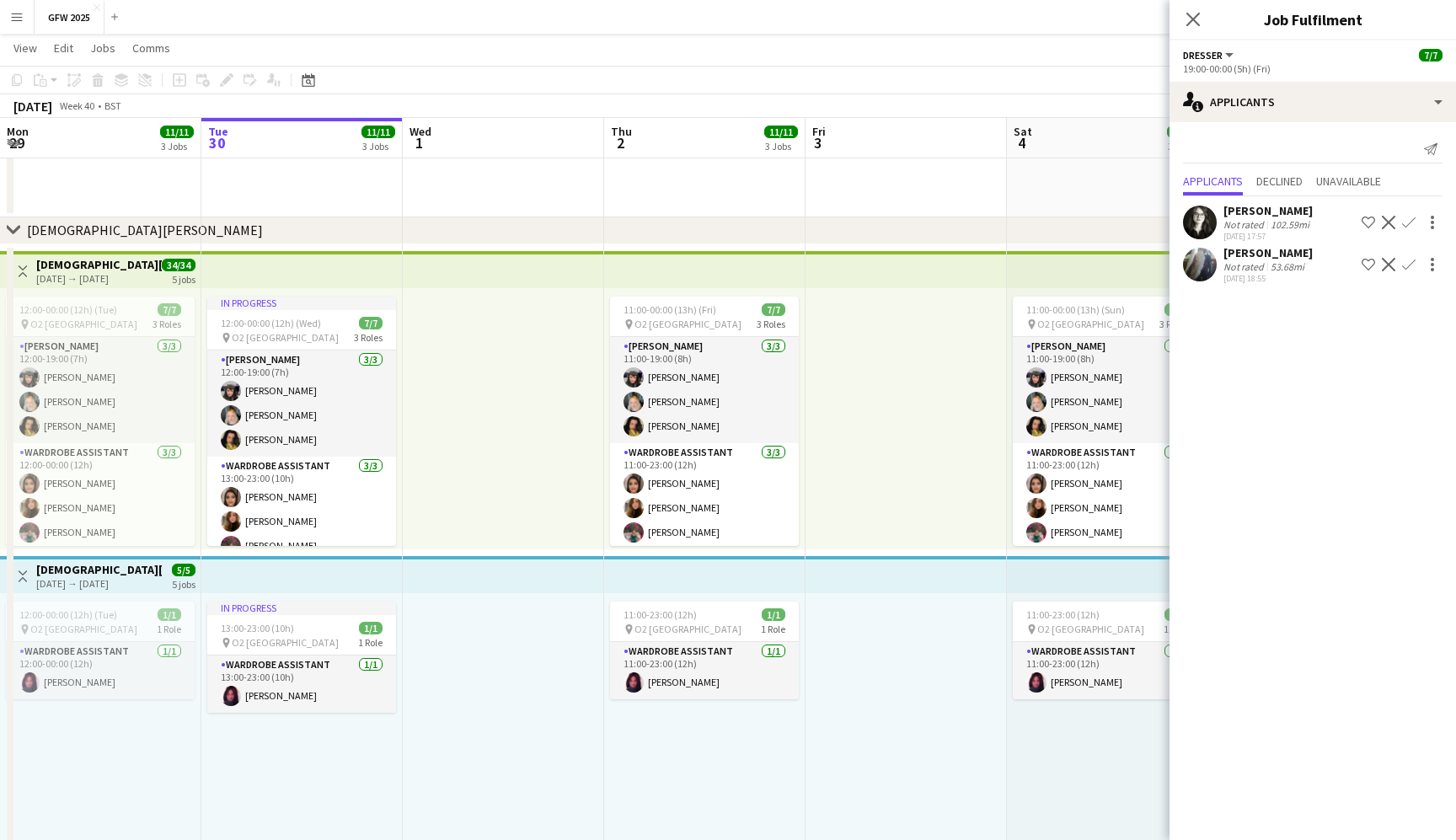
click at [25, 18] on button "Menu" at bounding box center [17, 17] width 34 height 34
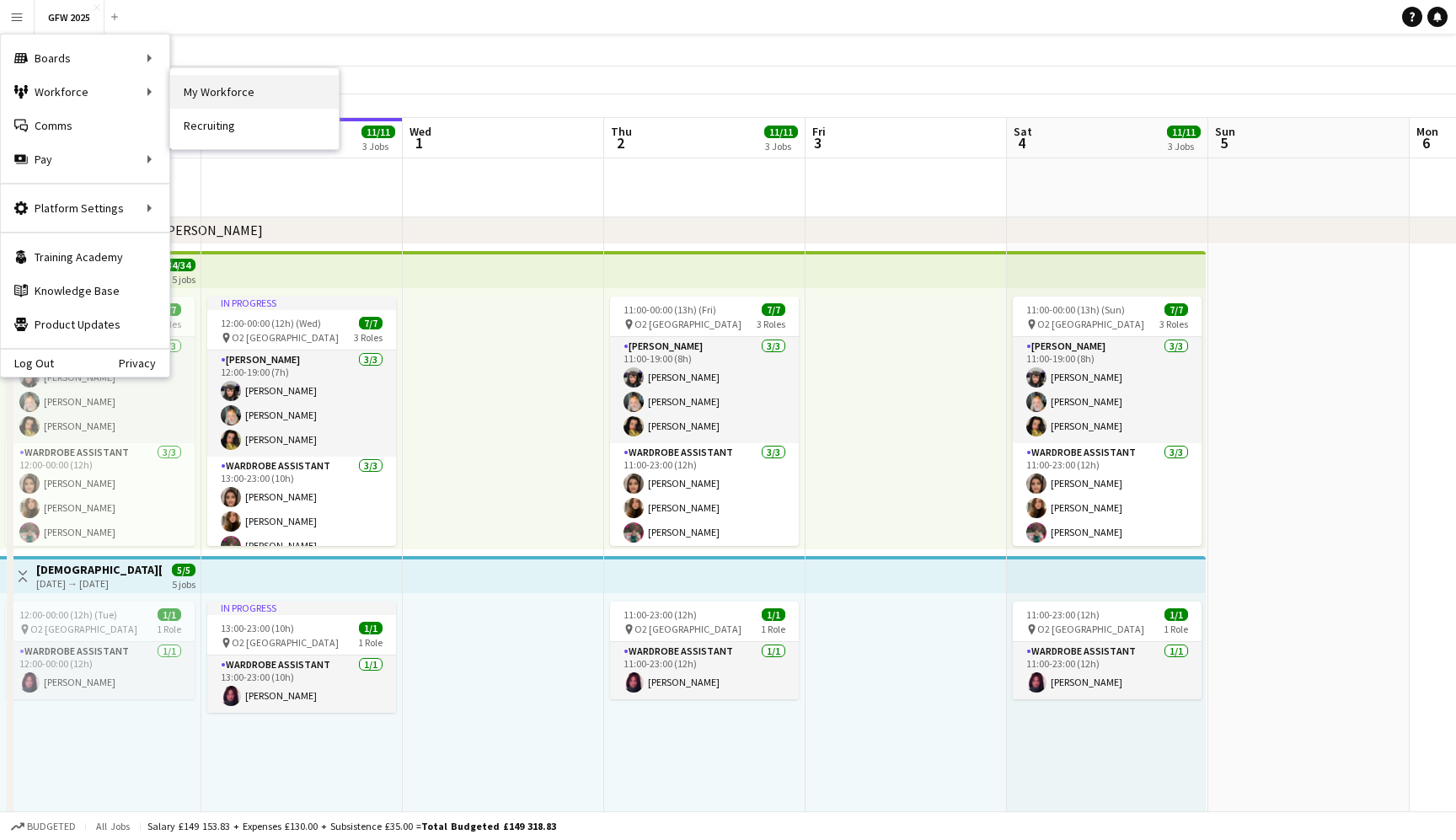
click at [203, 94] on link "My Workforce" at bounding box center [254, 91] width 168 height 34
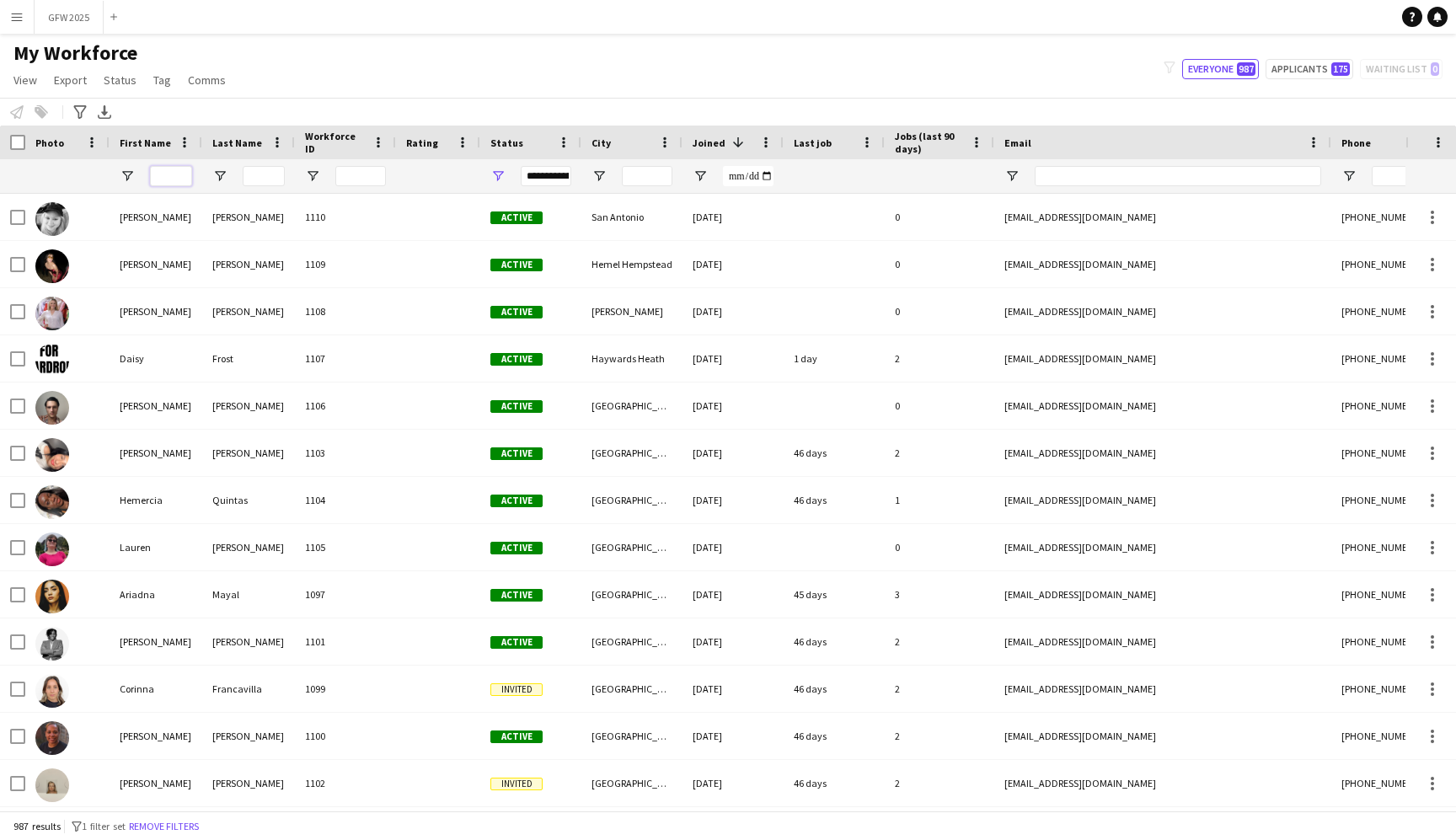
click at [162, 172] on input "First Name Filter Input" at bounding box center [170, 176] width 42 height 20
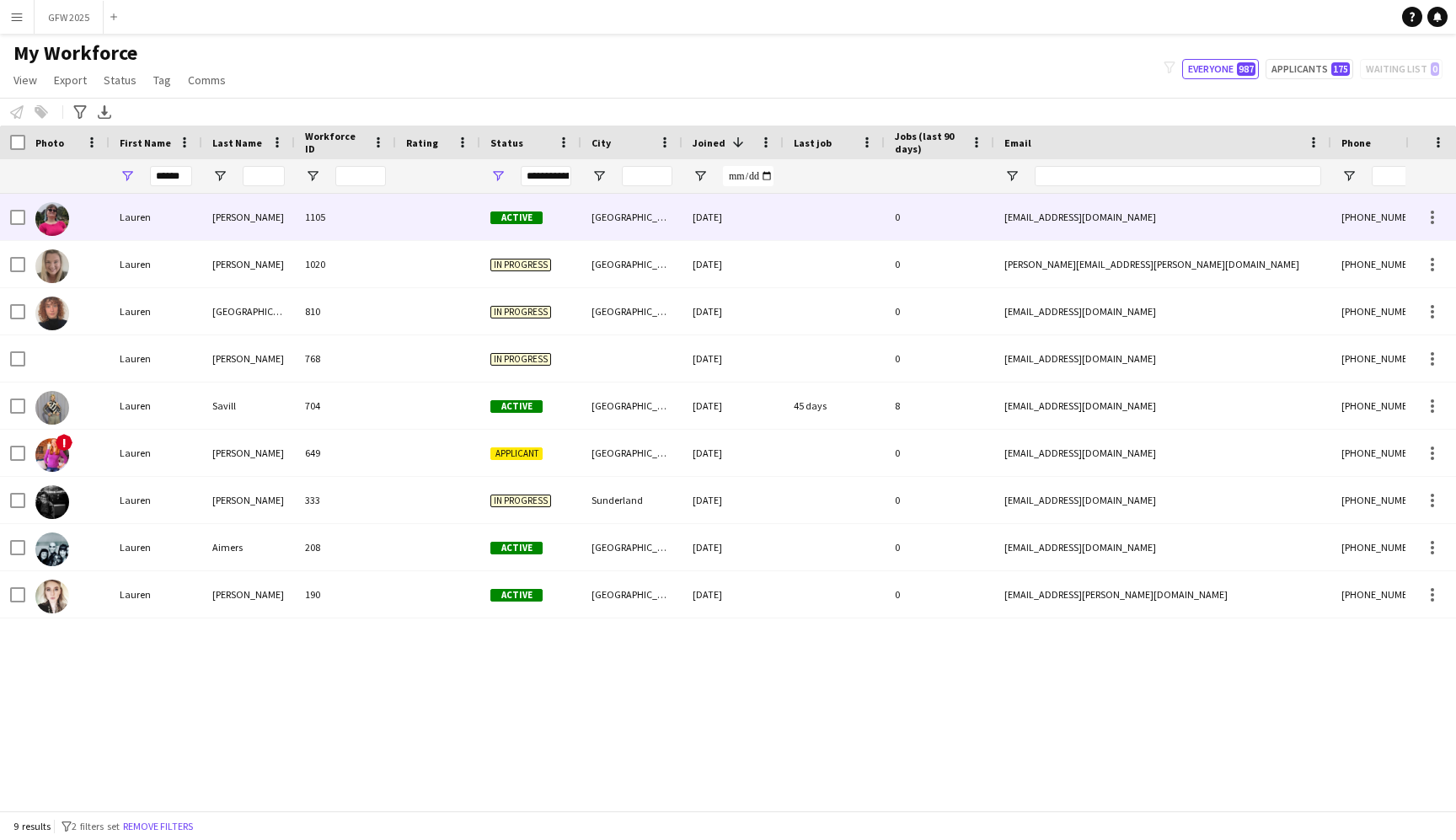
drag, startPoint x: 178, startPoint y: 203, endPoint x: 239, endPoint y: 399, distance: 205.3
click at [239, 399] on div "Savill" at bounding box center [248, 406] width 92 height 47
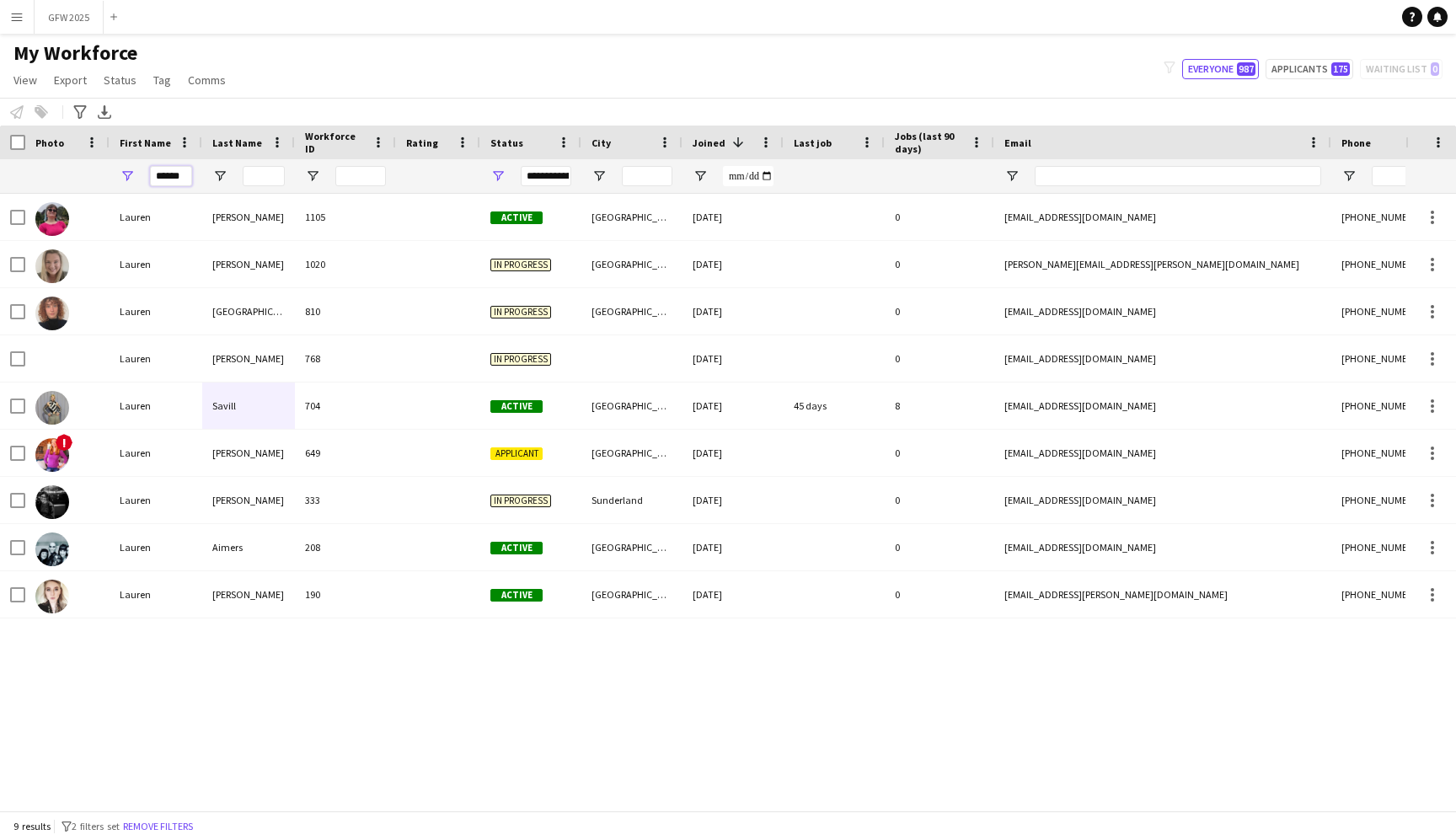
drag, startPoint x: 187, startPoint y: 175, endPoint x: 135, endPoint y: 179, distance: 52.2
click at [135, 179] on div "******" at bounding box center [156, 176] width 92 height 34
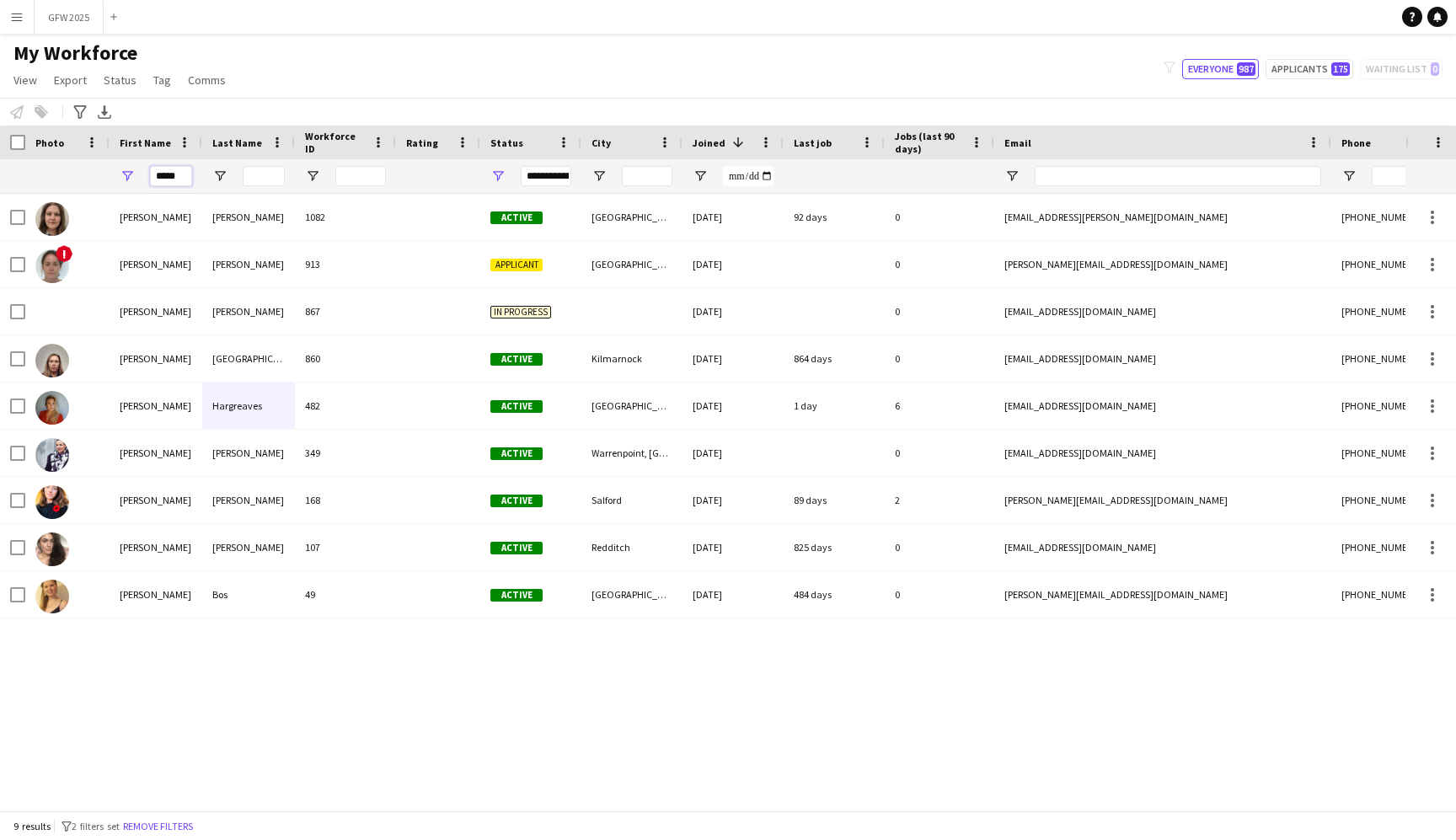
type input "*****"
